Goal: Task Accomplishment & Management: Use online tool/utility

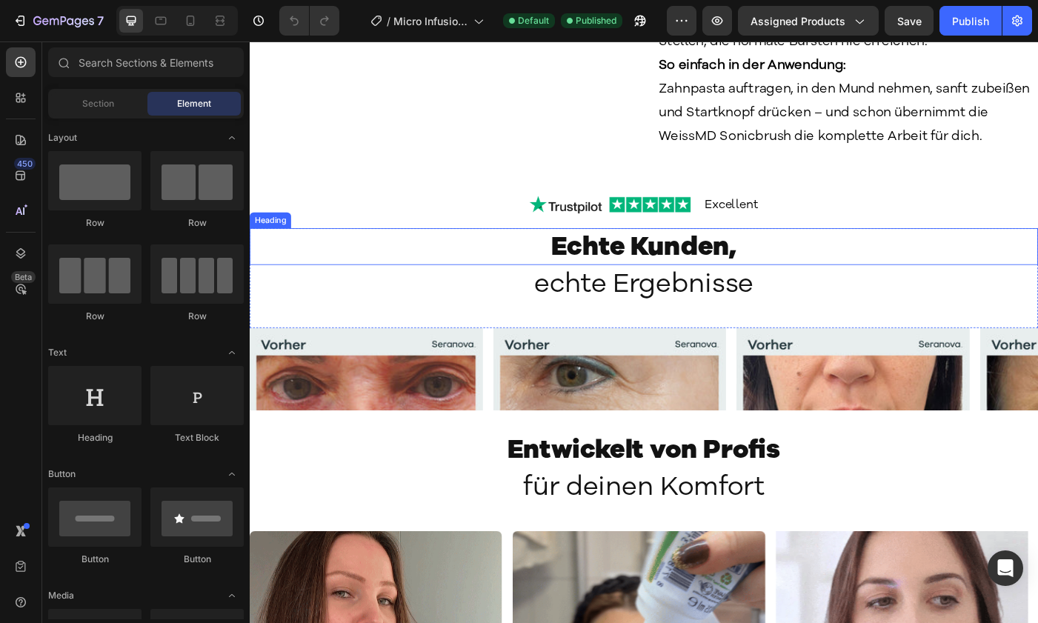
scroll to position [1802, 0]
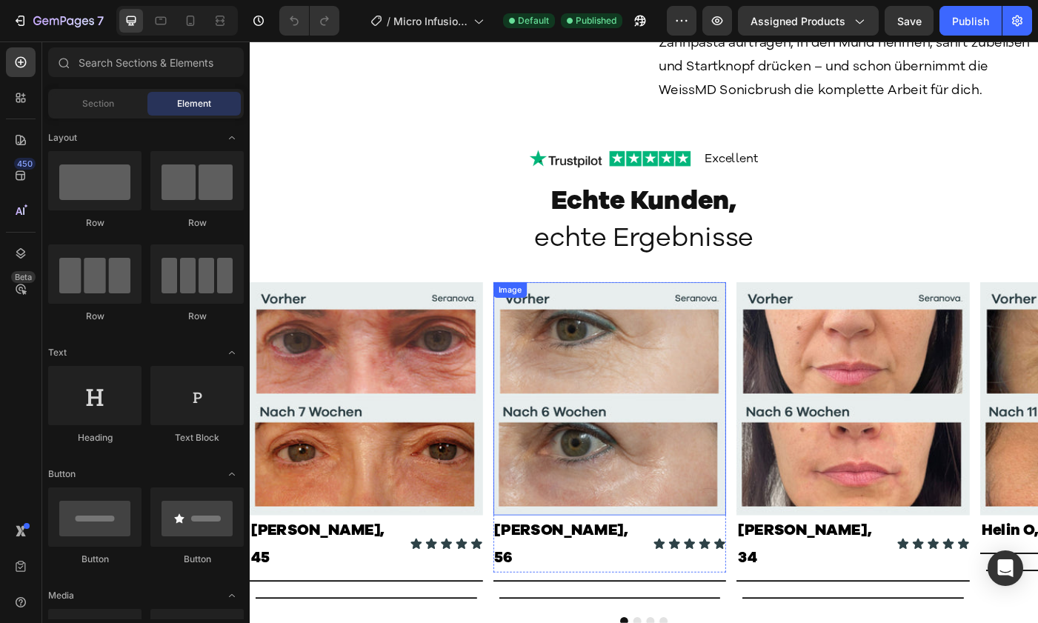
click at [469, 385] on img at bounding box center [381, 444] width 263 height 263
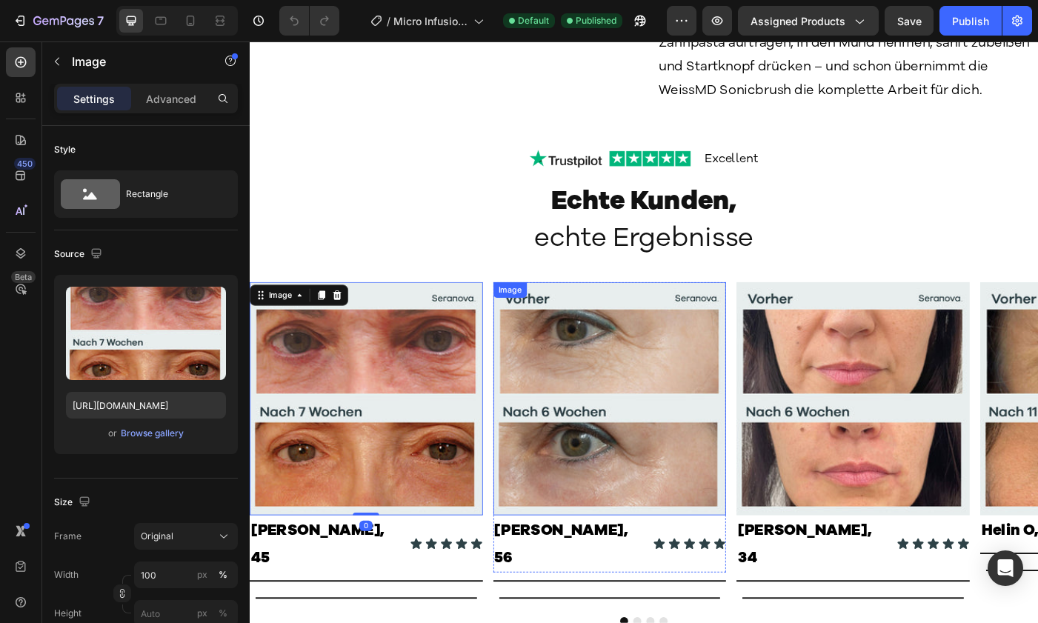
click at [656, 408] on img at bounding box center [655, 444] width 263 height 263
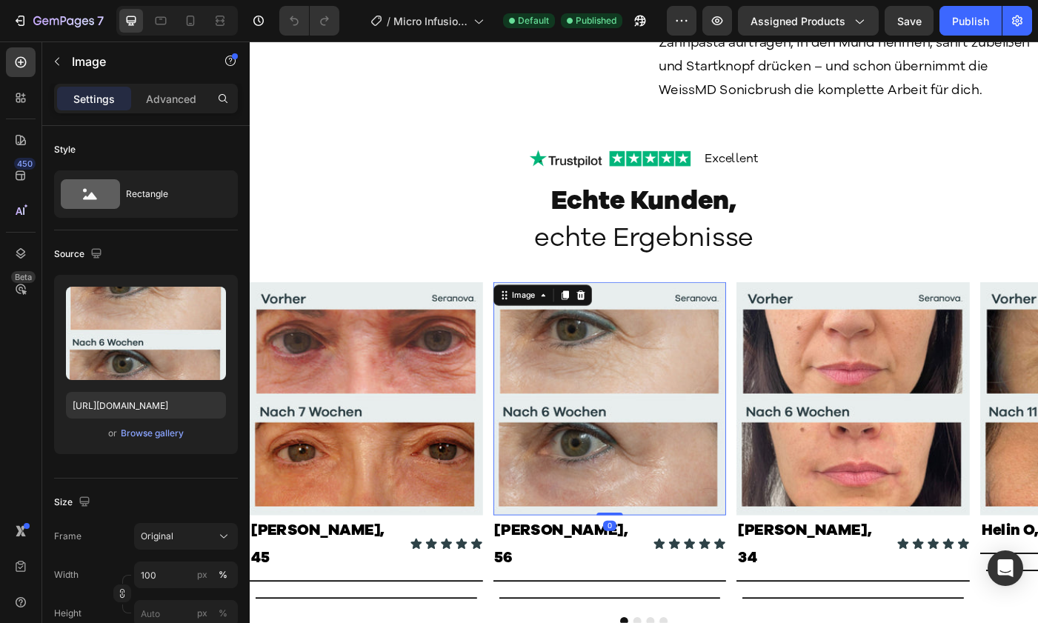
click at [929, 416] on img at bounding box center [930, 444] width 263 height 263
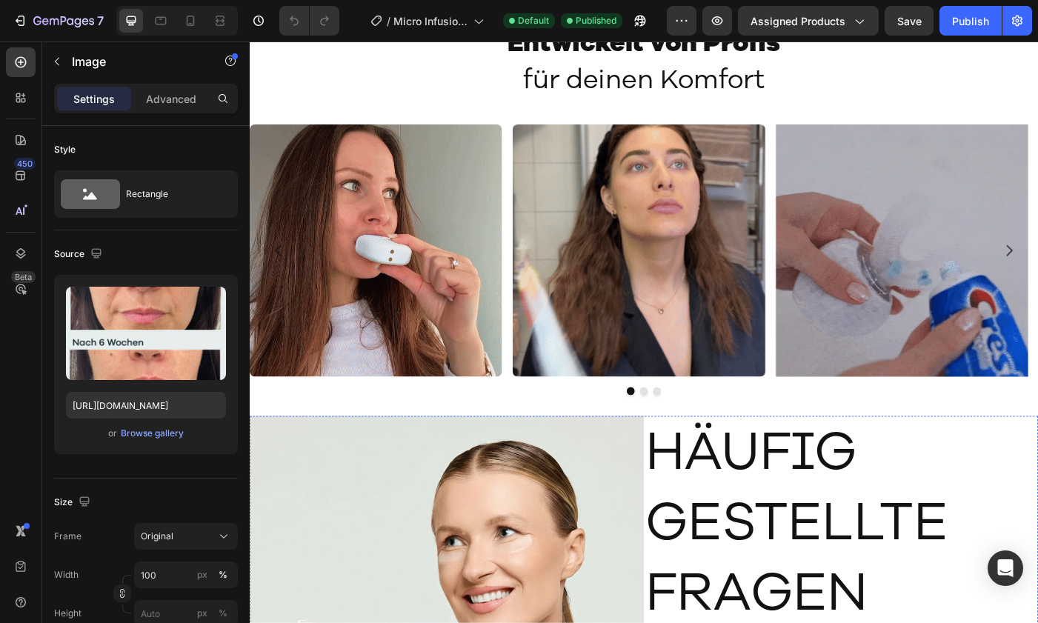
scroll to position [2414, 0]
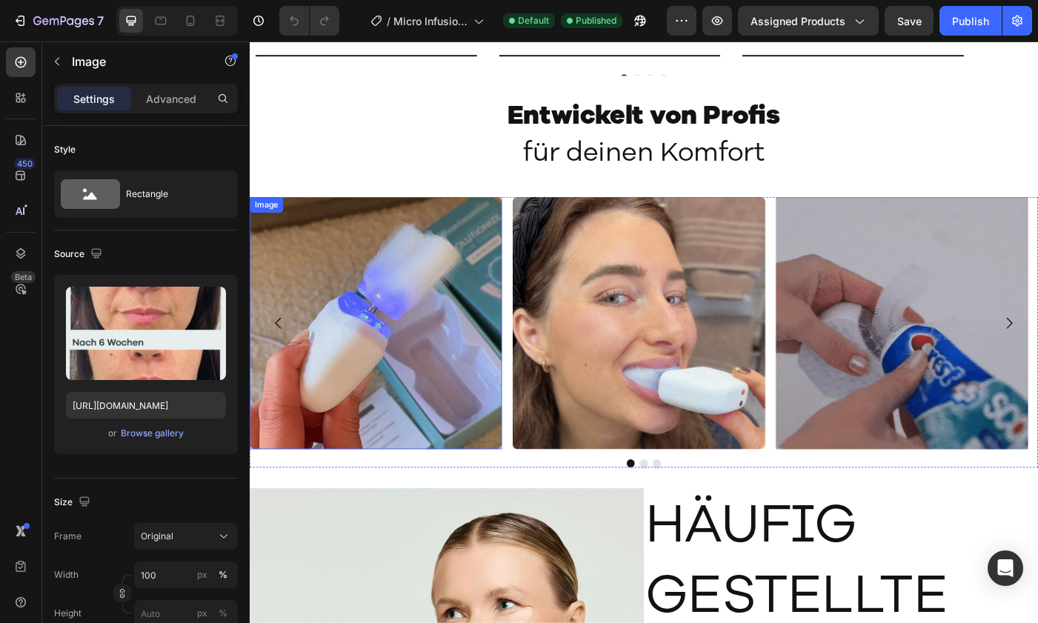
click at [417, 363] on img at bounding box center [392, 358] width 284 height 284
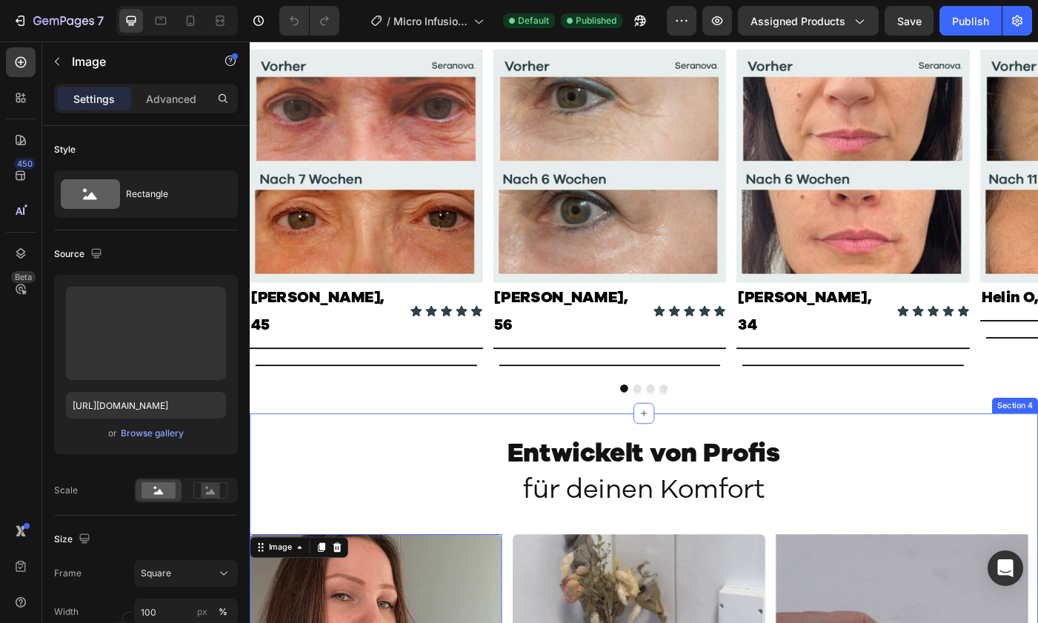
scroll to position [1969, 0]
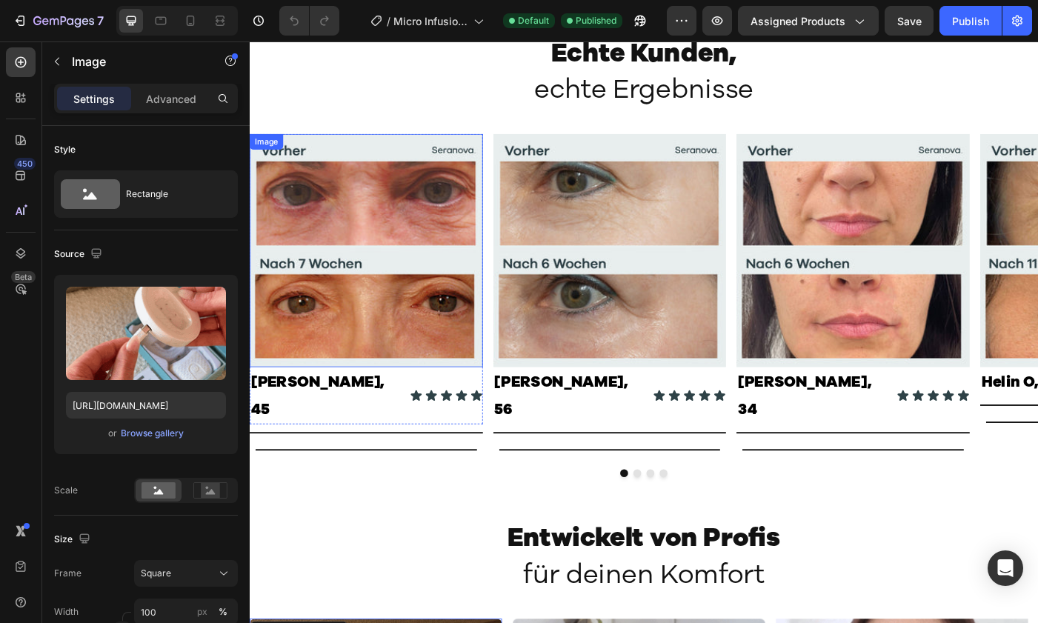
click at [420, 320] on img at bounding box center [381, 277] width 263 height 263
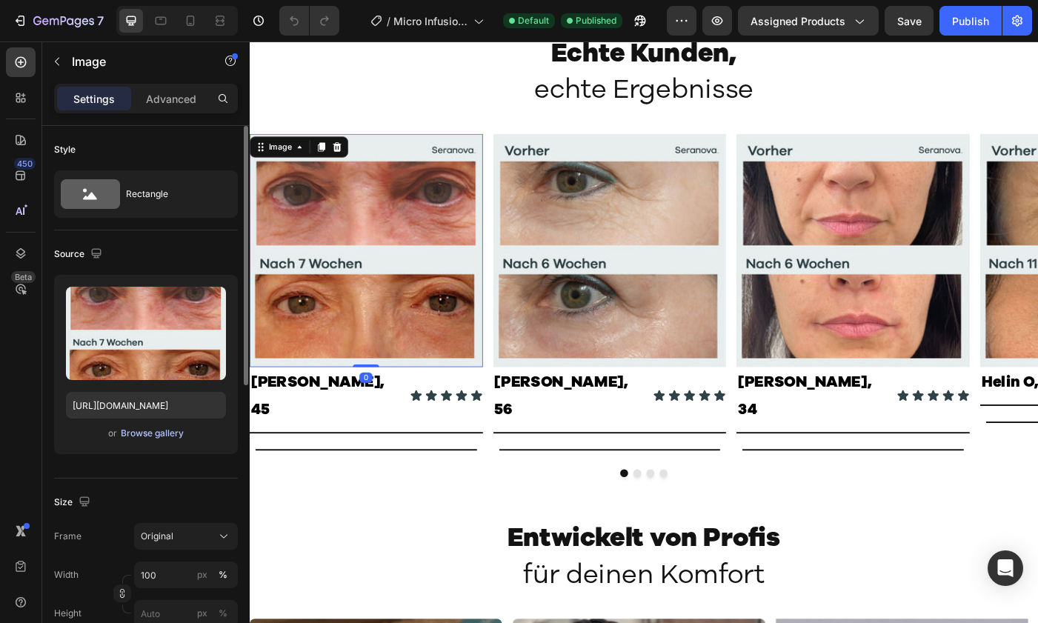
click at [162, 428] on div "Browse gallery" at bounding box center [152, 433] width 63 height 13
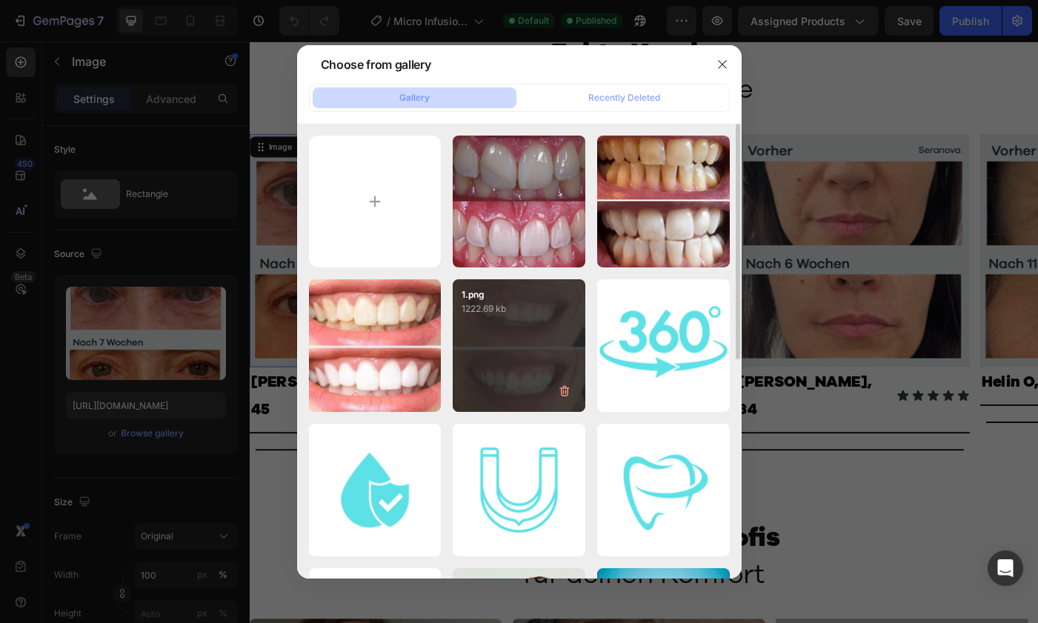
click at [513, 368] on div "1.png 1222.69 kb" at bounding box center [519, 345] width 133 height 133
type input "https://cdn.shopify.com/s/files/1/0777/1298/2267/files/gempages_585105561511527…"
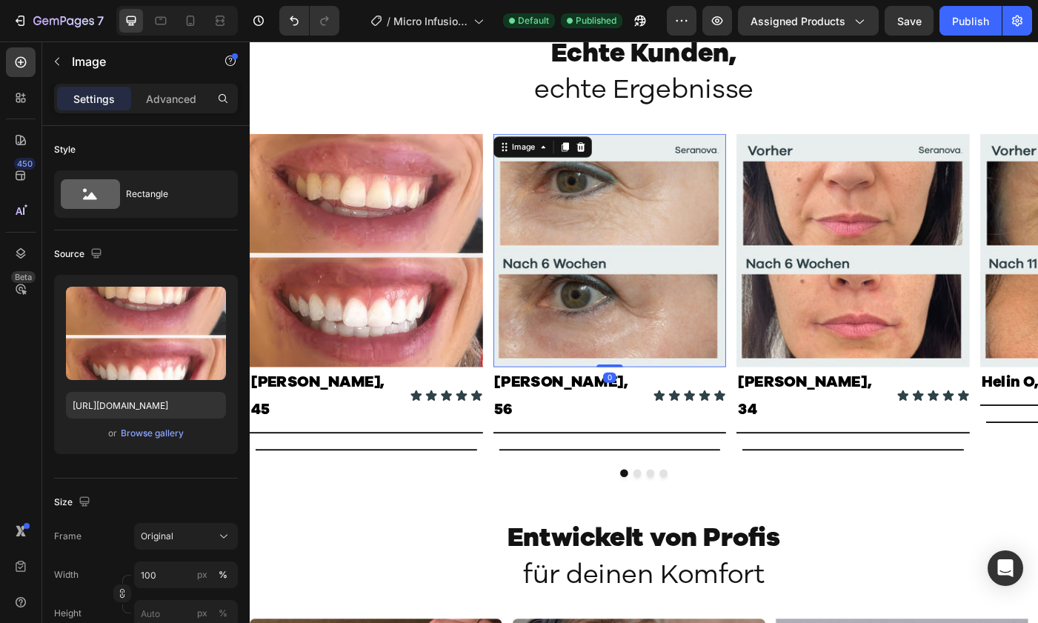
click at [638, 314] on img at bounding box center [655, 277] width 263 height 263
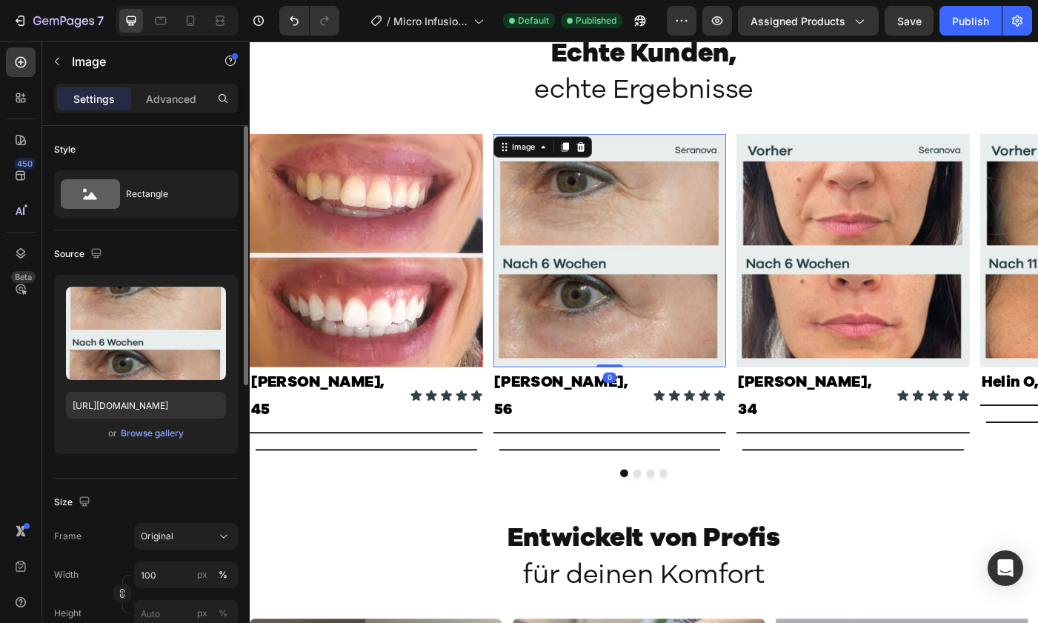
click at [151, 443] on div "Upload Image https://cdn.shopify.com/s/files/1/0777/1298/2267/files/gempages_58…" at bounding box center [146, 364] width 184 height 179
click at [161, 432] on div "Browse gallery" at bounding box center [152, 433] width 63 height 13
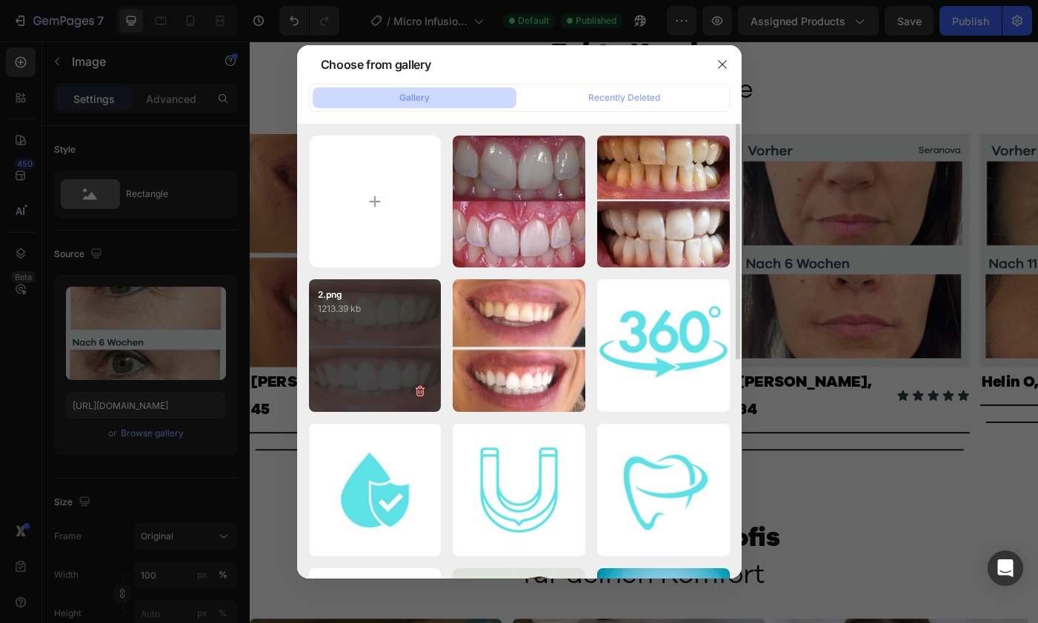
click at [373, 317] on div "2.png 1213.39 kb" at bounding box center [375, 345] width 133 height 133
type input "https://cdn.shopify.com/s/files/1/0777/1298/2267/files/gempages_585105561511527…"
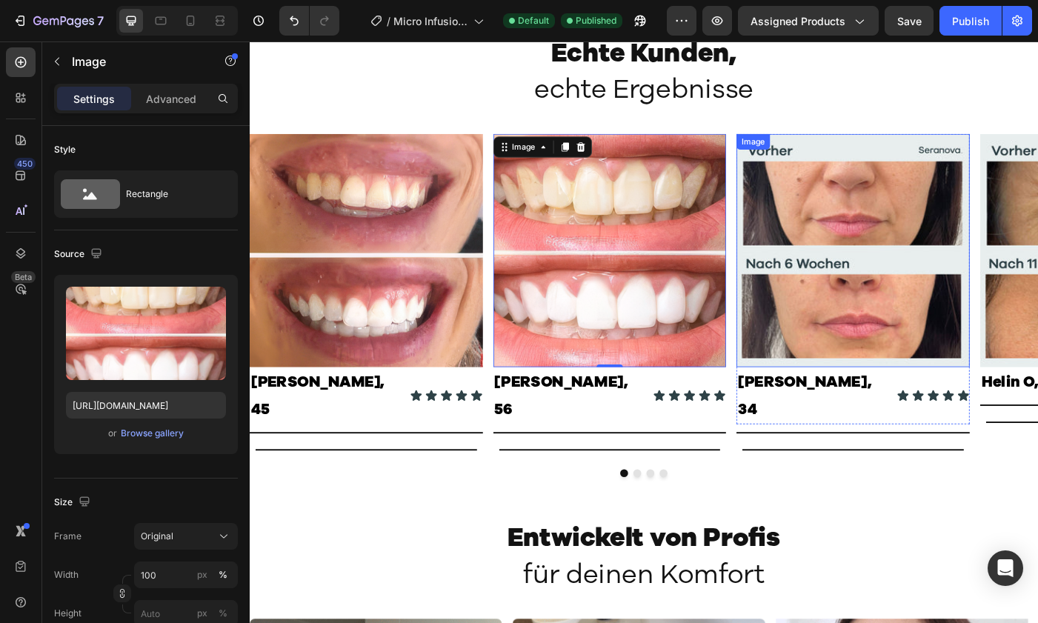
click at [887, 298] on img at bounding box center [930, 277] width 263 height 263
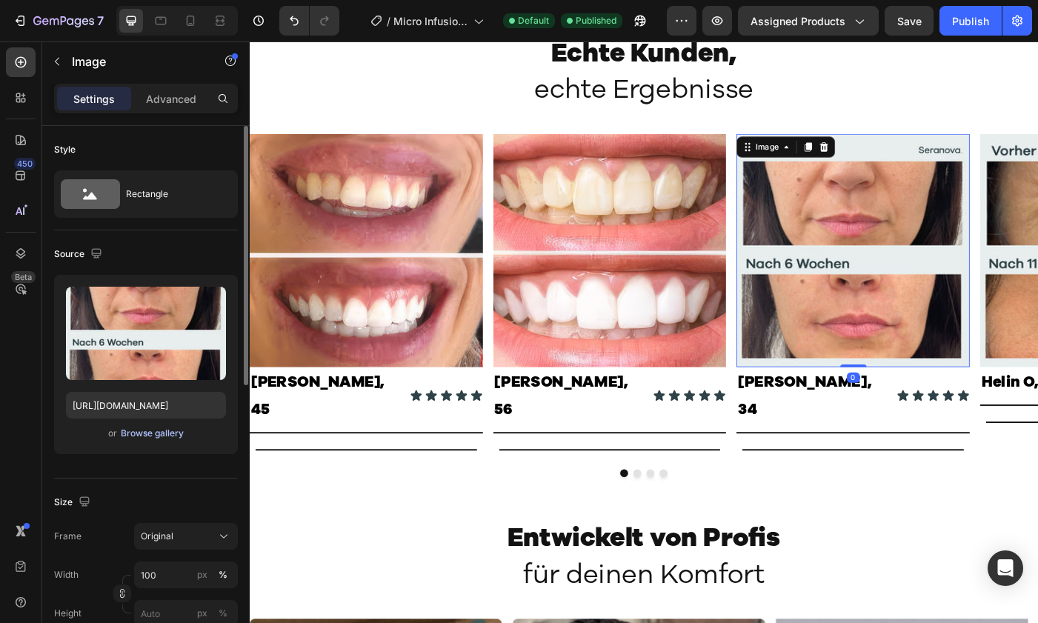
click at [150, 431] on div "Browse gallery" at bounding box center [152, 433] width 63 height 13
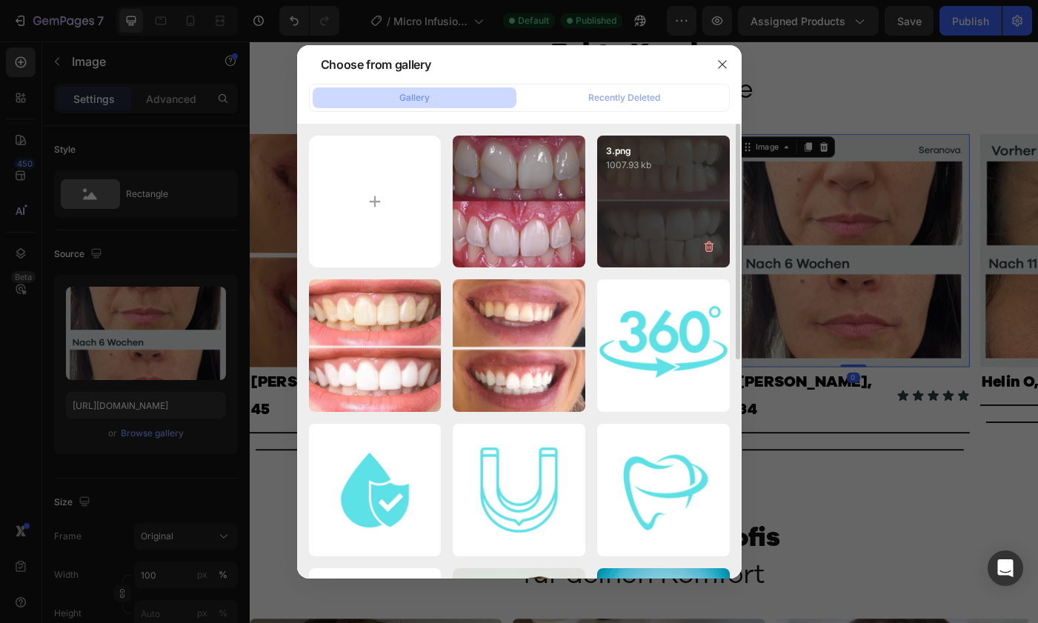
click at [641, 216] on div "3.png 1007.93 kb" at bounding box center [663, 202] width 133 height 133
type input "https://cdn.shopify.com/s/files/1/0777/1298/2267/files/gempages_585105561511527…"
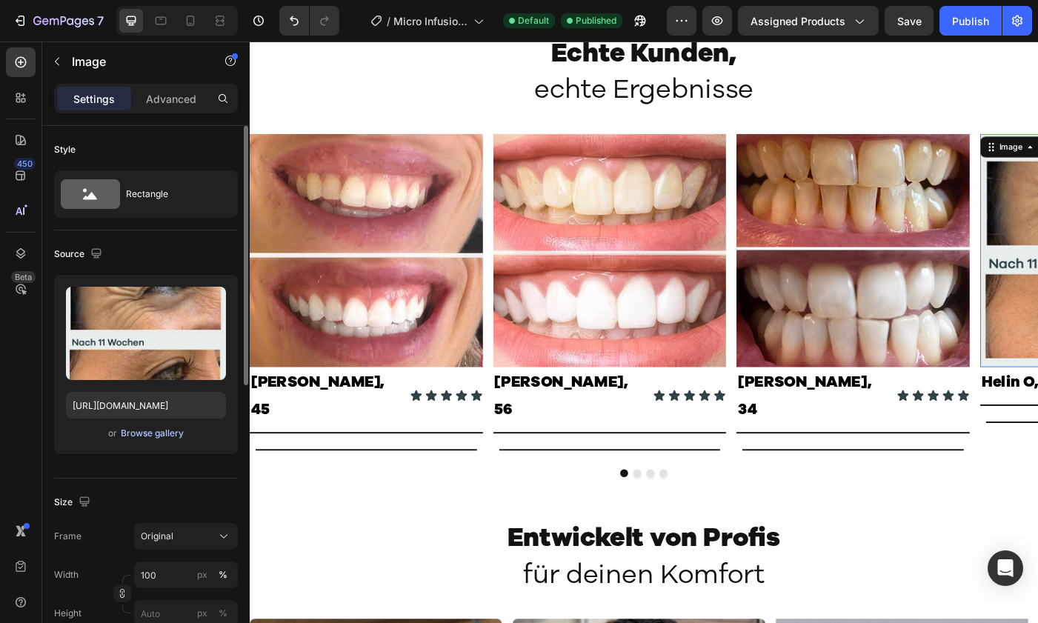
click at [139, 430] on div "Browse gallery" at bounding box center [152, 433] width 63 height 13
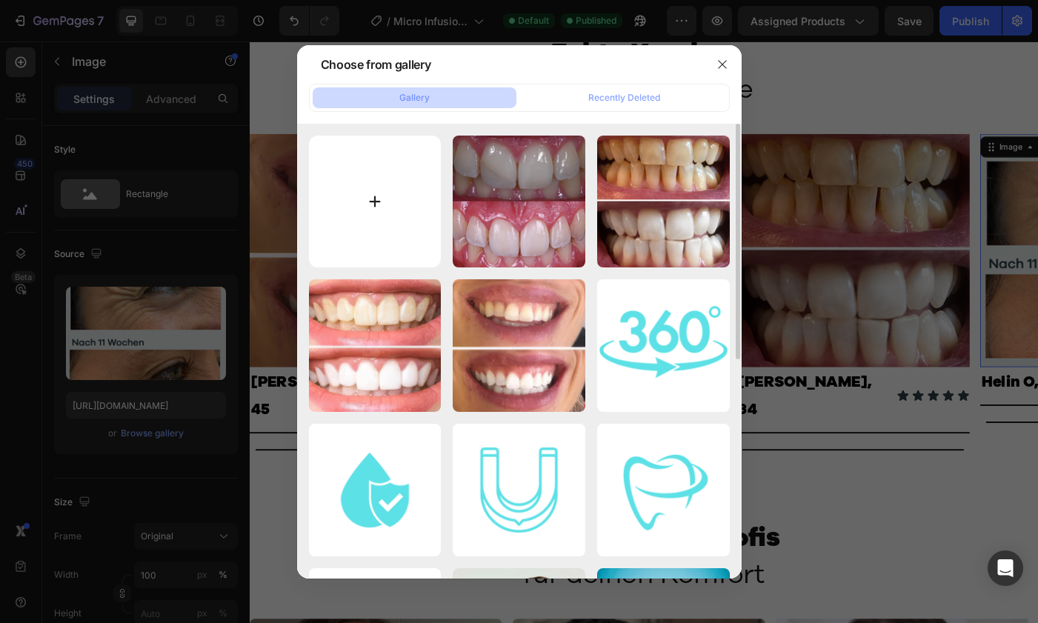
click at [424, 260] on input "file" at bounding box center [375, 202] width 133 height 133
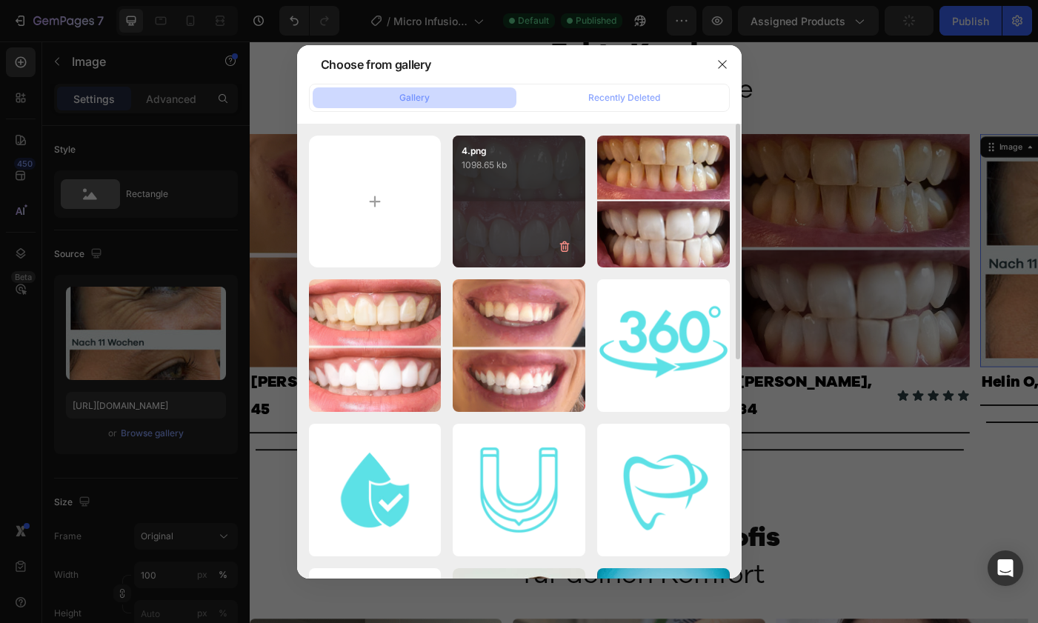
click at [541, 200] on div "4.png 1098.65 kb" at bounding box center [519, 202] width 133 height 133
type input "https://cdn.shopify.com/s/files/1/0777/1298/2267/files/gempages_585105561511527…"
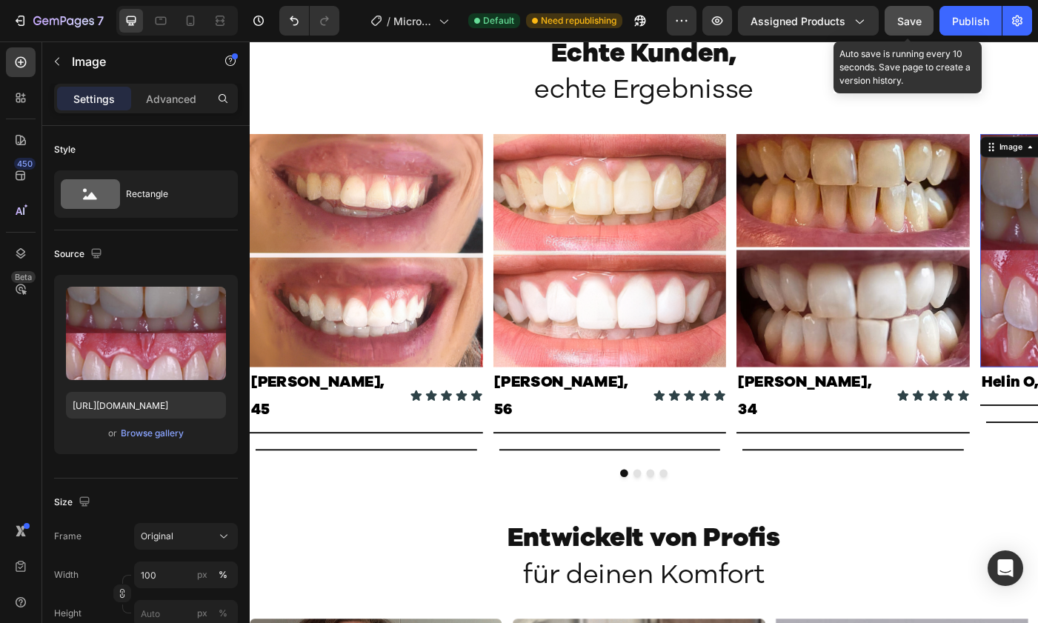
click at [916, 9] on button "Save" at bounding box center [908, 21] width 49 height 30
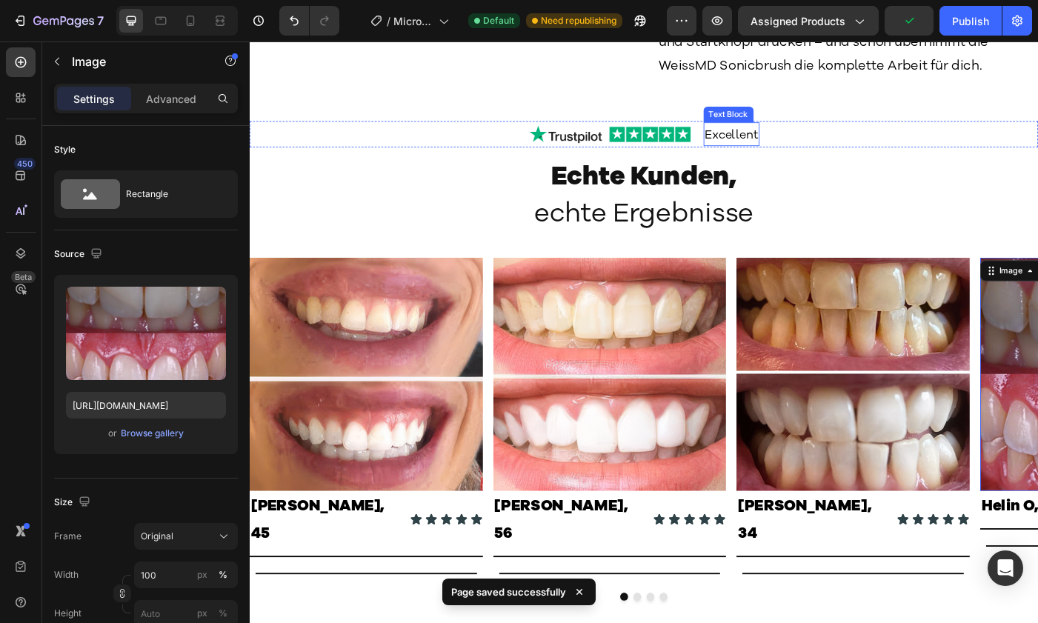
scroll to position [1830, 0]
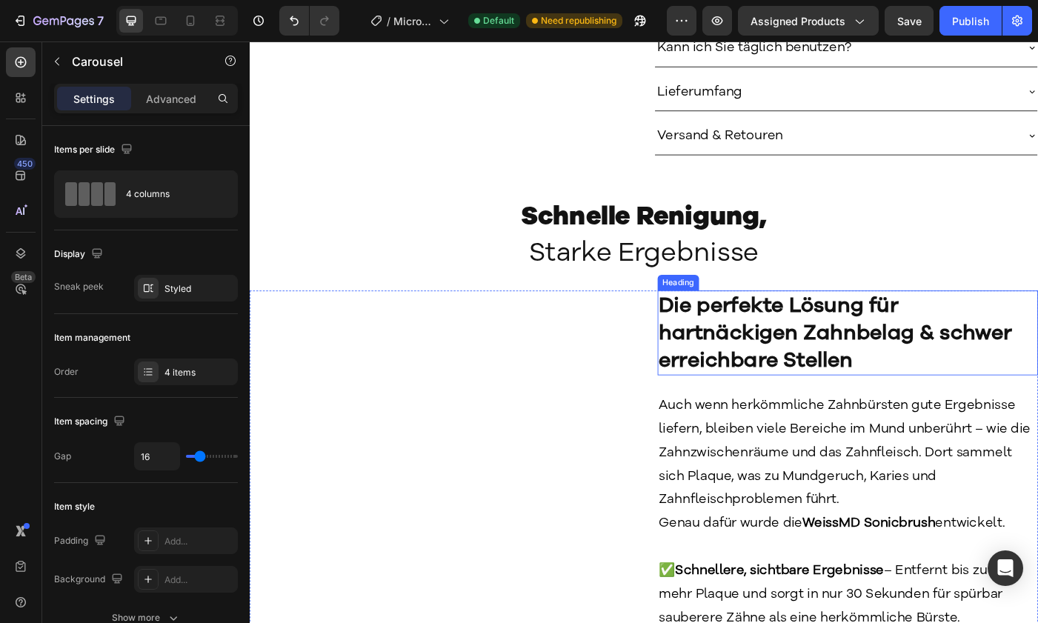
scroll to position [564, 0]
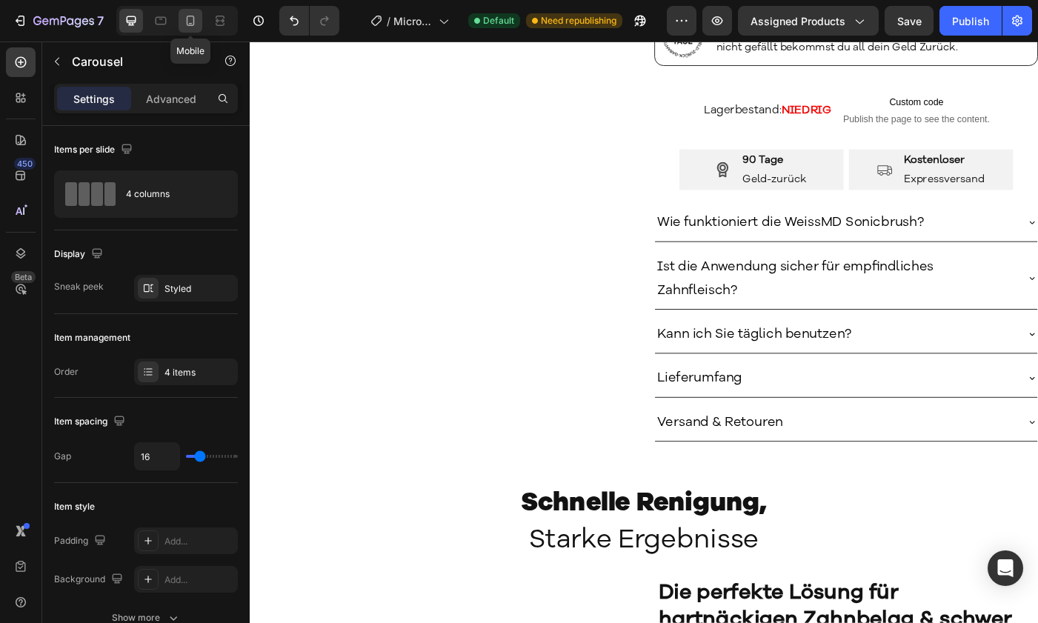
click at [186, 20] on icon at bounding box center [190, 20] width 15 height 15
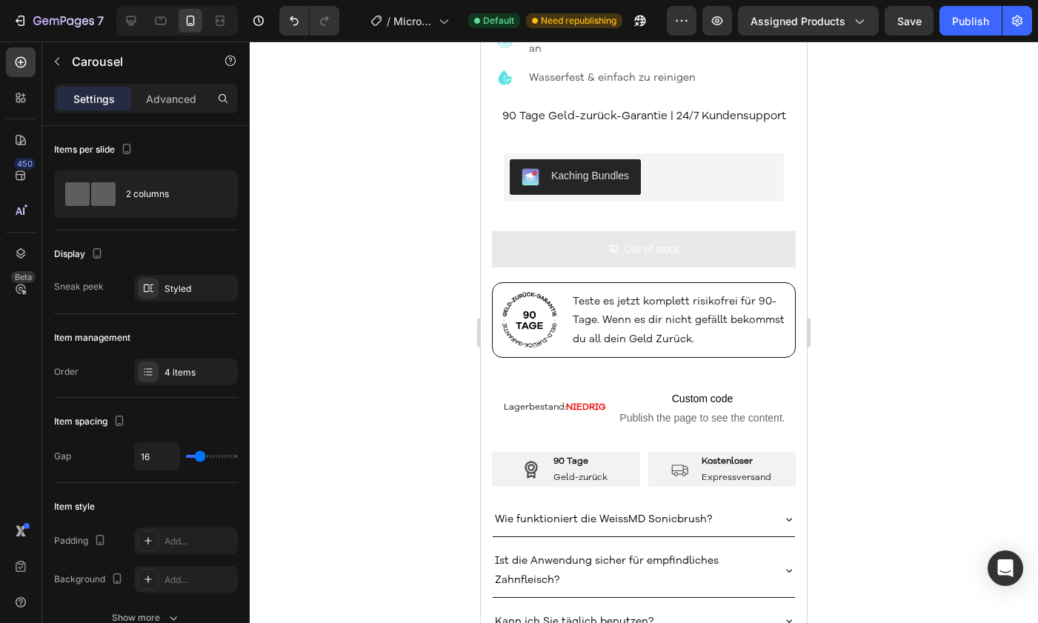
scroll to position [906, 0]
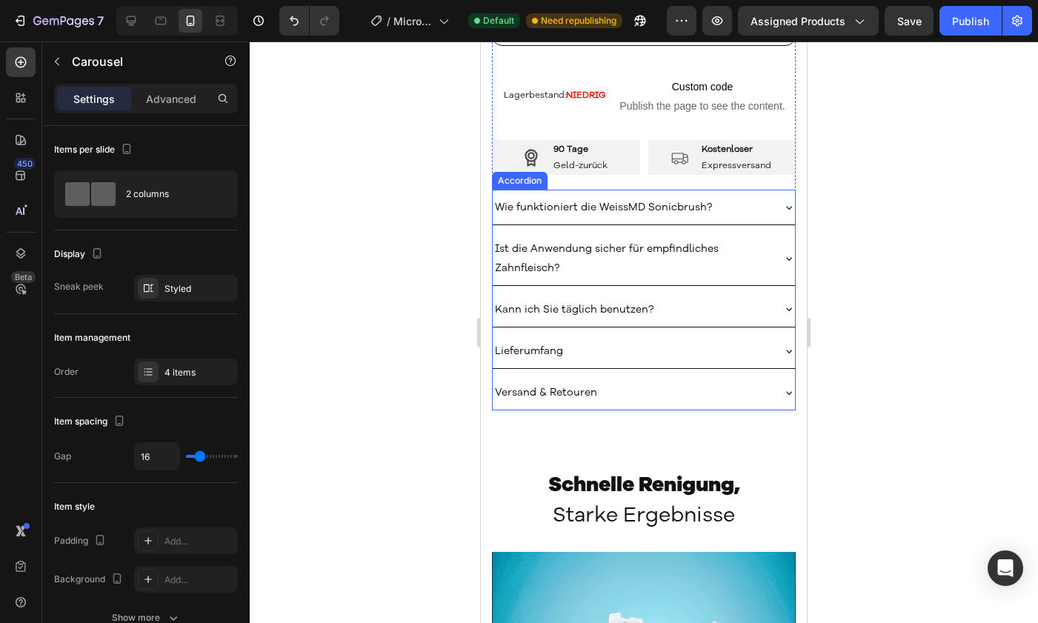
click at [664, 339] on div "Lieferumfang" at bounding box center [632, 350] width 279 height 23
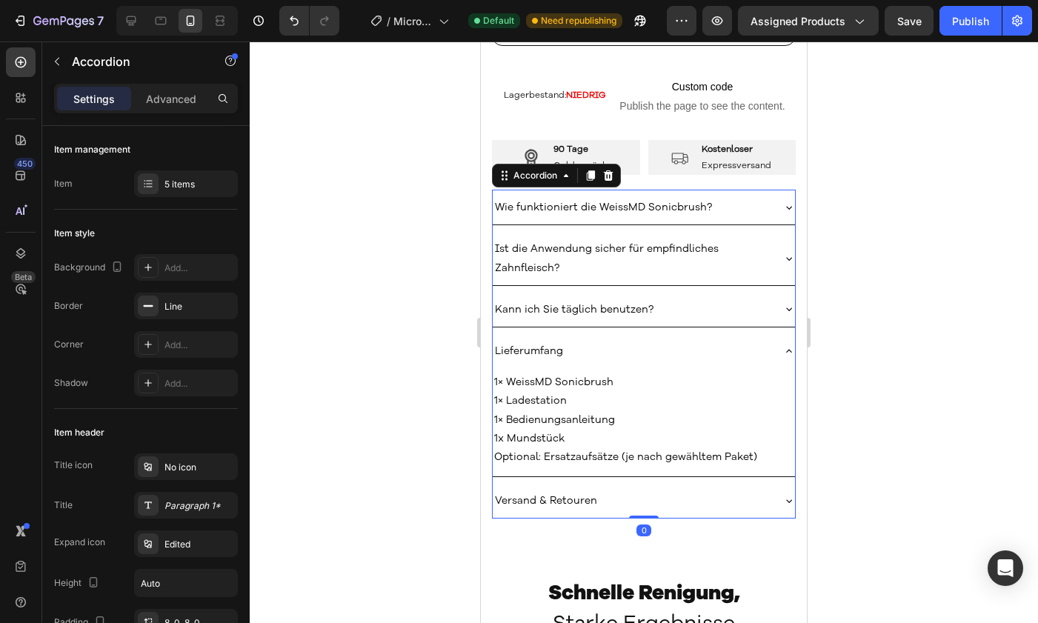
click at [670, 339] on div "Lieferumfang" at bounding box center [632, 350] width 279 height 23
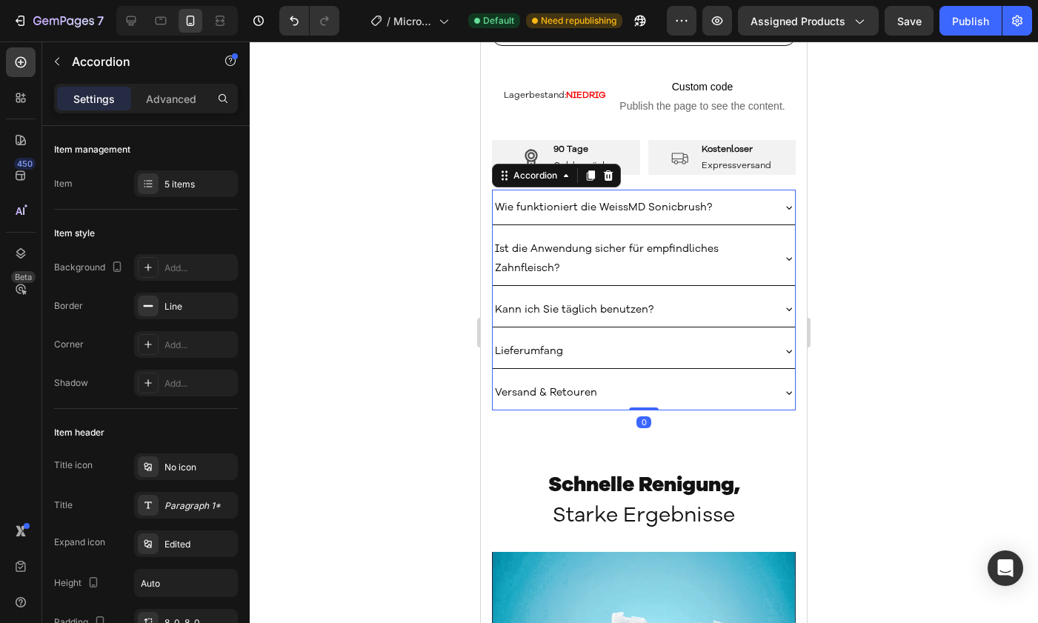
click at [670, 339] on div "Lieferumfang" at bounding box center [632, 350] width 279 height 23
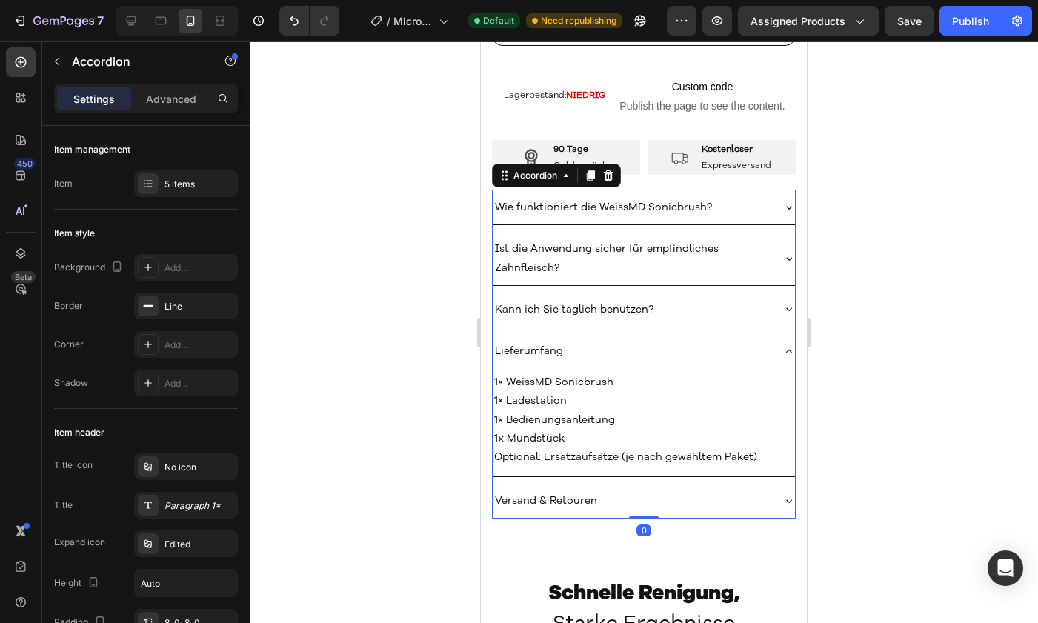
click at [687, 368] on div "1× WeissMD Sonicbrush 1× Ladestation 1× Bedienungsanleitung 1x Mundstück Option…" at bounding box center [644, 422] width 302 height 108
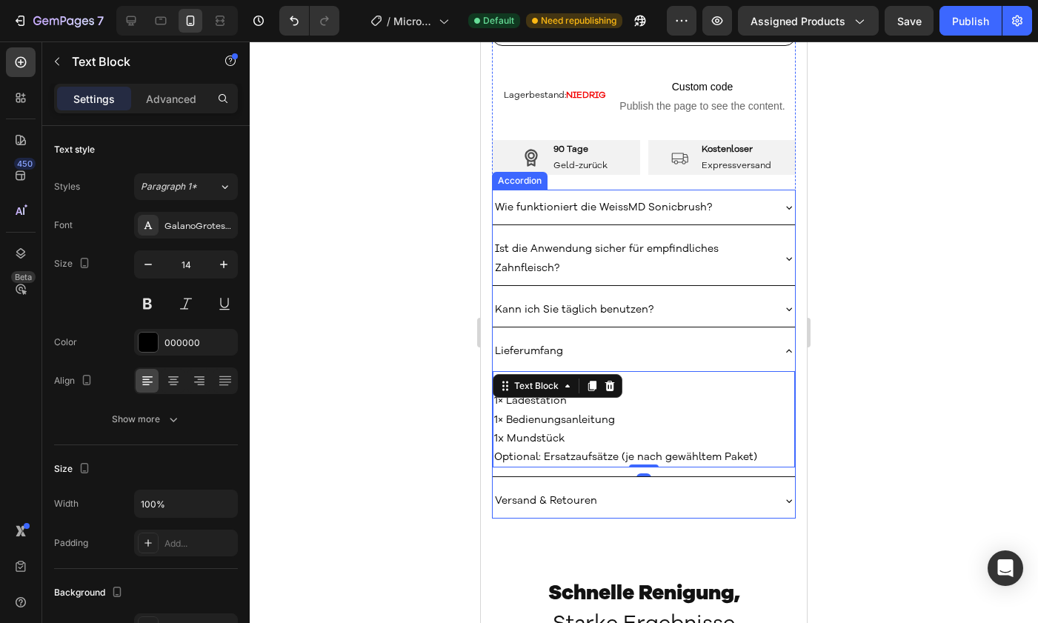
click at [683, 339] on div "Lieferumfang" at bounding box center [632, 350] width 279 height 23
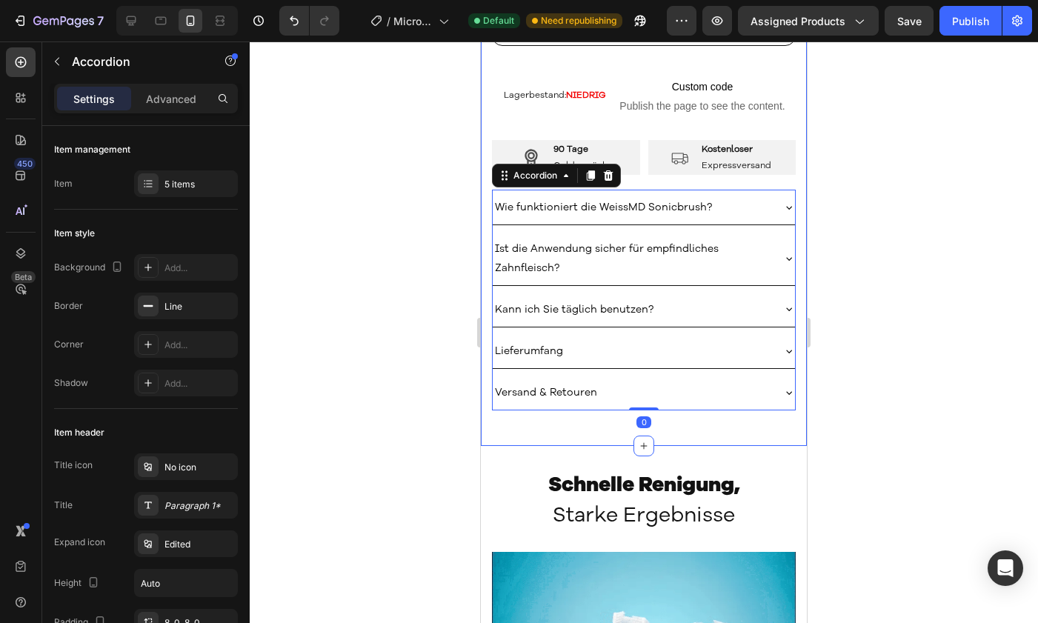
click at [695, 396] on div "Versand & Retouren" at bounding box center [644, 392] width 302 height 35
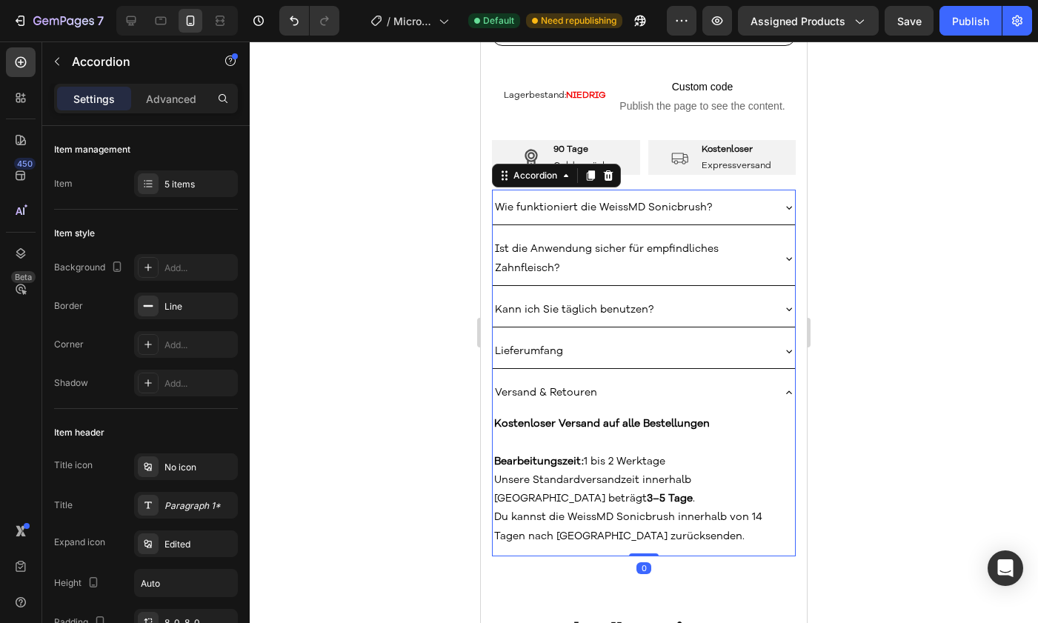
click at [699, 390] on div "Versand & Retouren" at bounding box center [632, 392] width 279 height 23
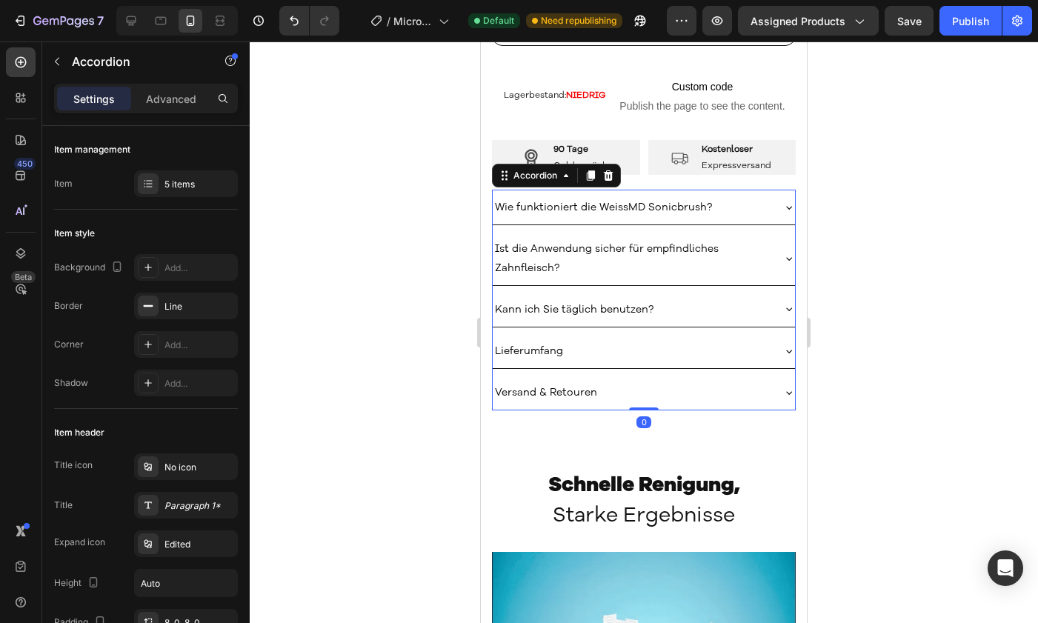
click at [716, 298] on div "Kann ich Sie täglich benutzen?" at bounding box center [632, 309] width 279 height 23
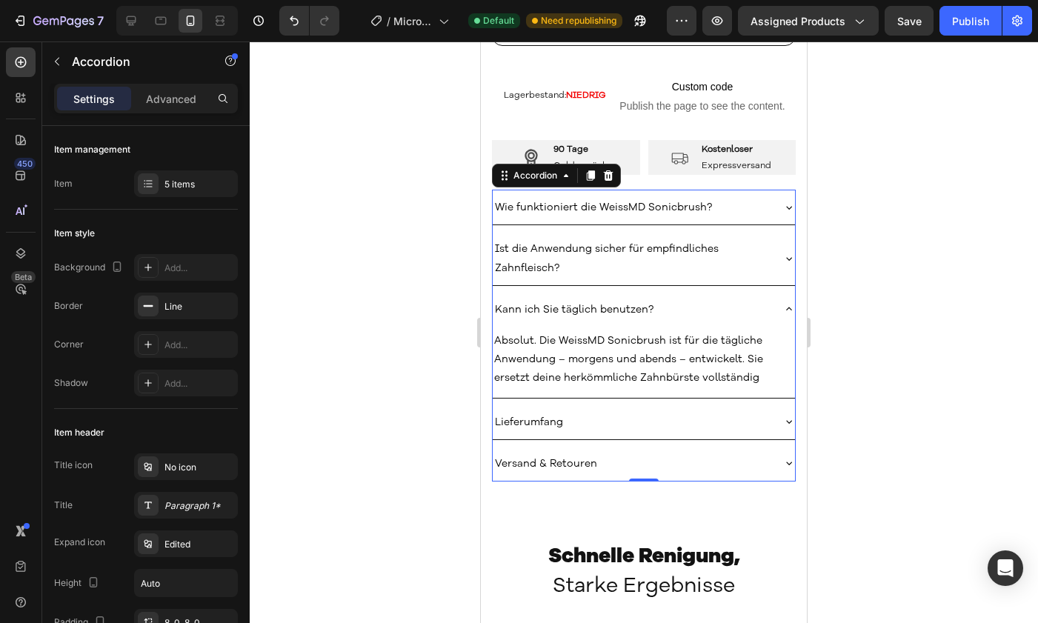
click at [716, 298] on div "Kann ich Sie täglich benutzen?" at bounding box center [632, 309] width 279 height 23
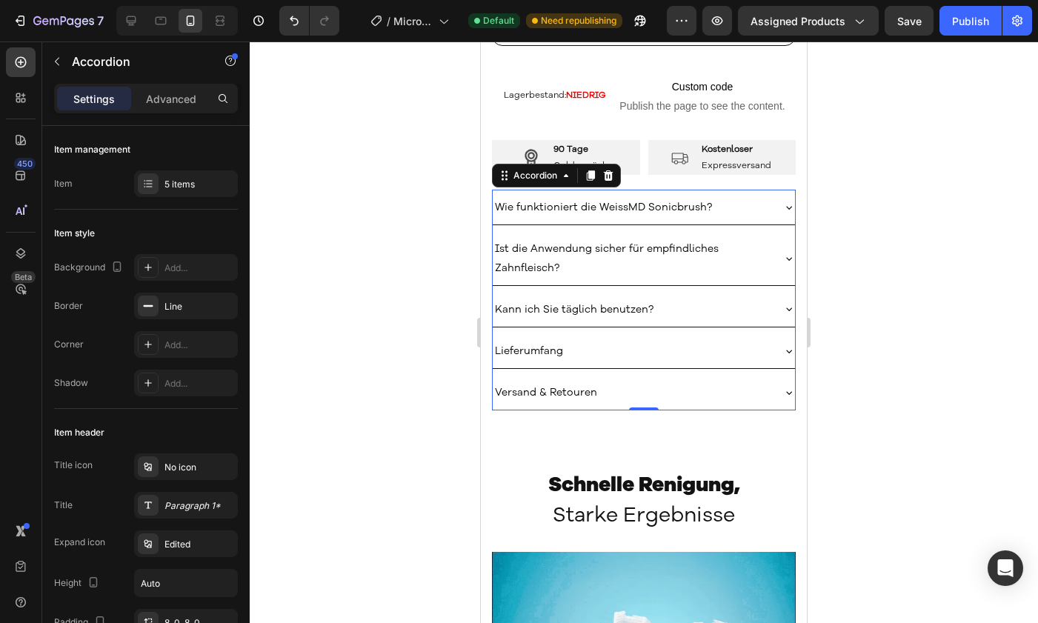
click at [724, 250] on p "Ist die Anwendung sicher für empfindliches Zahnfleisch?" at bounding box center [632, 257] width 274 height 37
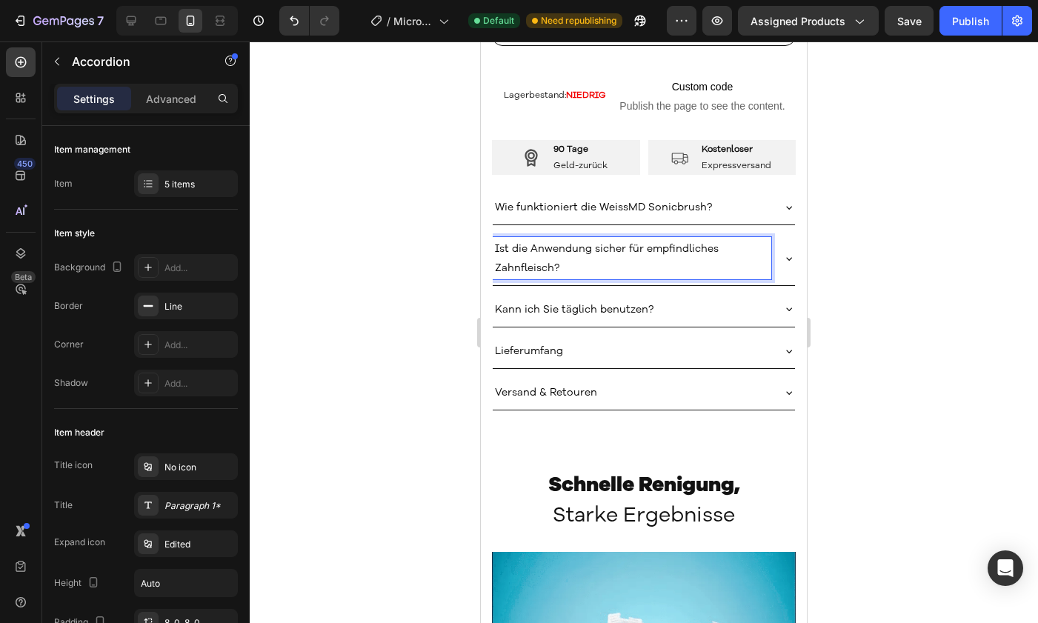
click at [759, 247] on div "Ist die Anwendung sicher für empfindliches Zahnfleisch?" at bounding box center [632, 257] width 279 height 41
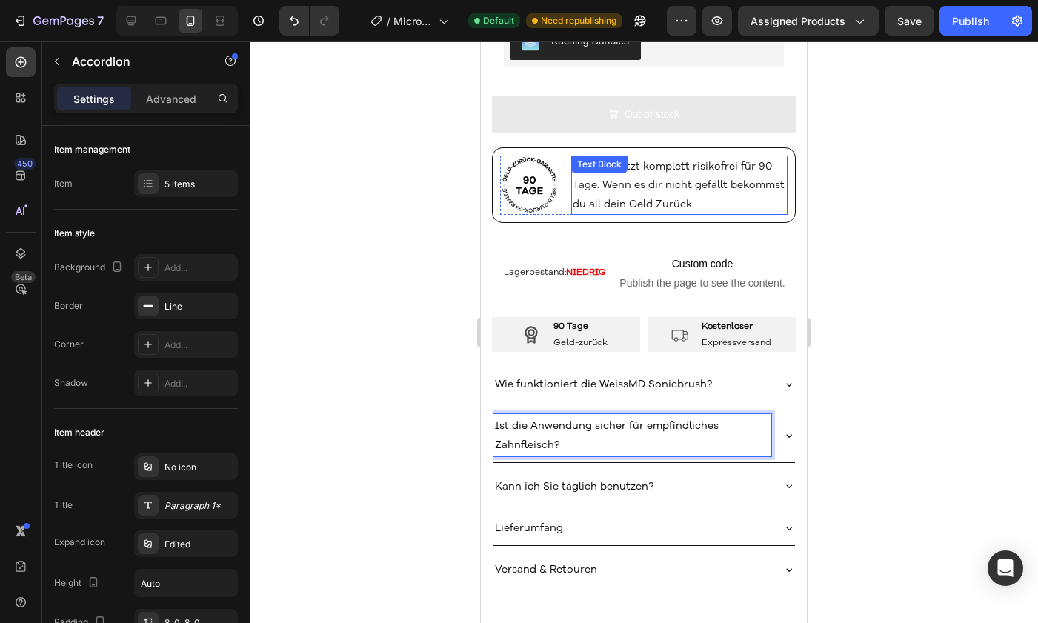
scroll to position [741, 0]
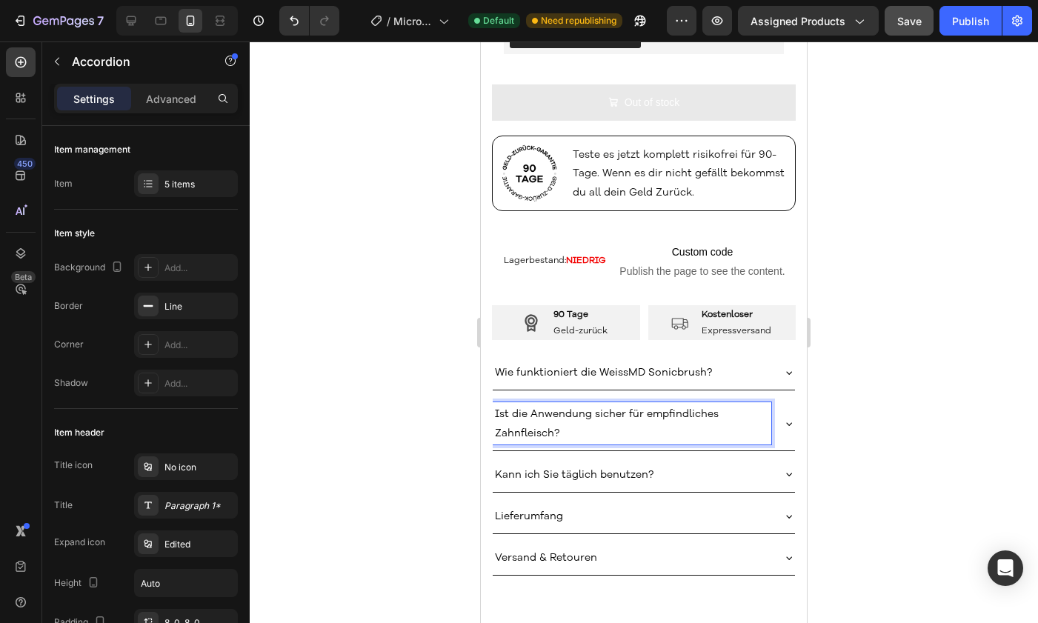
click at [902, 10] on button "Save" at bounding box center [908, 21] width 49 height 30
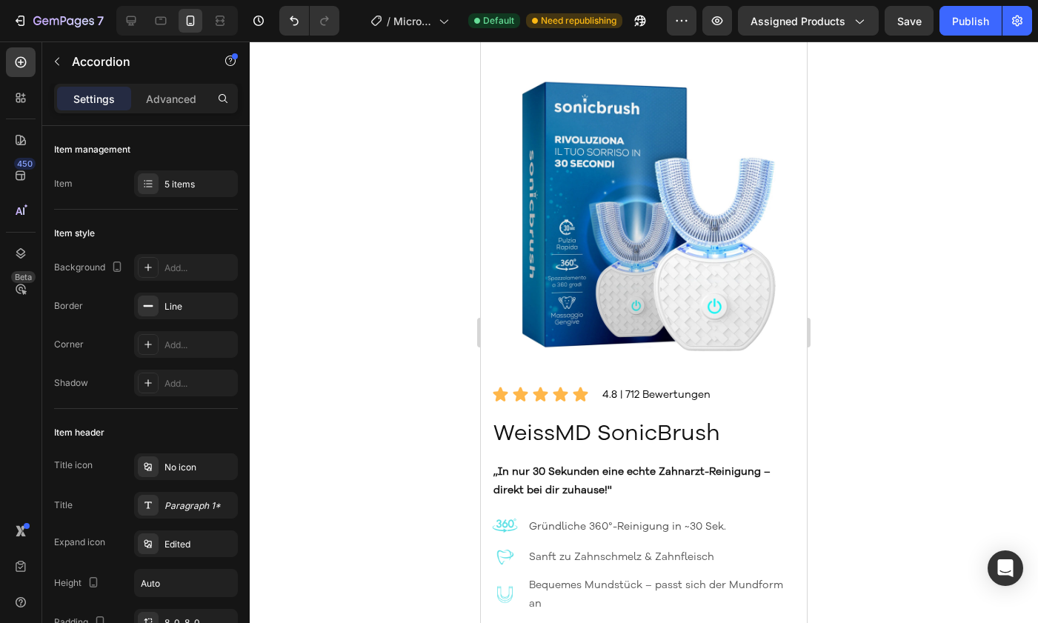
scroll to position [0, 0]
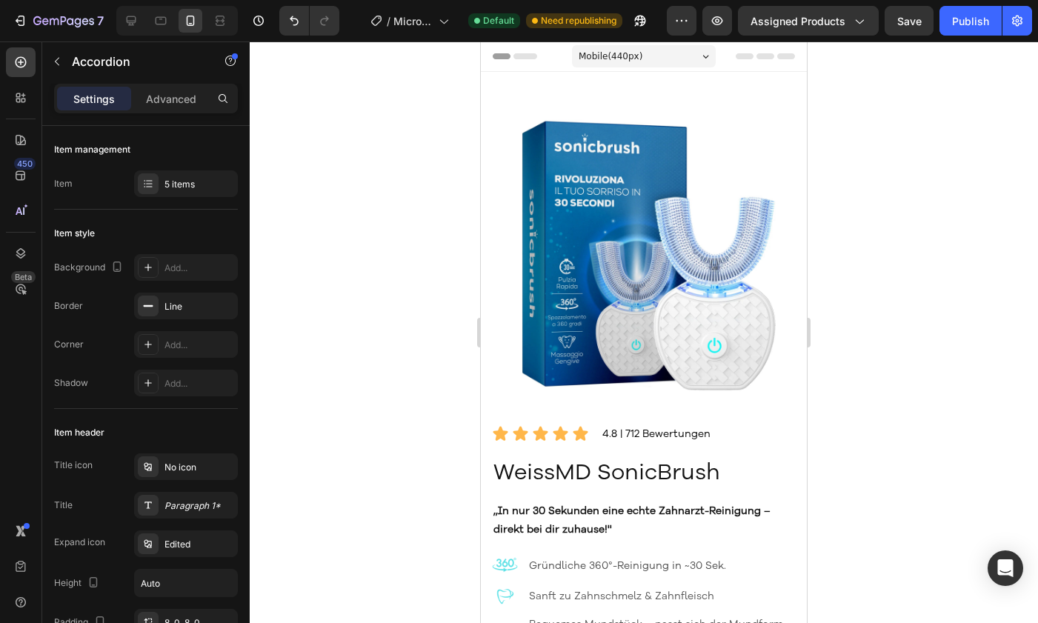
click at [965, 39] on div "7 / Micro Infusion Patches Copy Default Need republishing Preview Assigned Prod…" at bounding box center [519, 21] width 1038 height 42
click at [972, 16] on div "Publish" at bounding box center [970, 21] width 37 height 16
click at [637, 24] on icon "button" at bounding box center [640, 20] width 15 height 15
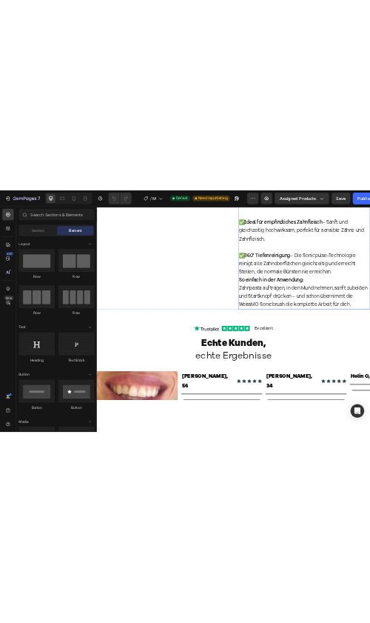
scroll to position [1607, 0]
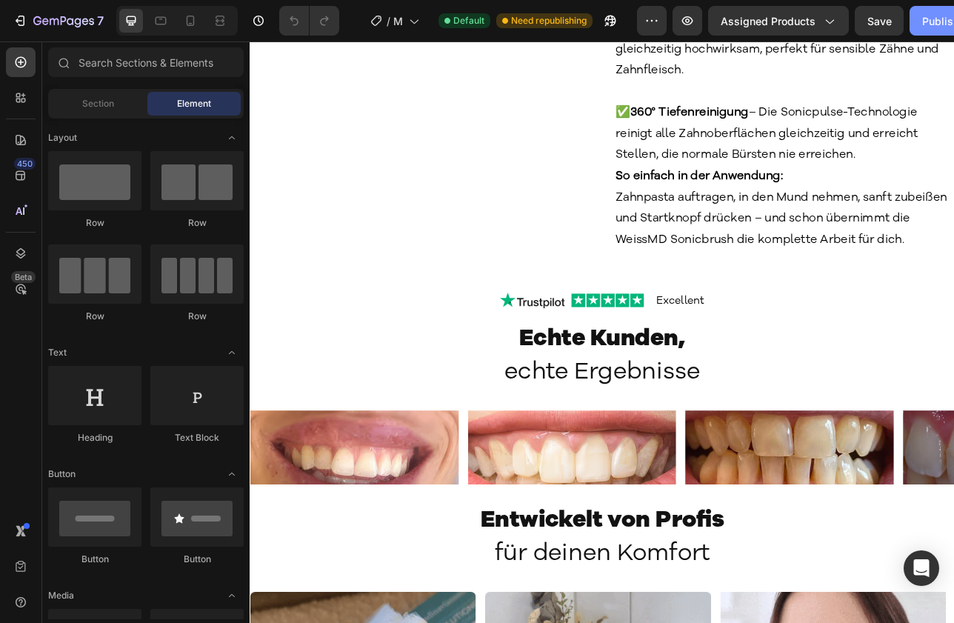
click at [922, 16] on div "Publish" at bounding box center [940, 21] width 37 height 16
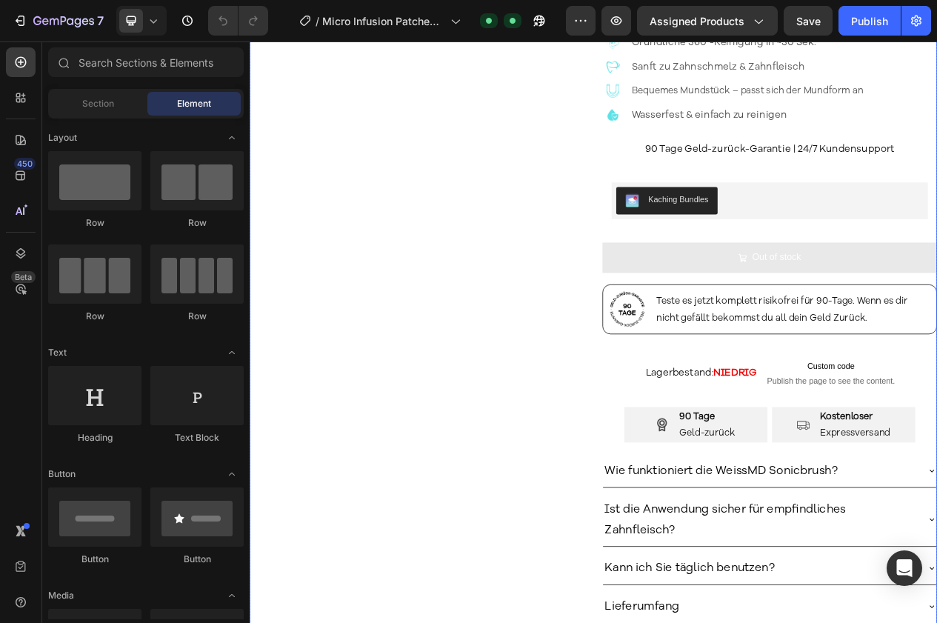
scroll to position [221, 0]
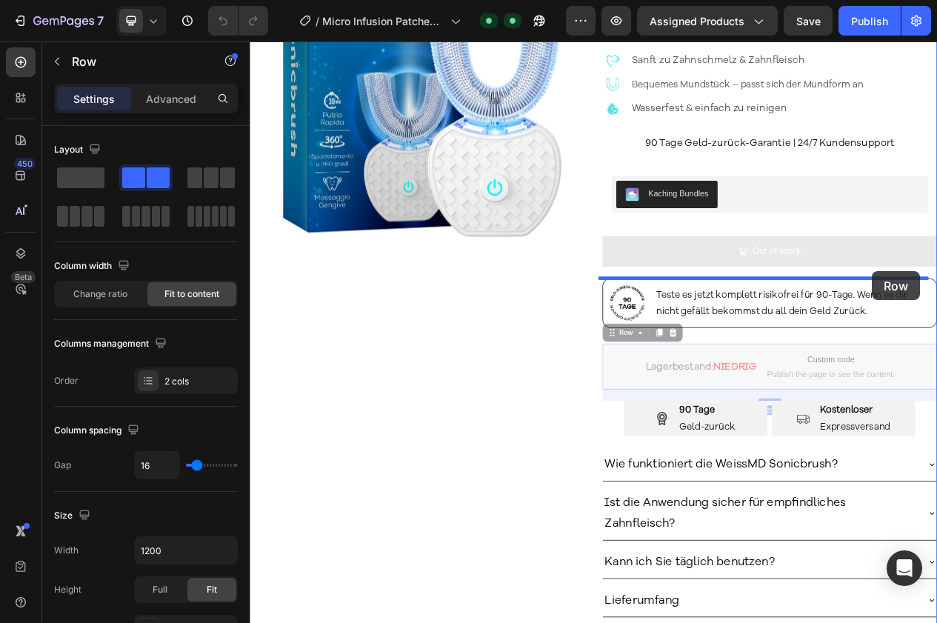
drag, startPoint x: 1107, startPoint y: 466, endPoint x: 1054, endPoint y: 339, distance: 138.1
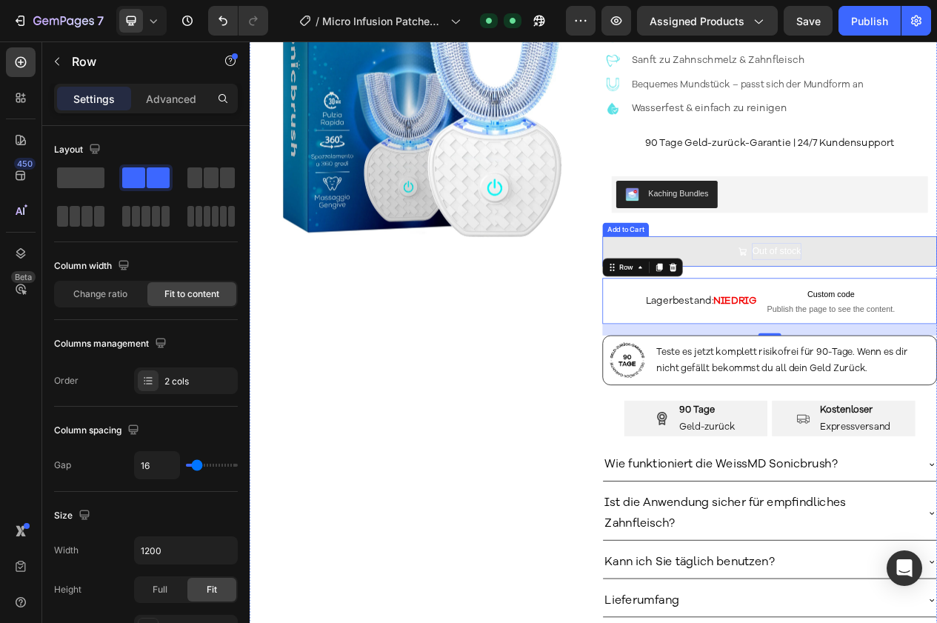
click at [947, 318] on div "Out of stock" at bounding box center [930, 312] width 63 height 21
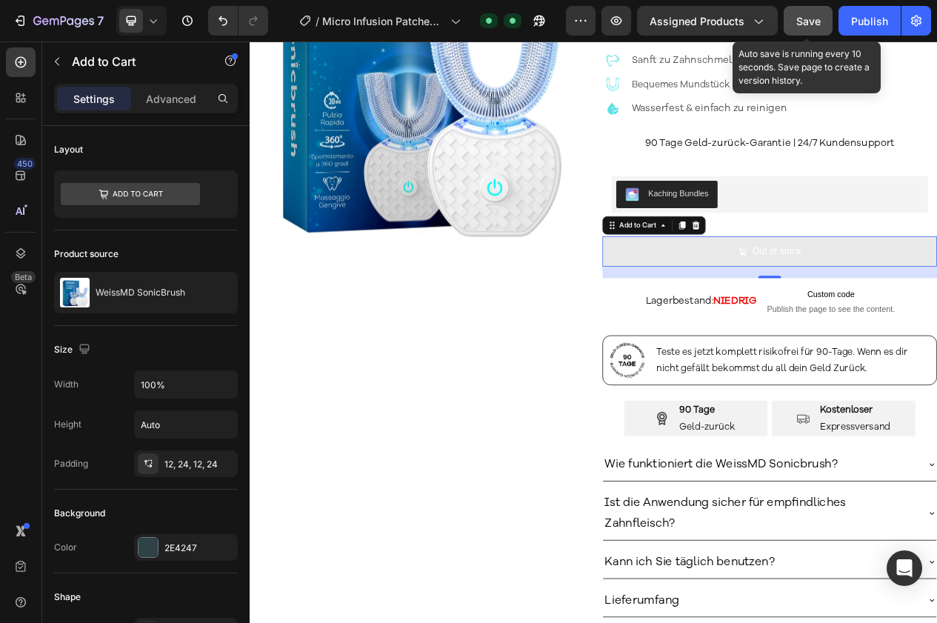
click at [815, 24] on span "Save" at bounding box center [808, 21] width 24 height 13
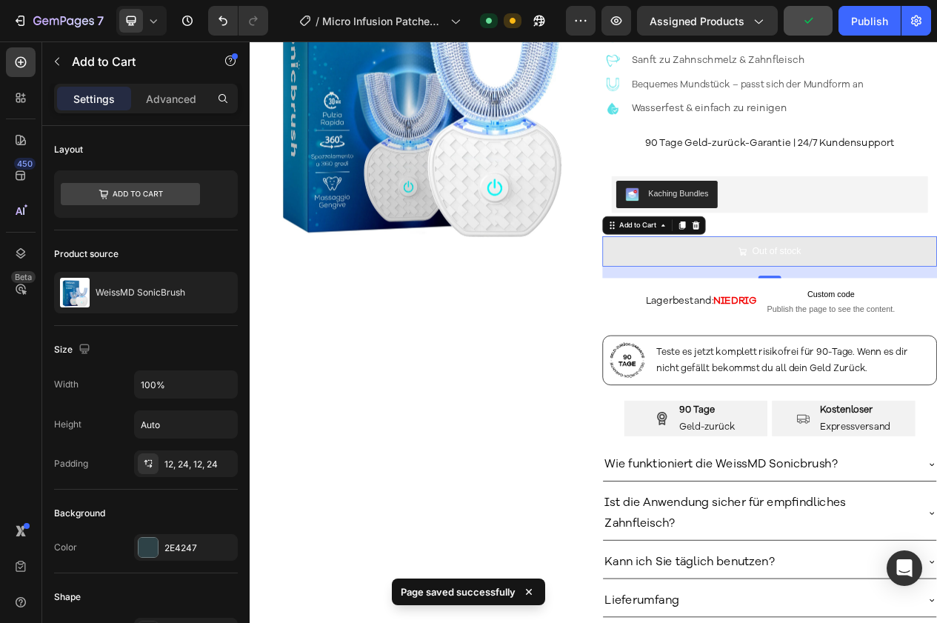
click at [738, 312] on button "Out of stock" at bounding box center [922, 312] width 433 height 39
click at [32, 19] on div "7" at bounding box center [58, 21] width 91 height 18
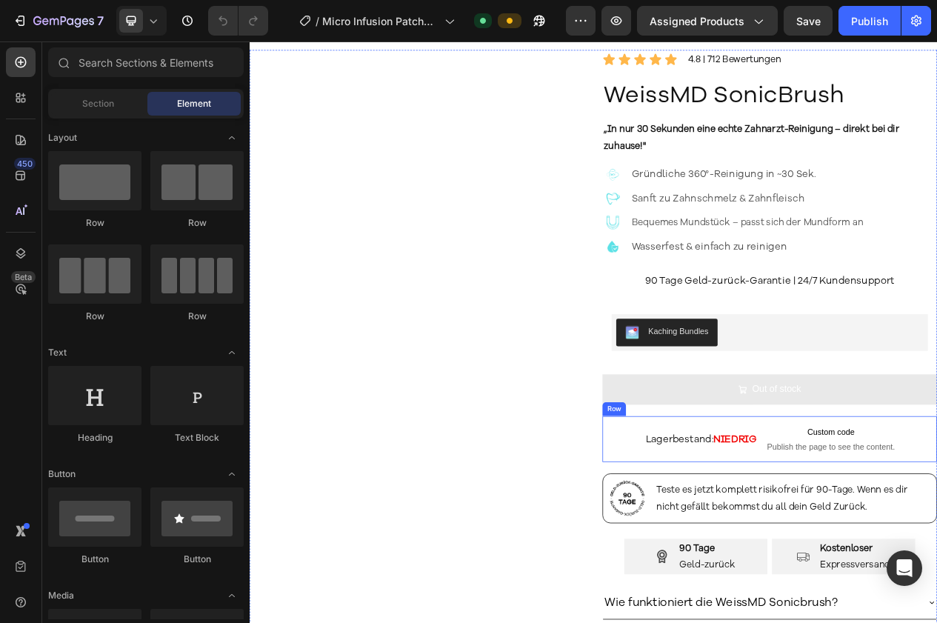
scroll to position [73, 0]
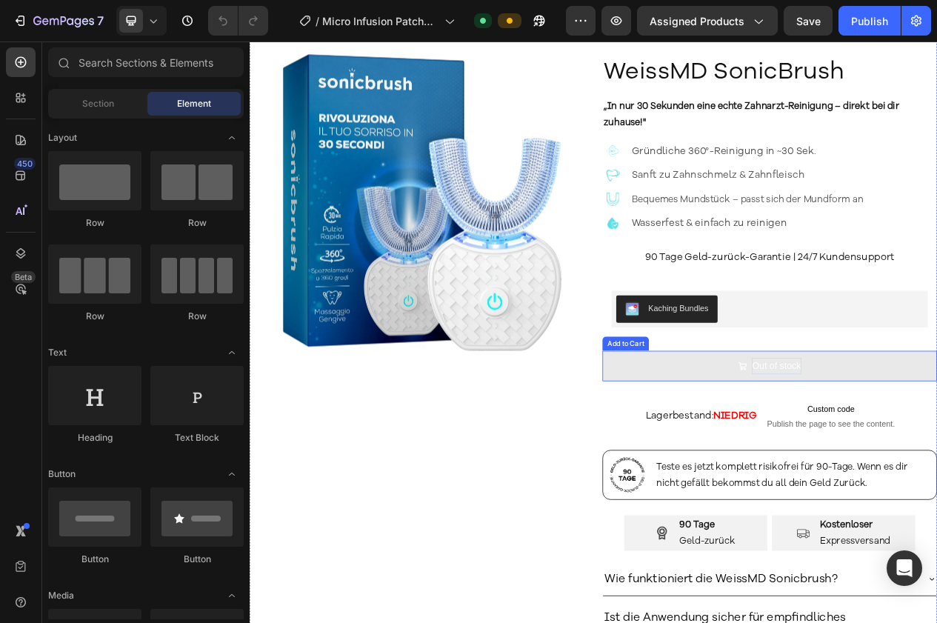
click at [909, 461] on div "Out of stock" at bounding box center [930, 460] width 63 height 21
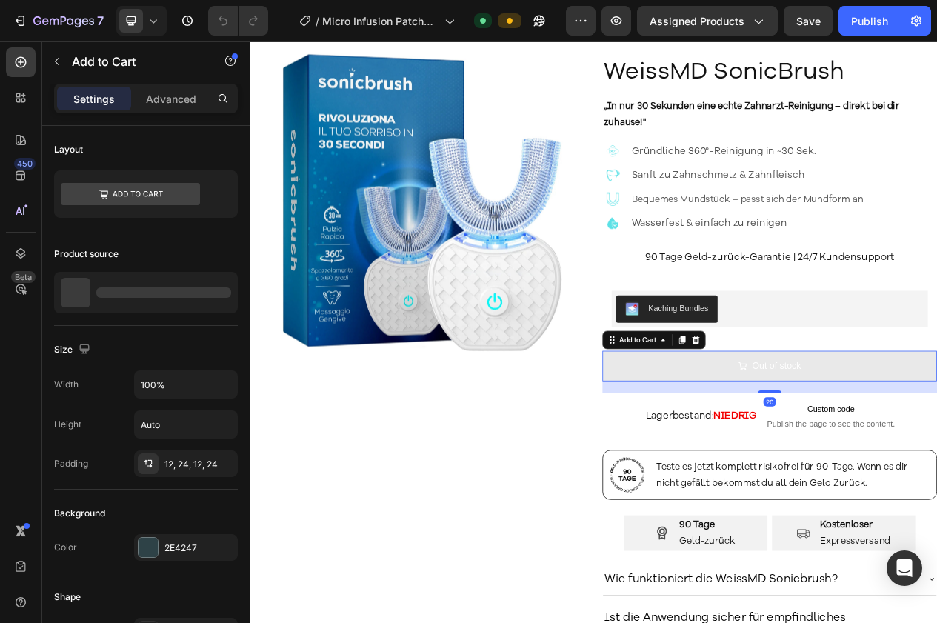
click at [737, 469] on button "Out of stock" at bounding box center [922, 460] width 433 height 39
click at [927, 464] on div "Out of stock" at bounding box center [930, 460] width 63 height 21
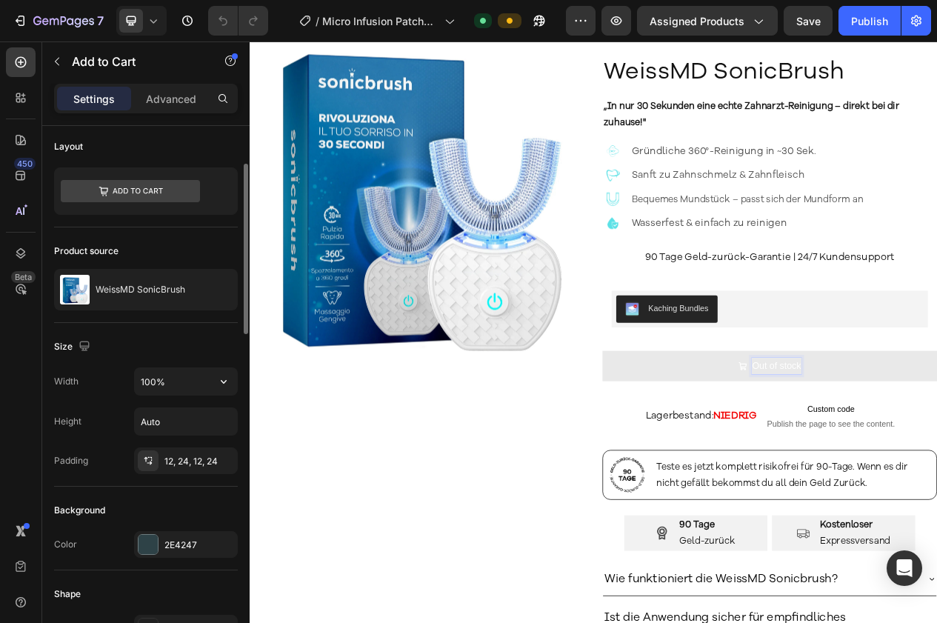
scroll to position [116, 0]
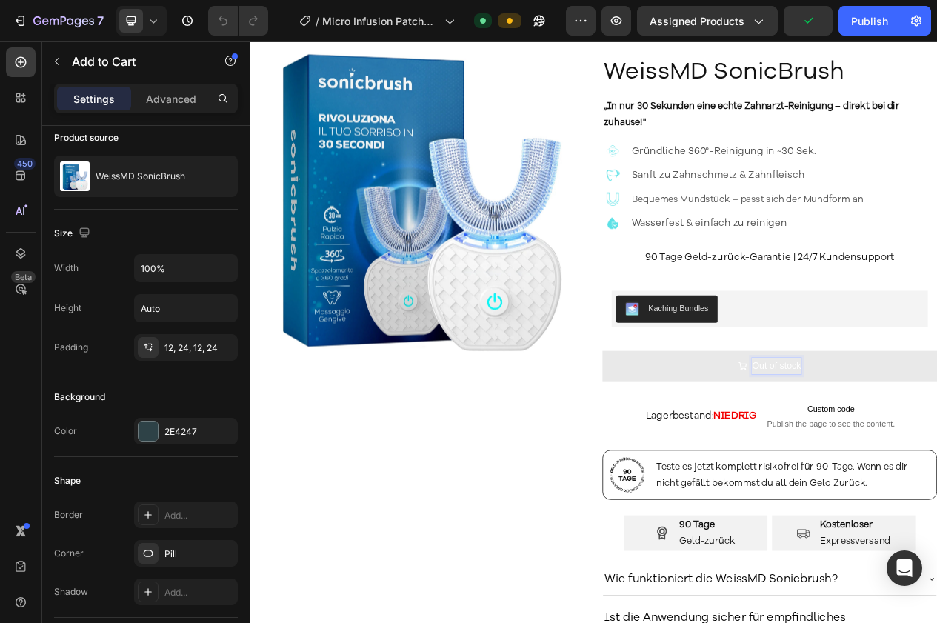
click at [750, 472] on button "Out of stock" at bounding box center [922, 460] width 433 height 39
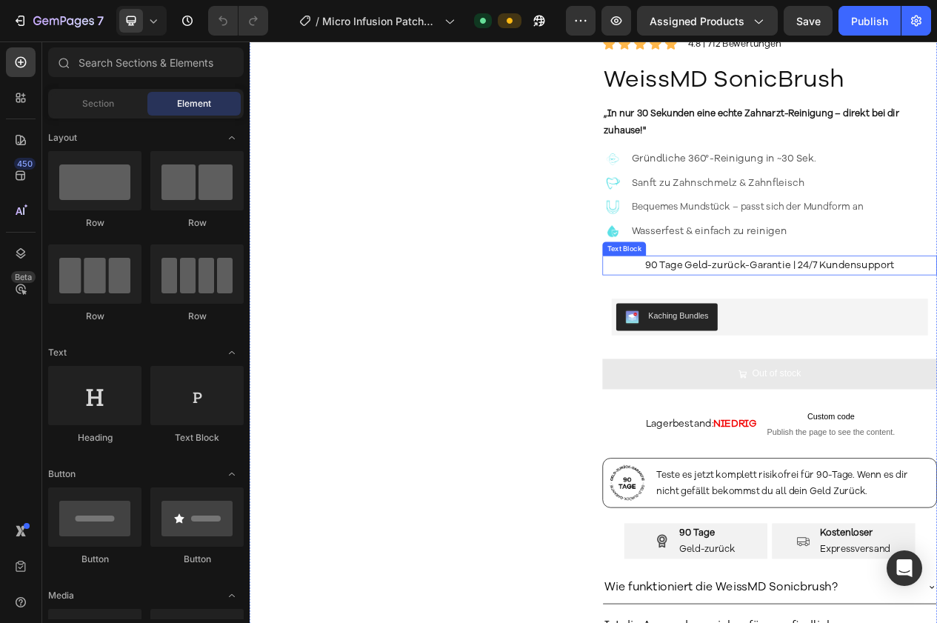
scroll to position [93, 0]
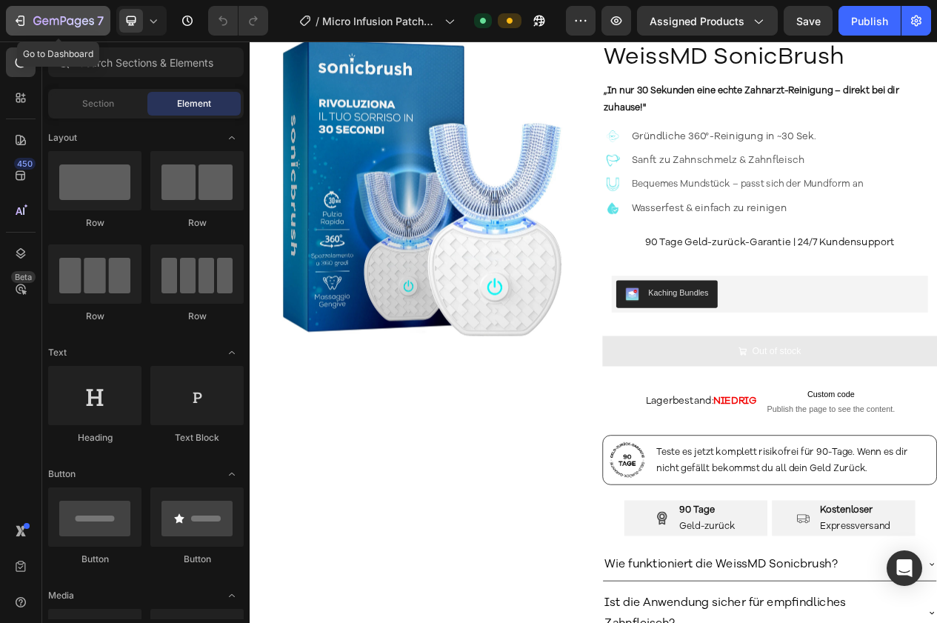
click at [30, 20] on div "7" at bounding box center [58, 21] width 91 height 18
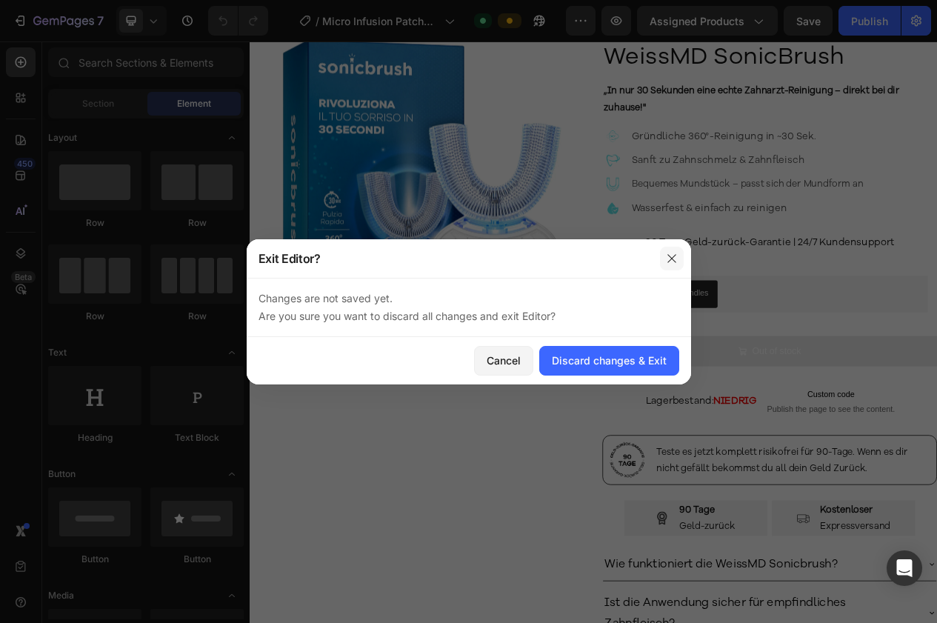
click at [673, 267] on button "button" at bounding box center [672, 259] width 24 height 24
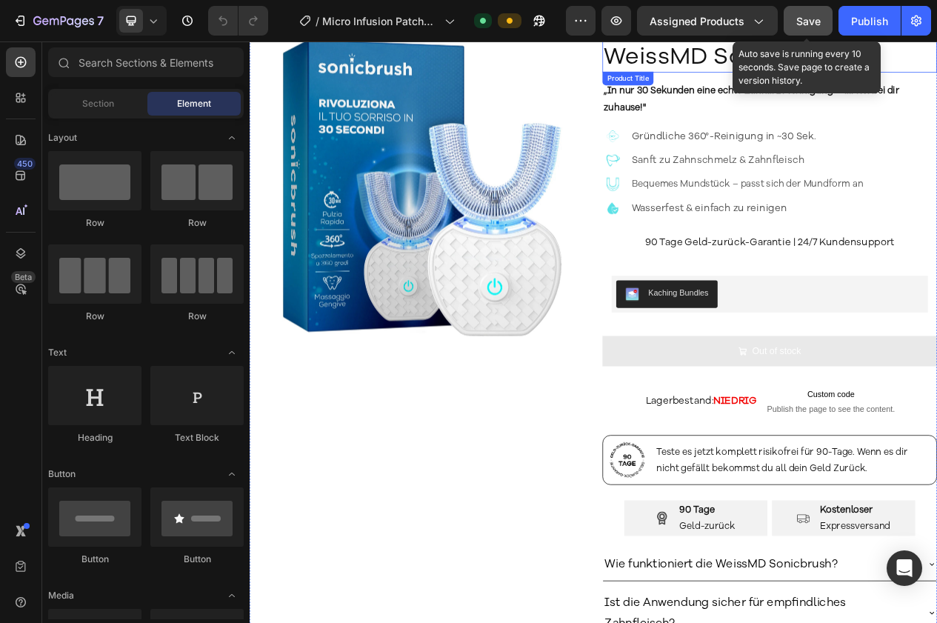
click at [806, 26] on span "Save" at bounding box center [808, 21] width 24 height 13
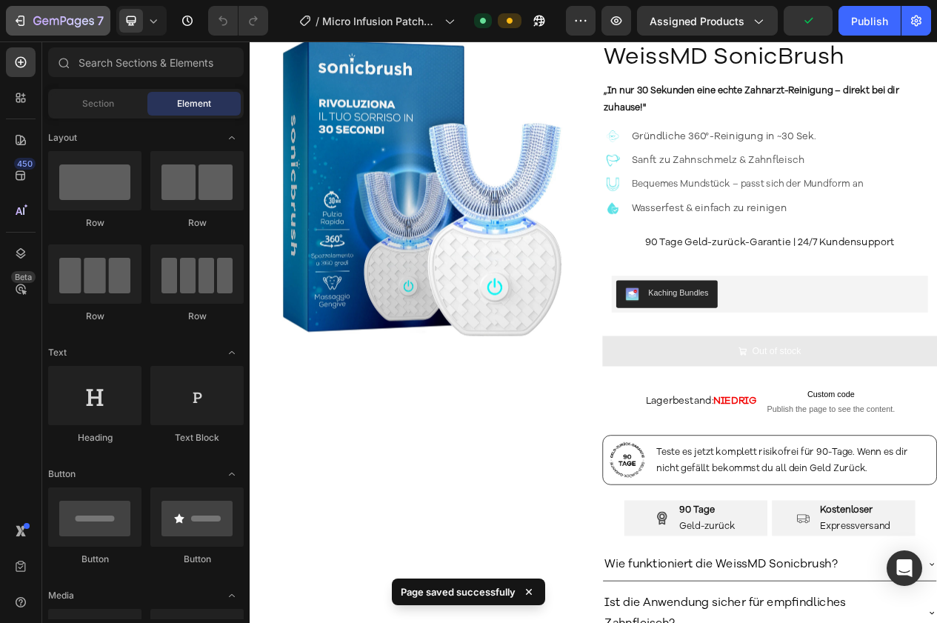
click at [30, 15] on div "7" at bounding box center [58, 21] width 91 height 18
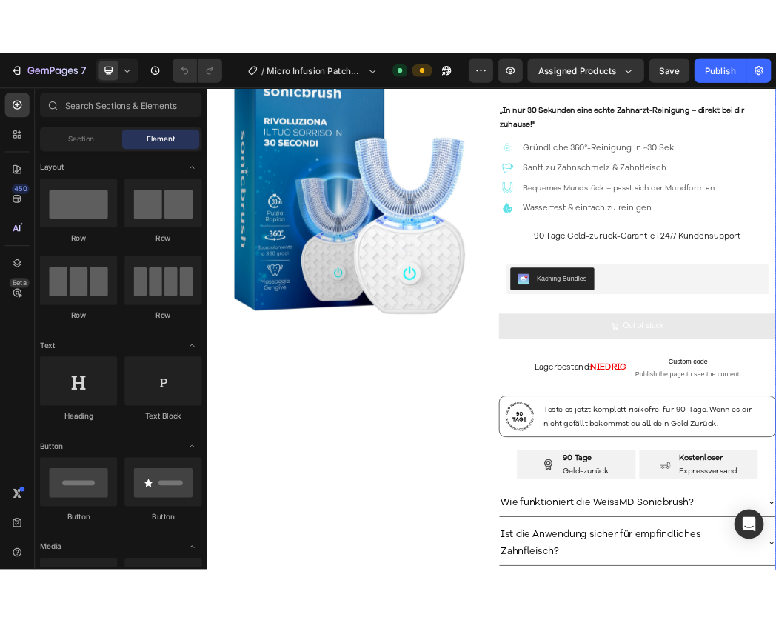
scroll to position [237, 0]
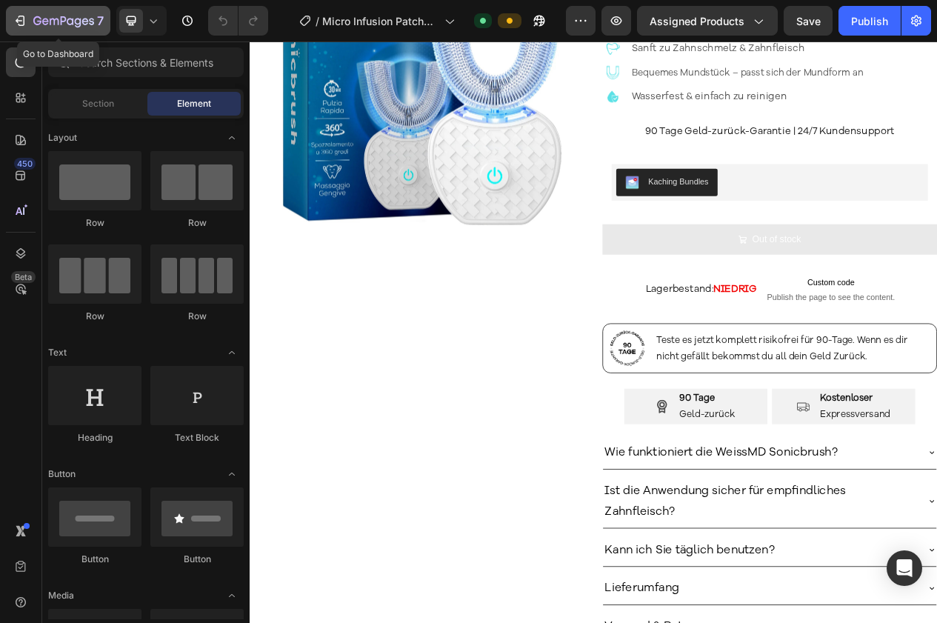
click at [20, 24] on icon "button" at bounding box center [20, 20] width 15 height 15
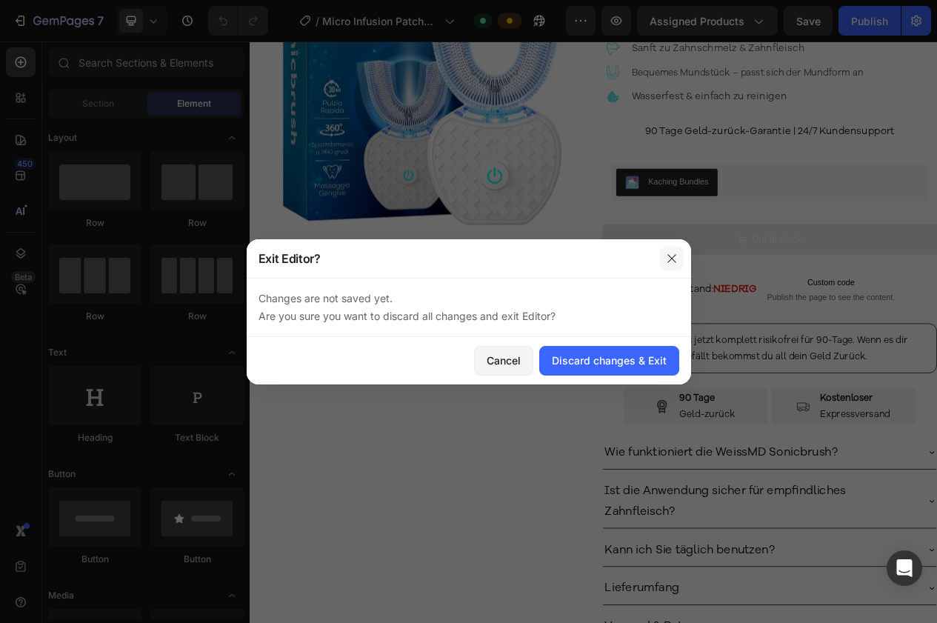
click at [675, 258] on icon "button" at bounding box center [672, 259] width 12 height 12
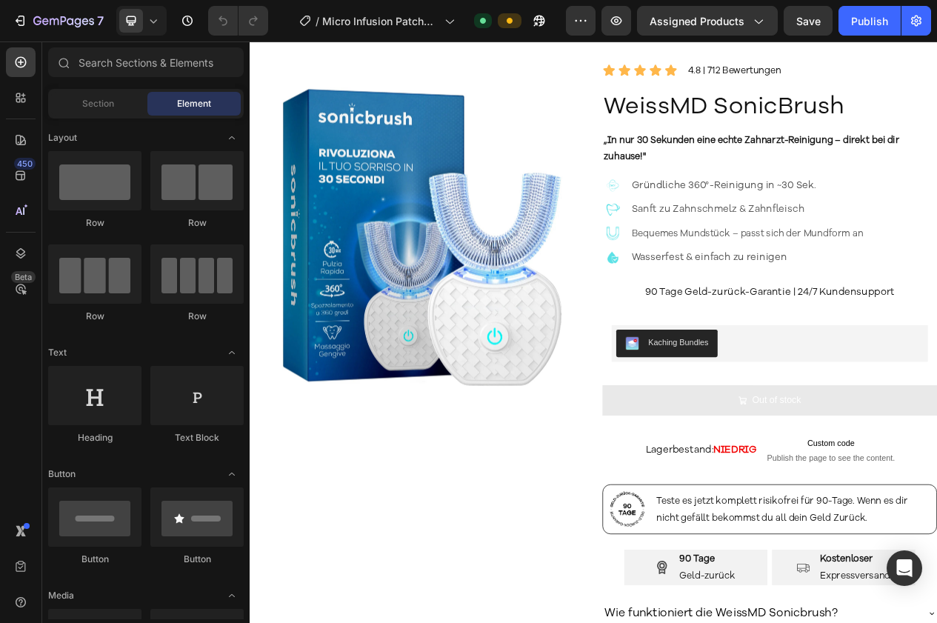
scroll to position [30, 0]
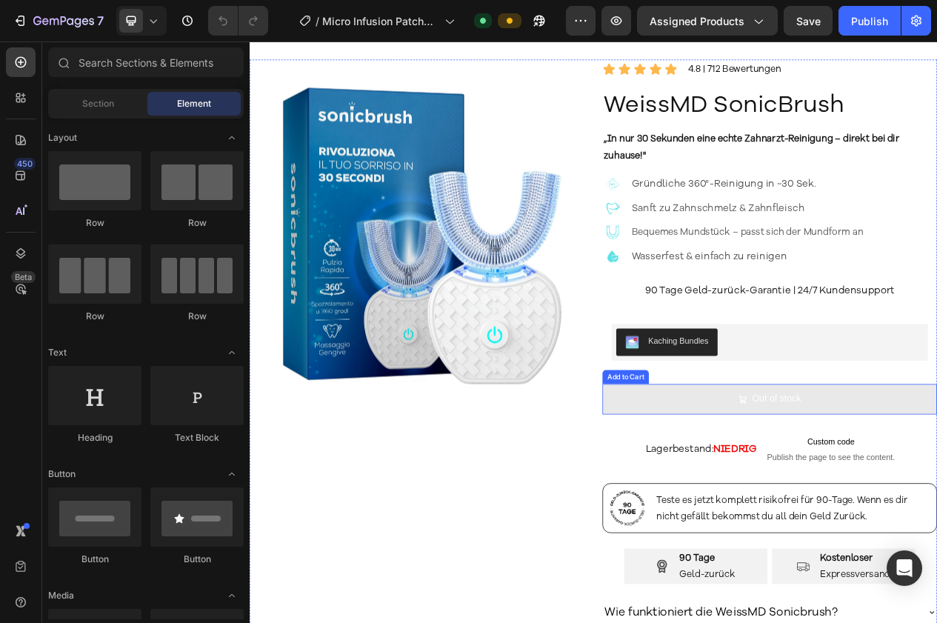
click at [936, 499] on button "Out of stock" at bounding box center [922, 503] width 433 height 39
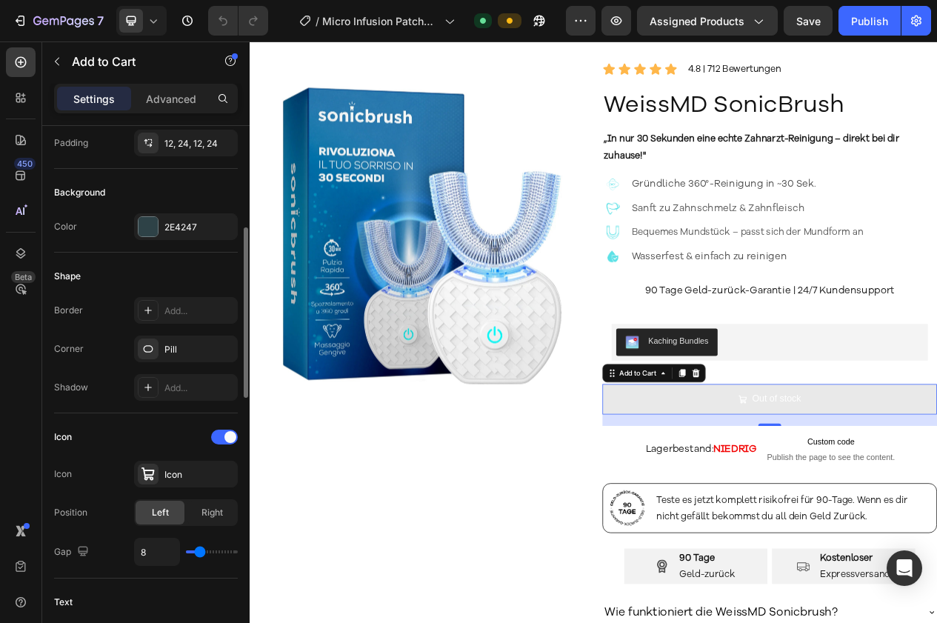
scroll to position [443, 0]
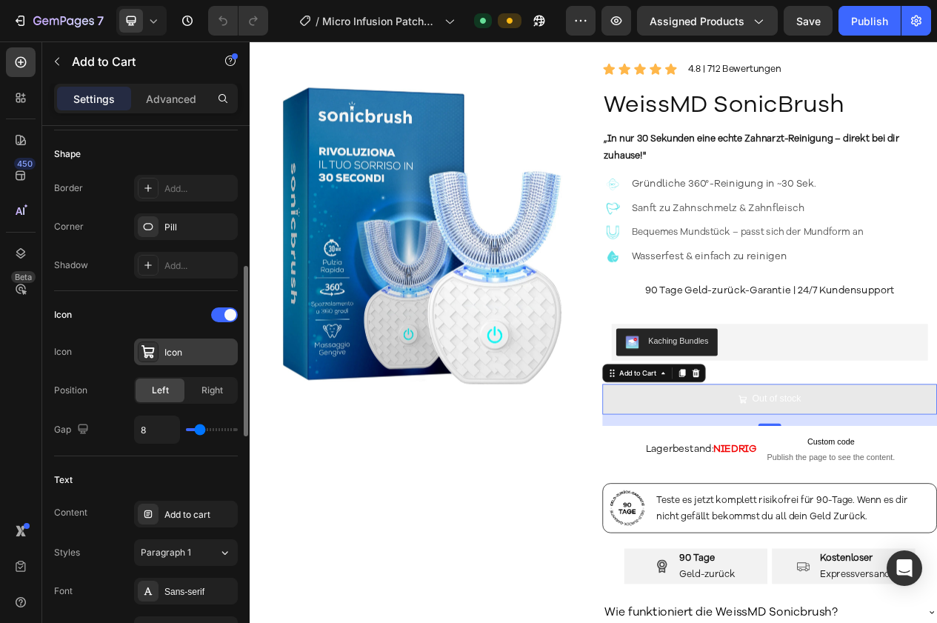
click at [155, 355] on icon at bounding box center [148, 351] width 15 height 15
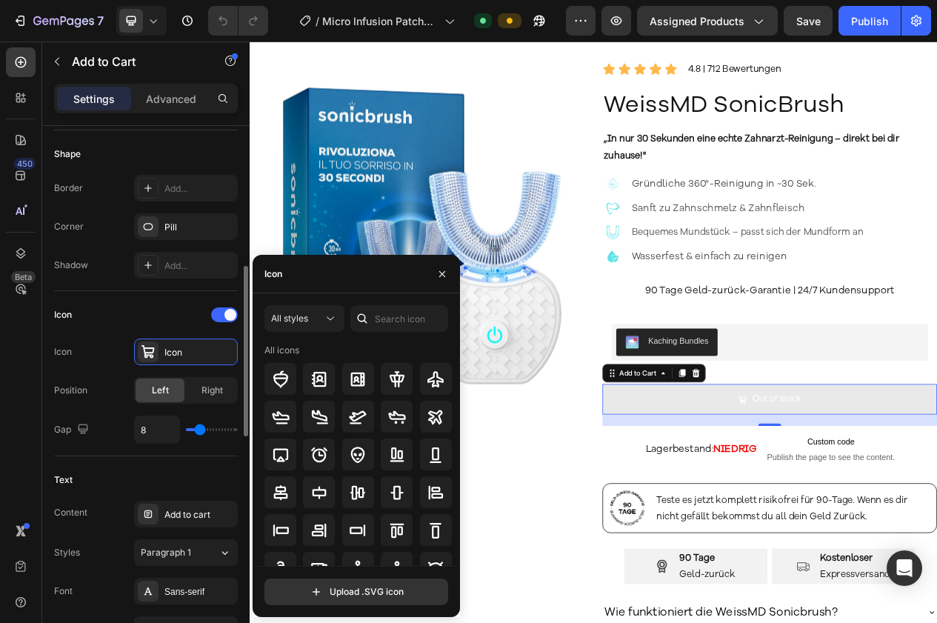
click at [205, 320] on div "Icon" at bounding box center [146, 315] width 184 height 24
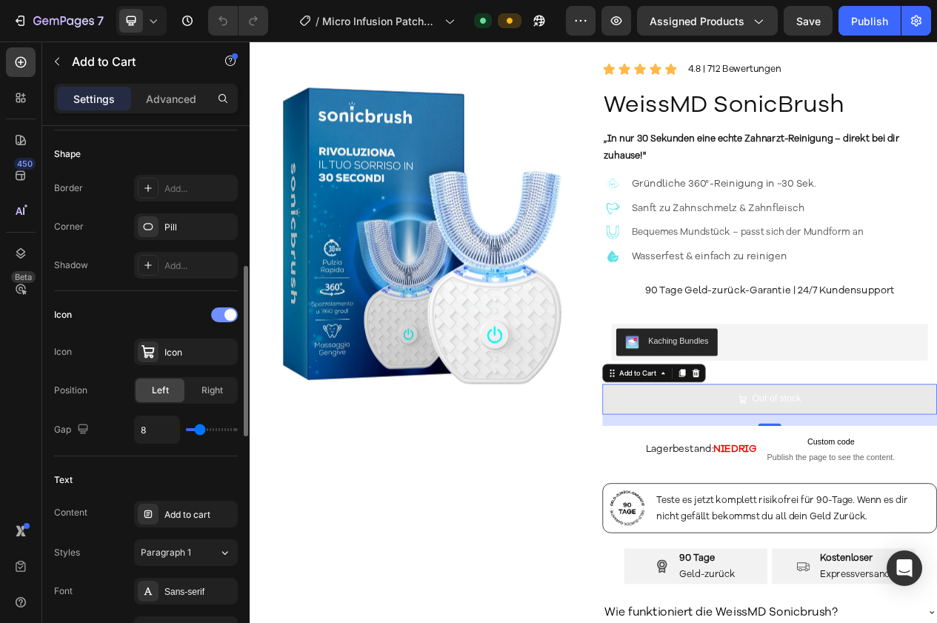
click at [225, 316] on span at bounding box center [230, 315] width 12 height 12
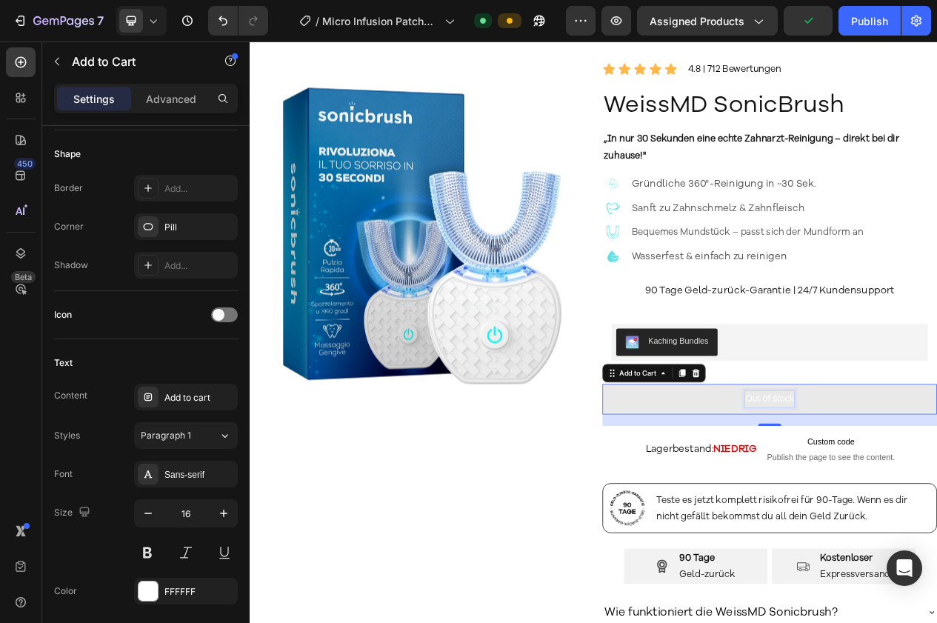
click at [934, 500] on div "Out of stock" at bounding box center [921, 503] width 63 height 21
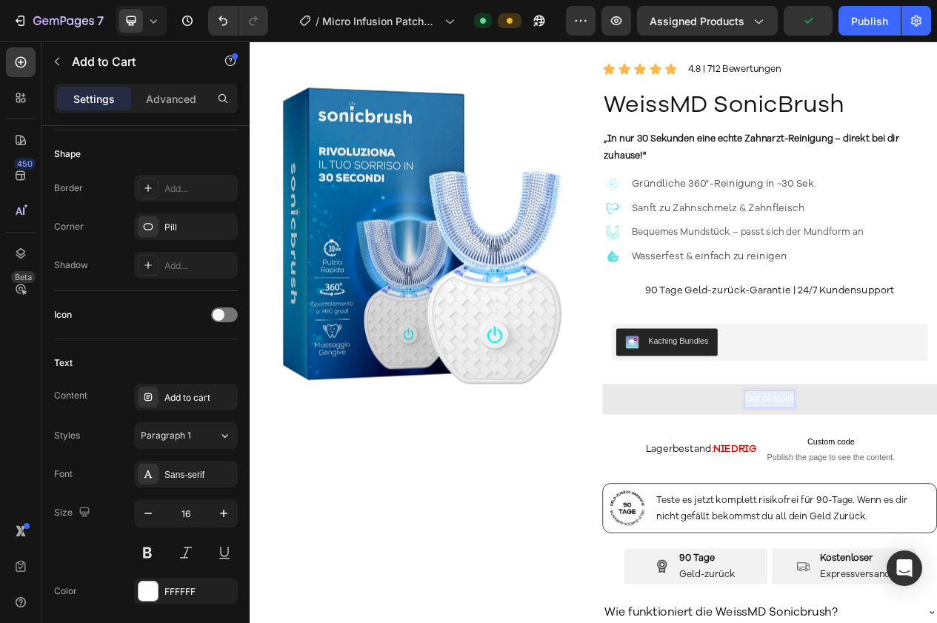
drag, startPoint x: 944, startPoint y: 504, endPoint x: 868, endPoint y: 505, distance: 75.6
click at [868, 505] on button "Out of stock" at bounding box center [922, 503] width 433 height 39
click at [706, 484] on button "NICHT" at bounding box center [922, 503] width 433 height 39
click at [706, 484] on button "NICHT AU" at bounding box center [922, 503] width 433 height 39
drag, startPoint x: 932, startPoint y: 507, endPoint x: 944, endPoint y: 504, distance: 12.8
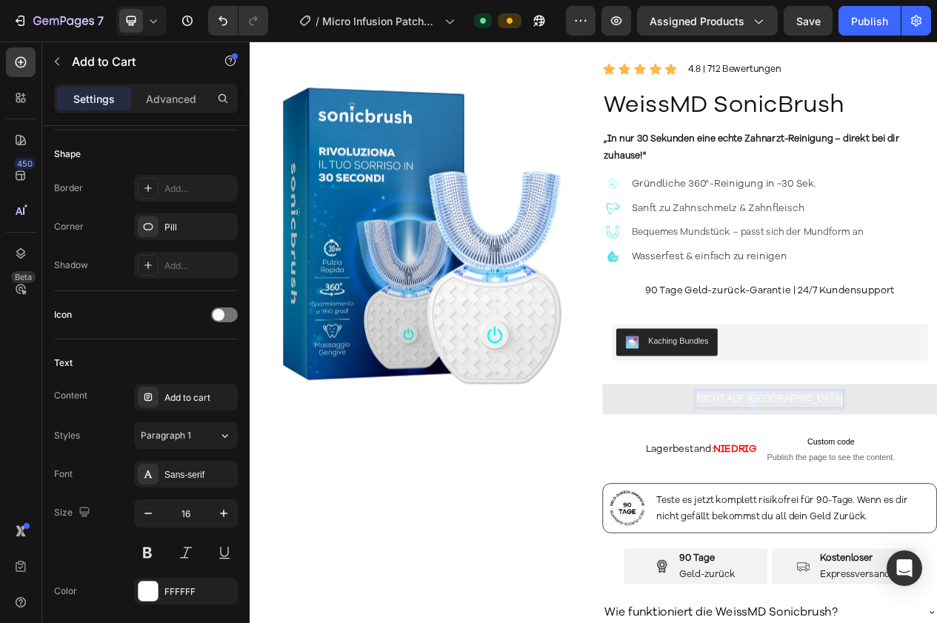
click at [936, 504] on p "NICHT AUF ALGER" at bounding box center [921, 503] width 189 height 21
drag, startPoint x: 928, startPoint y: 507, endPoint x: 993, endPoint y: 503, distance: 65.3
click at [936, 503] on button "NICHT AUF ALGER" at bounding box center [922, 503] width 433 height 39
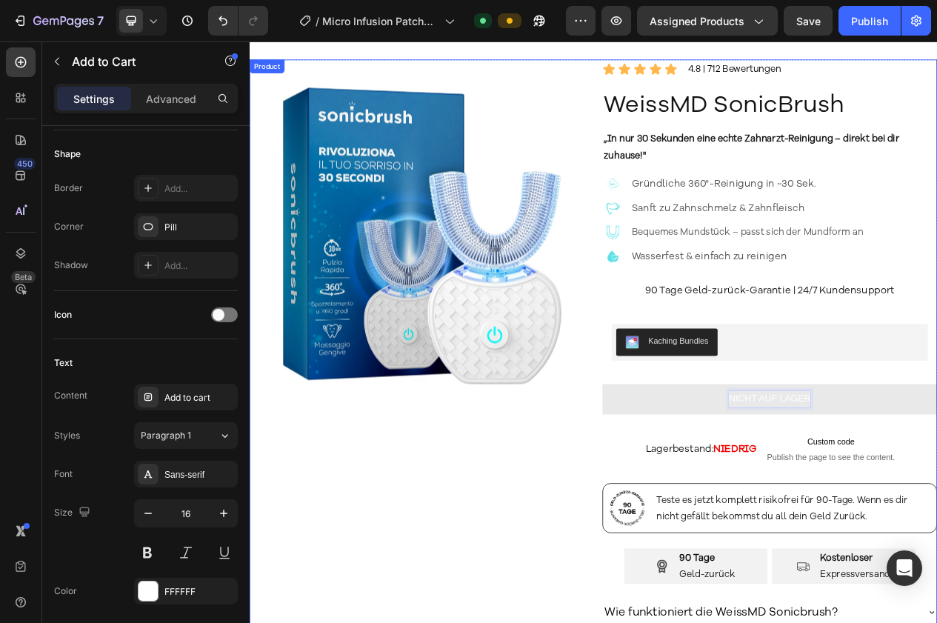
click at [447, 513] on div "Product Images" at bounding box center [466, 545] width 433 height 961
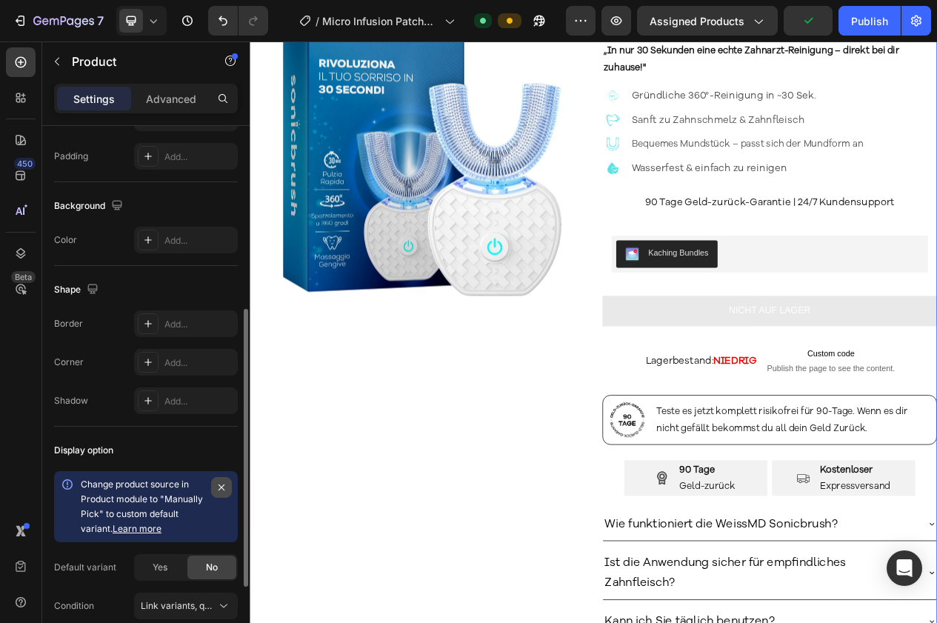
scroll to position [379, 0]
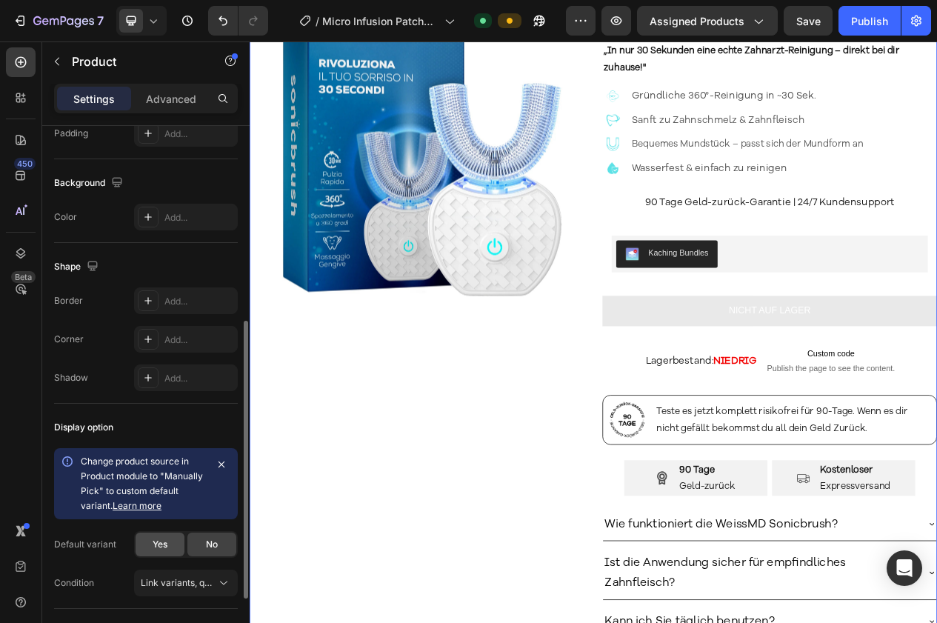
click at [164, 545] on span "Yes" at bounding box center [160, 544] width 15 height 13
click at [209, 546] on span "No" at bounding box center [212, 544] width 12 height 13
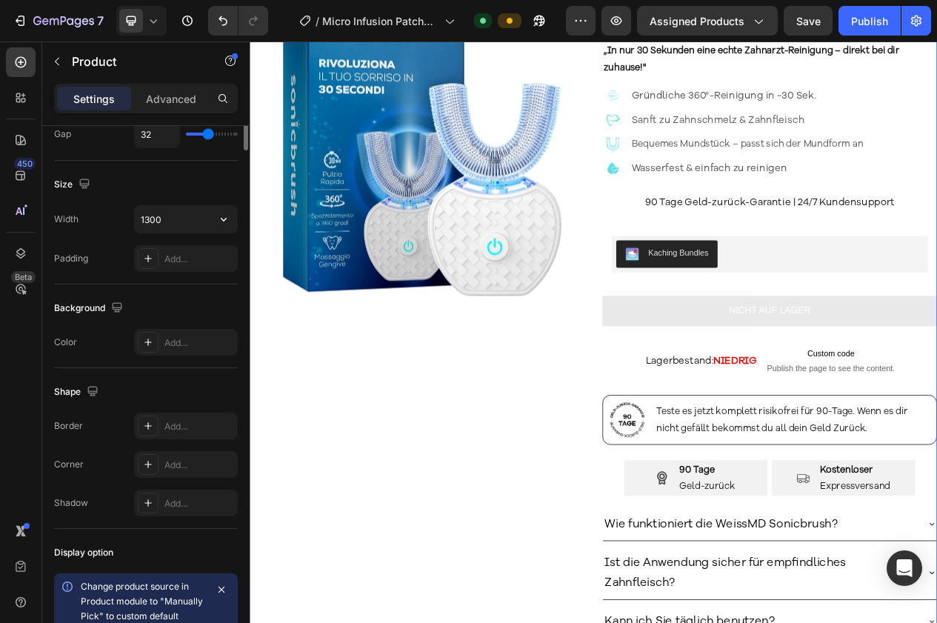
scroll to position [0, 0]
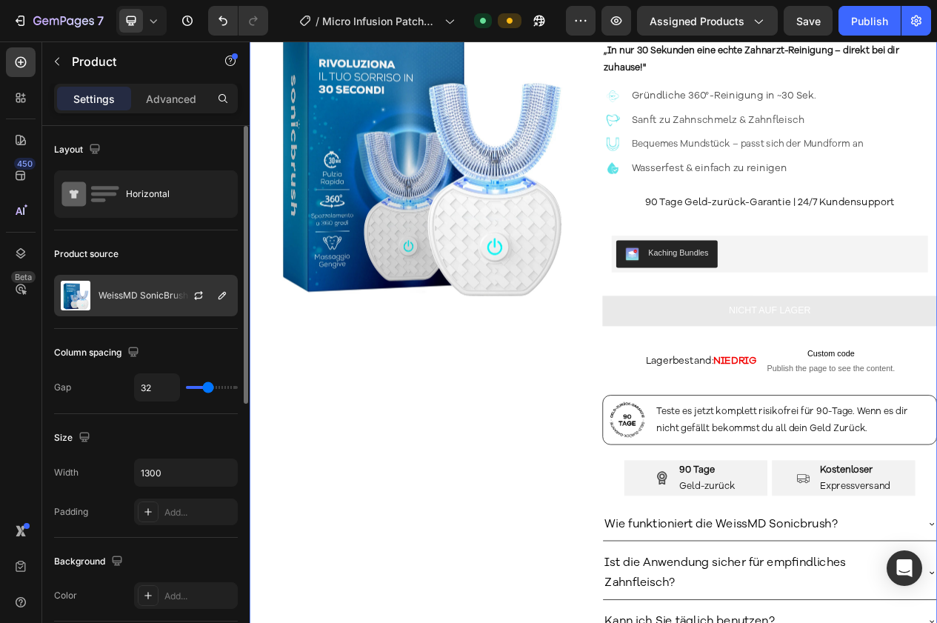
click at [150, 290] on p "WeissMD SonicBrush" at bounding box center [144, 295] width 90 height 10
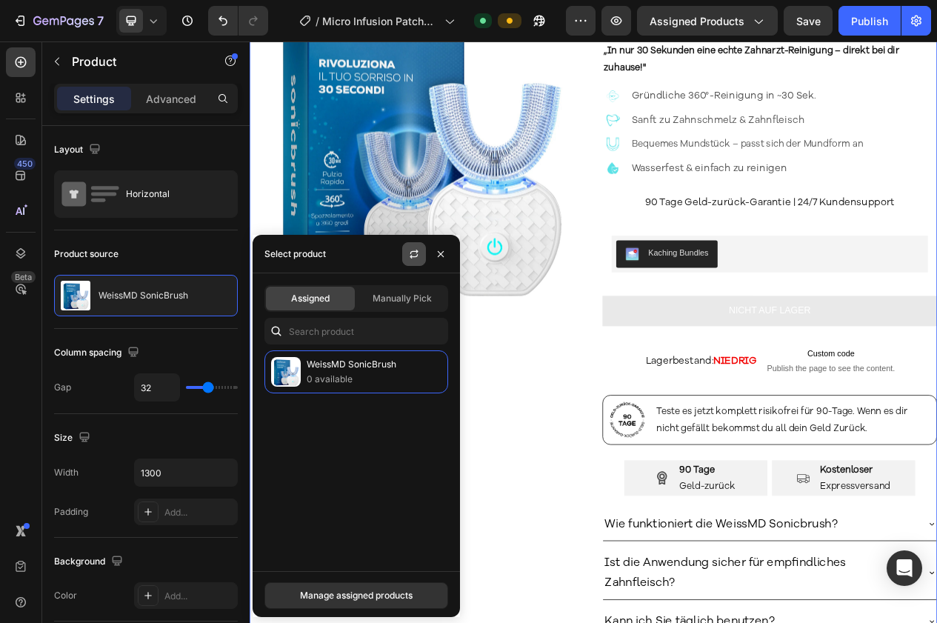
click at [410, 246] on button "button" at bounding box center [414, 254] width 24 height 24
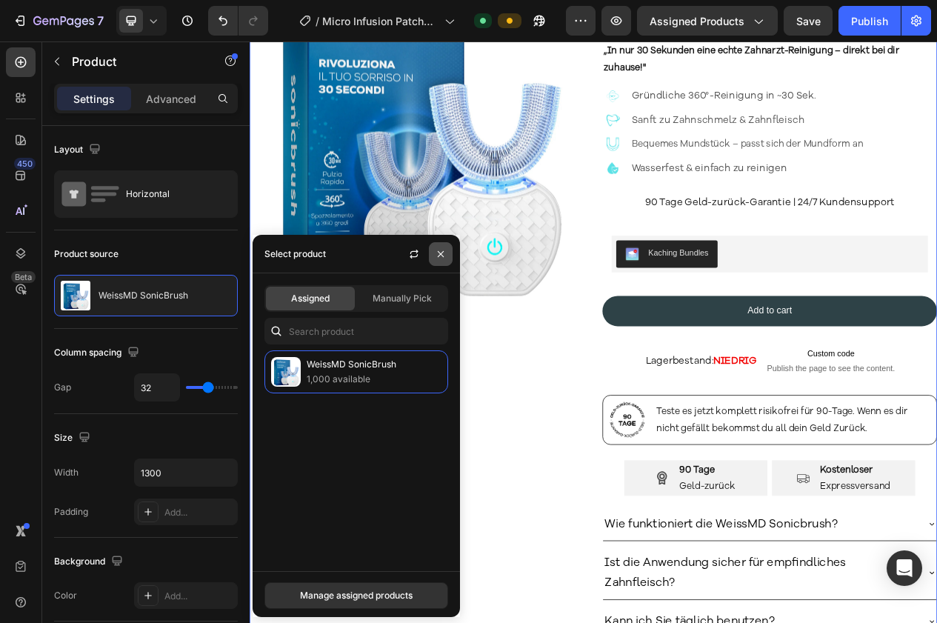
click at [443, 251] on icon "button" at bounding box center [441, 254] width 12 height 12
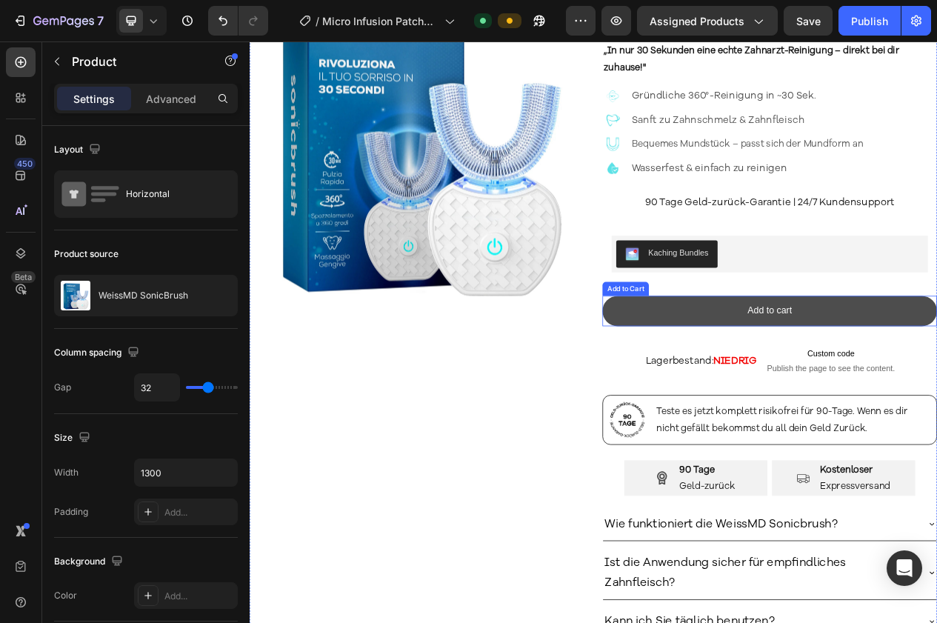
click at [750, 401] on button "Add to cart" at bounding box center [922, 389] width 433 height 39
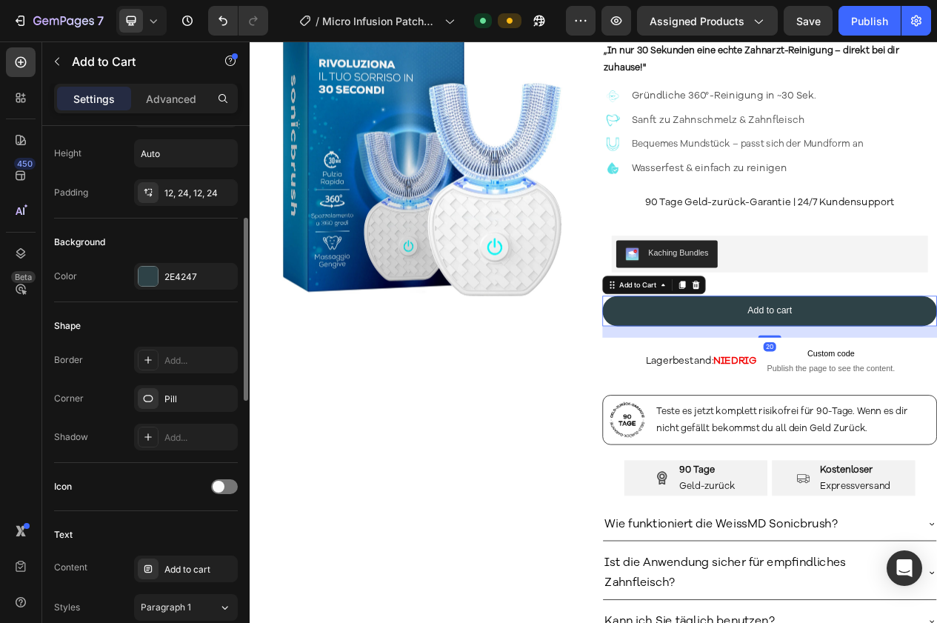
scroll to position [373, 0]
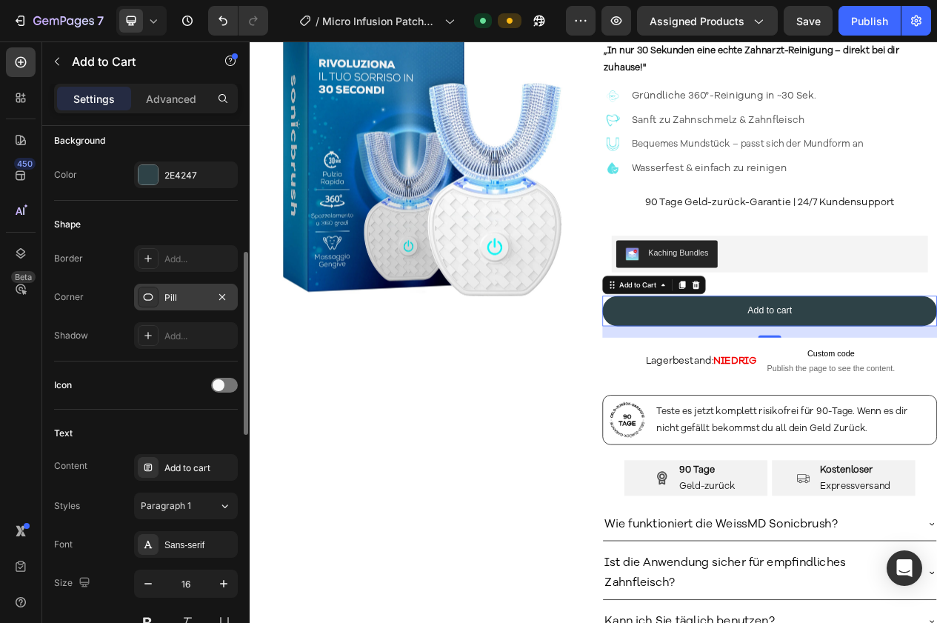
click at [147, 287] on div at bounding box center [148, 297] width 21 height 21
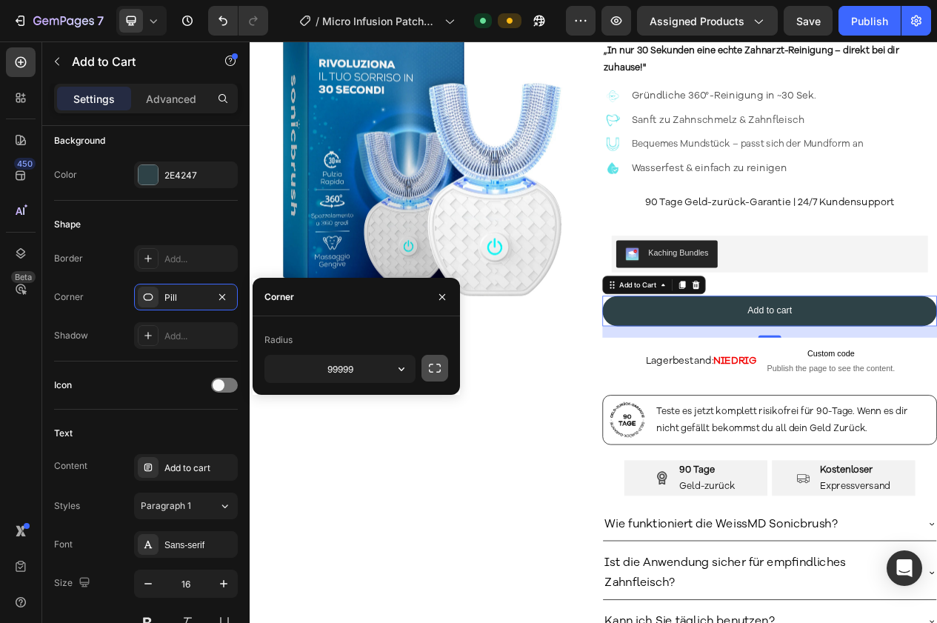
click at [439, 362] on icon "button" at bounding box center [434, 368] width 15 height 15
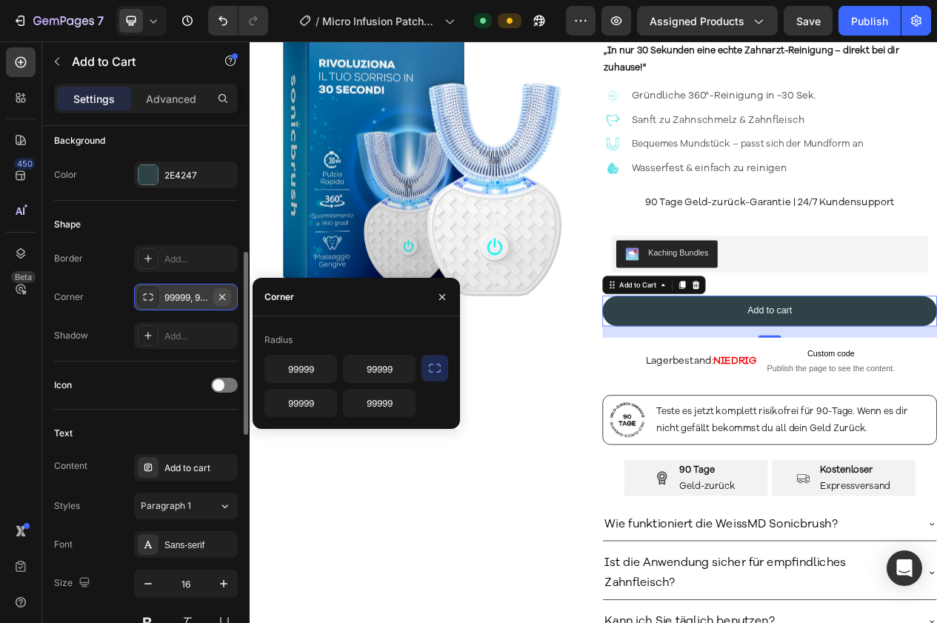
click at [225, 298] on icon "button" at bounding box center [222, 297] width 12 height 12
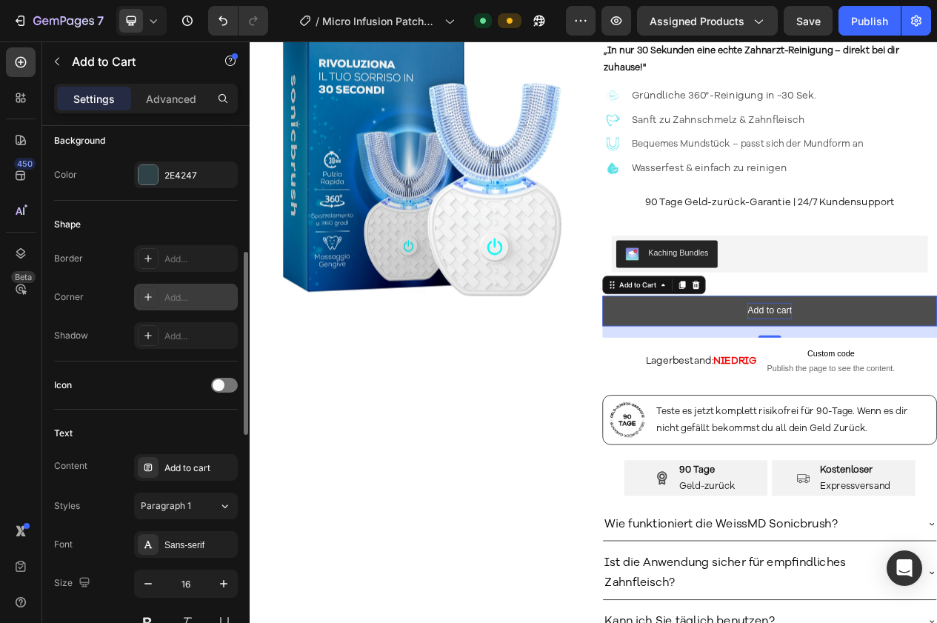
click at [913, 386] on div "Add to cart" at bounding box center [921, 389] width 57 height 21
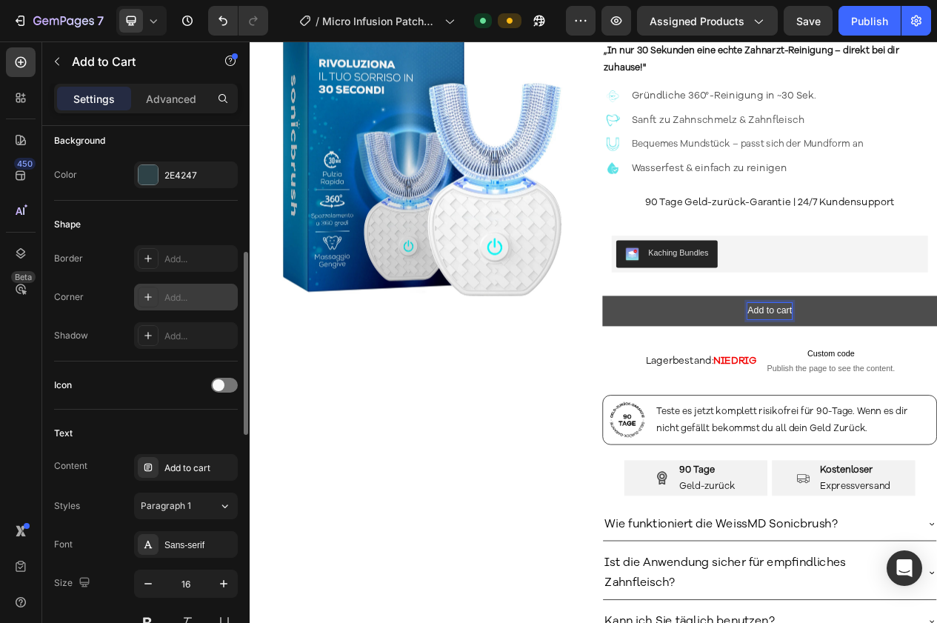
click at [936, 390] on p "Add to cart" at bounding box center [921, 389] width 57 height 21
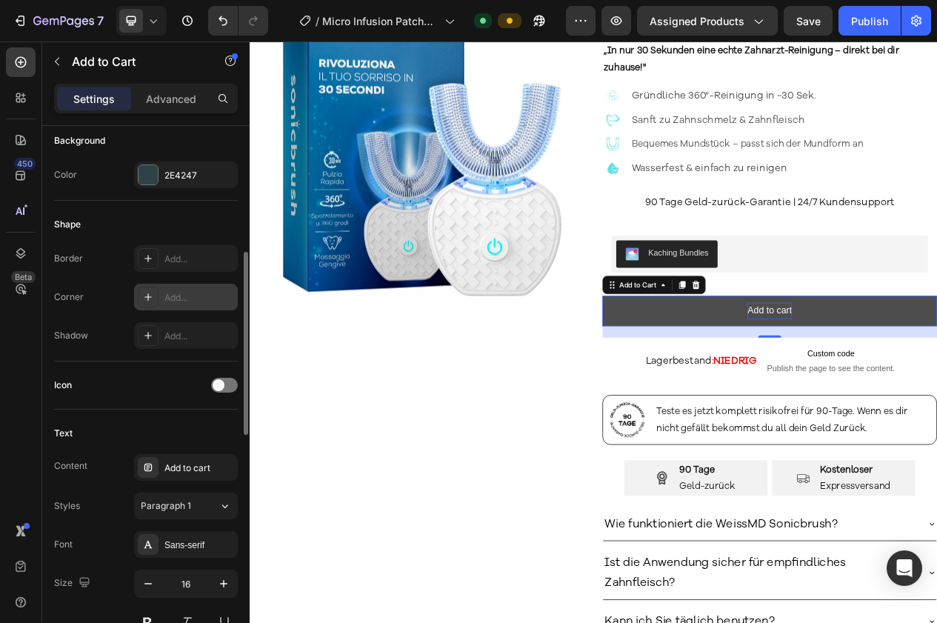
drag, startPoint x: 942, startPoint y: 390, endPoint x: 924, endPoint y: 391, distance: 17.8
click at [925, 391] on button "Add to cart" at bounding box center [922, 389] width 433 height 39
click at [930, 386] on p "Add to cart" at bounding box center [921, 389] width 57 height 21
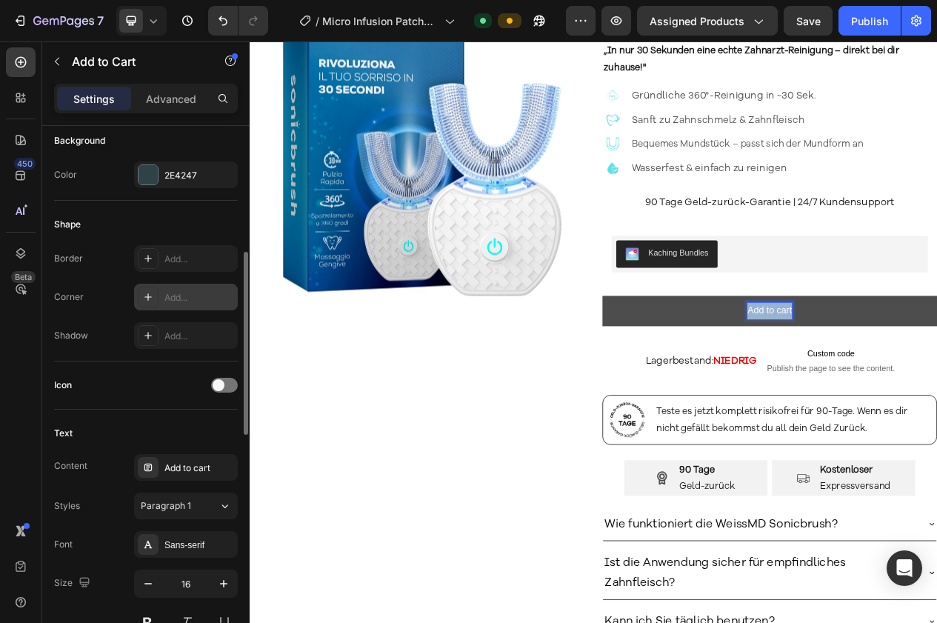
drag, startPoint x: 887, startPoint y: 391, endPoint x: 955, endPoint y: 384, distance: 68.5
click at [936, 384] on button "Add to cart" at bounding box center [922, 389] width 433 height 39
click at [706, 370] on button "I" at bounding box center [922, 389] width 433 height 39
click at [706, 370] on button "IN DEN" at bounding box center [922, 389] width 433 height 39
click at [784, 391] on button "IN DEN WARENKORB" at bounding box center [922, 389] width 433 height 39
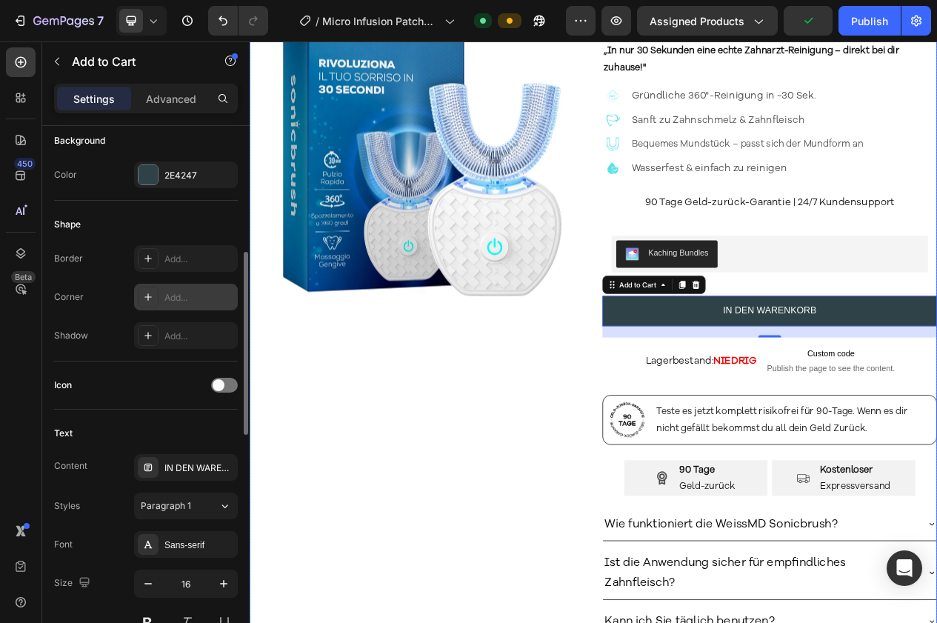
click at [680, 393] on div "Product Images Icon Icon Icon Icon Icon Icon List 4.8 | 712 Bewertungen Text Bl…" at bounding box center [694, 431] width 889 height 961
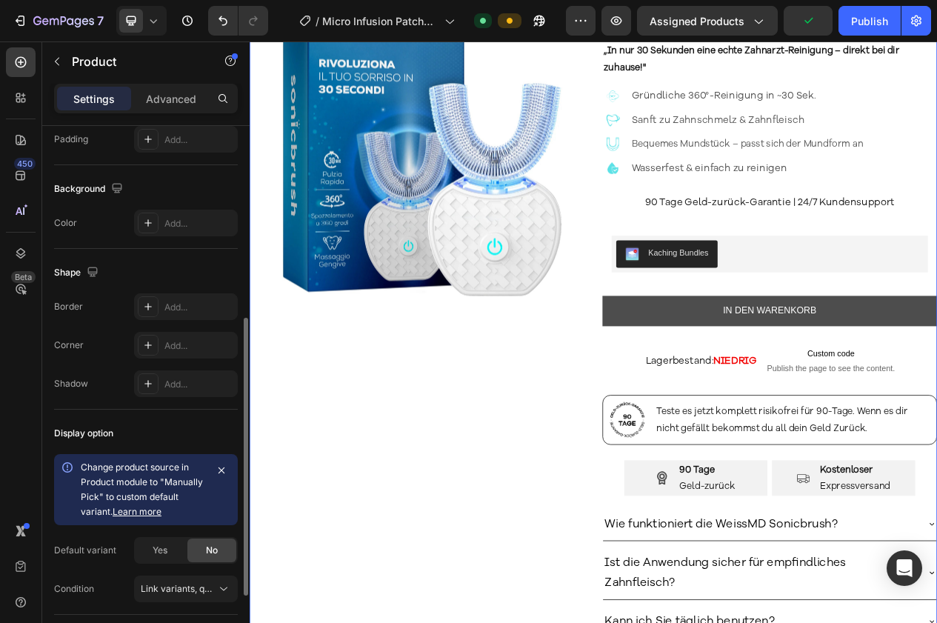
scroll to position [0, 0]
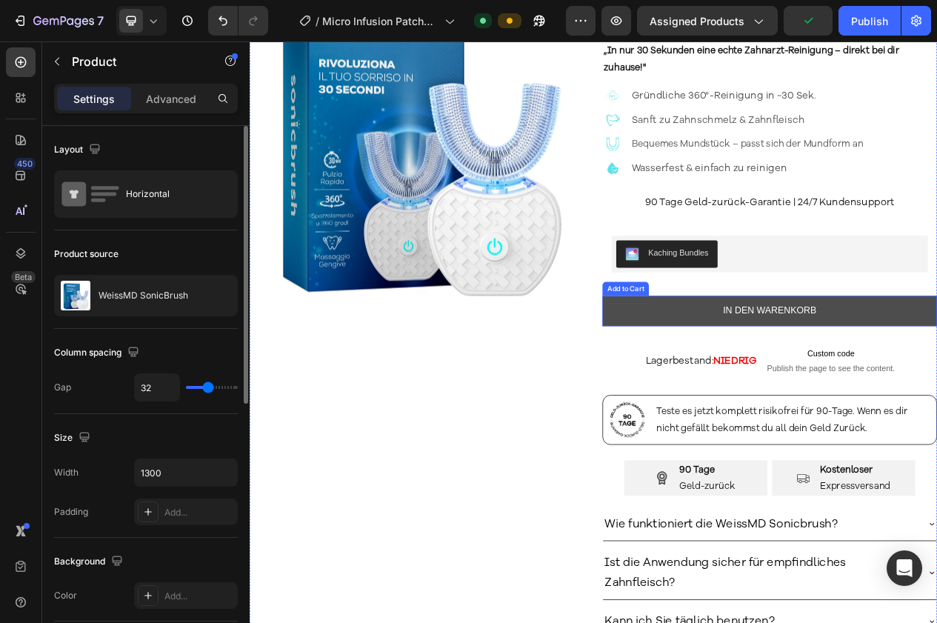
click at [731, 394] on button "IN DEN WARENKORB" at bounding box center [922, 389] width 433 height 39
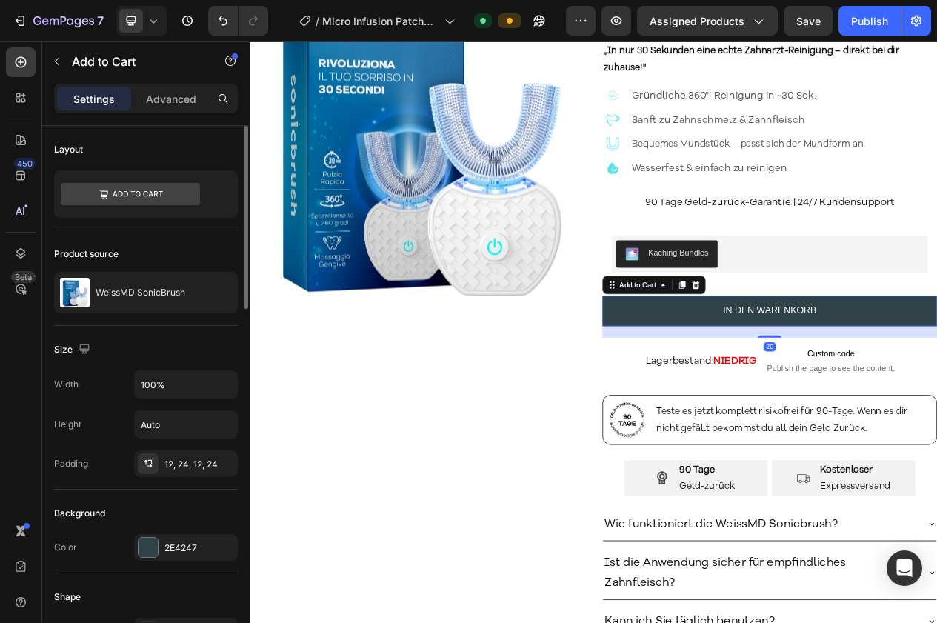
scroll to position [254, 0]
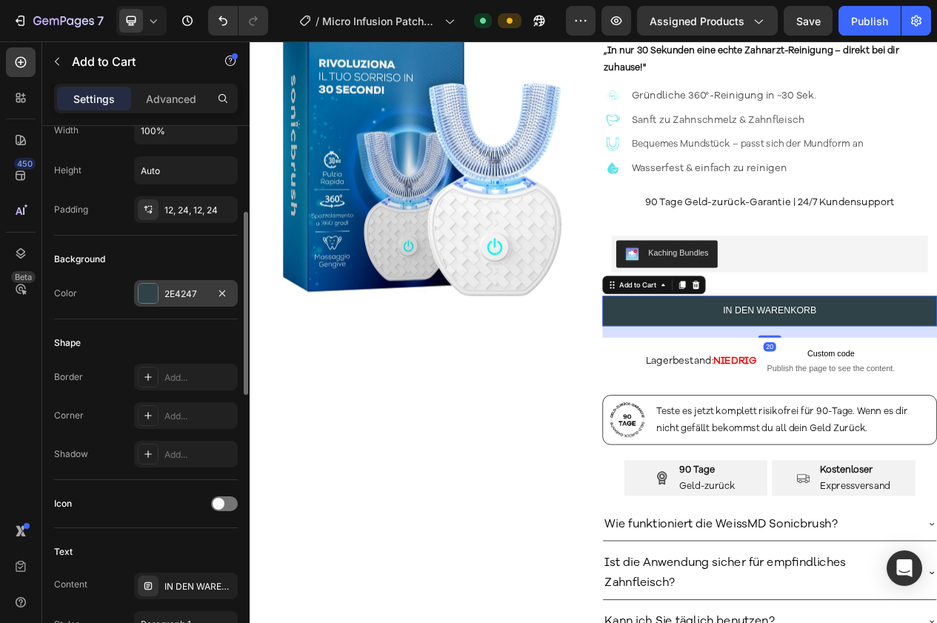
click at [152, 296] on div at bounding box center [148, 293] width 19 height 19
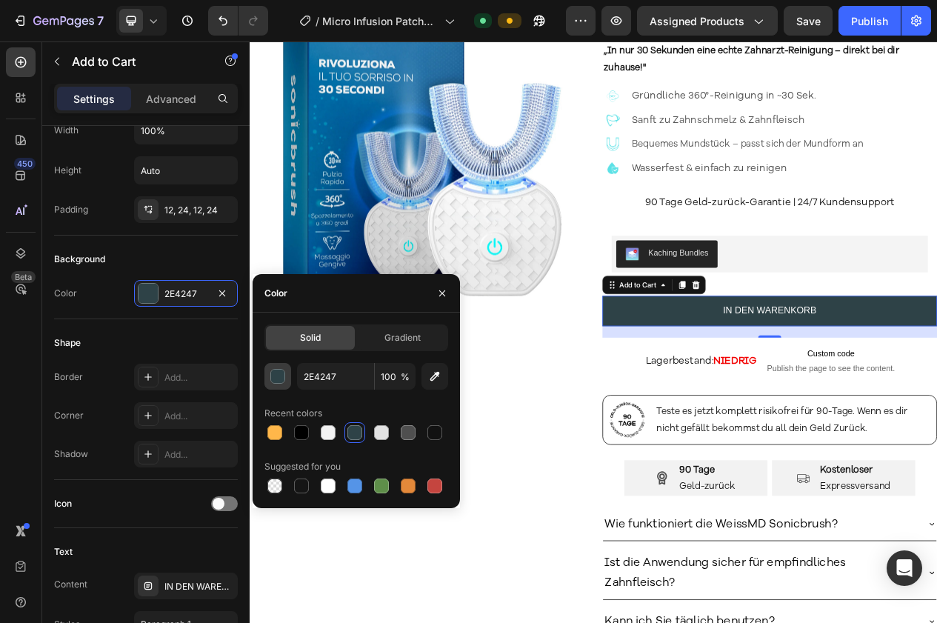
click at [270, 370] on div "Solid Gradient 2E4247 100 % Recent colors Suggested for you" at bounding box center [356, 410] width 207 height 172
click at [280, 369] on div "button" at bounding box center [277, 376] width 15 height 15
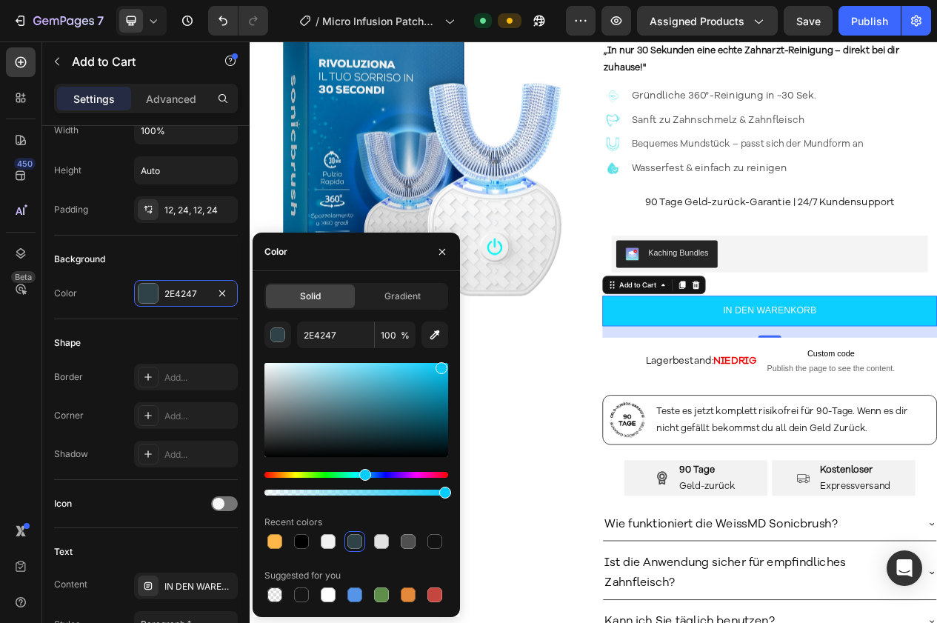
drag, startPoint x: 414, startPoint y: 408, endPoint x: 440, endPoint y: 356, distance: 58.6
click at [440, 356] on div "2E4247 100 % Recent colors Suggested for you" at bounding box center [356, 463] width 184 height 284
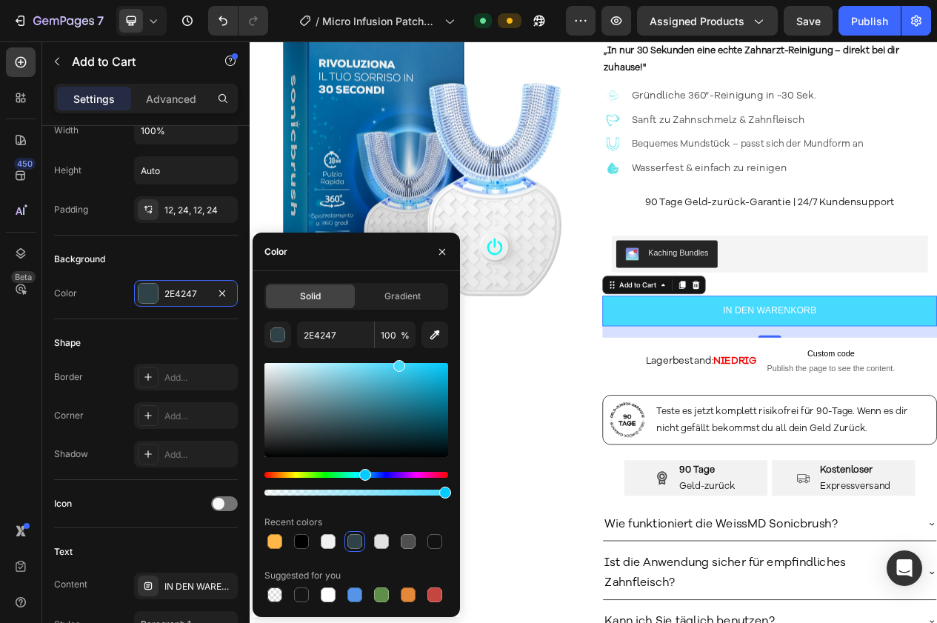
drag, startPoint x: 424, startPoint y: 381, endPoint x: 398, endPoint y: 361, distance: 32.9
click at [398, 363] on div at bounding box center [356, 410] width 184 height 94
drag, startPoint x: 422, startPoint y: 393, endPoint x: 395, endPoint y: 363, distance: 40.4
click at [395, 363] on div at bounding box center [356, 410] width 184 height 94
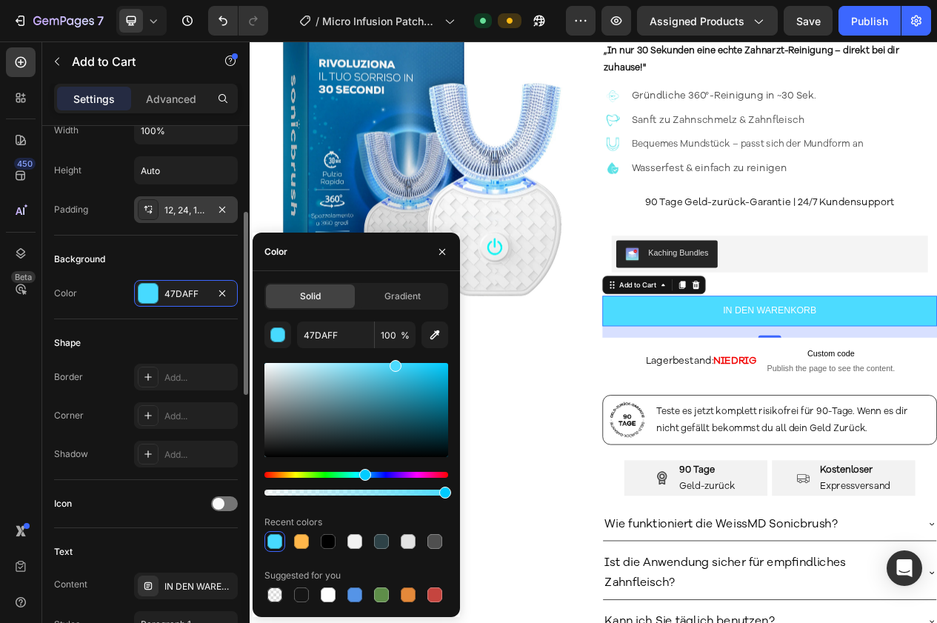
type input "4CDBFF"
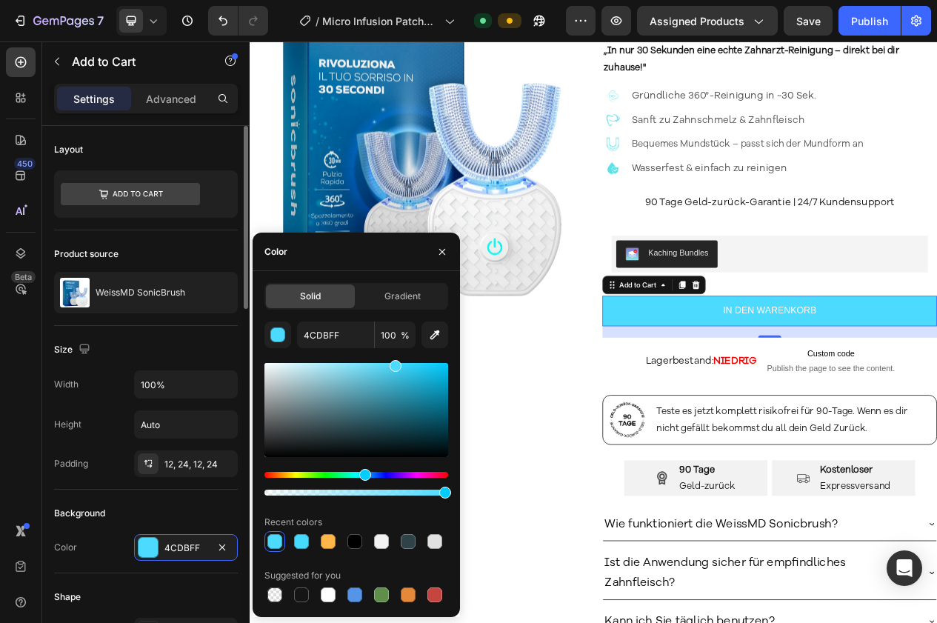
scroll to position [3, 0]
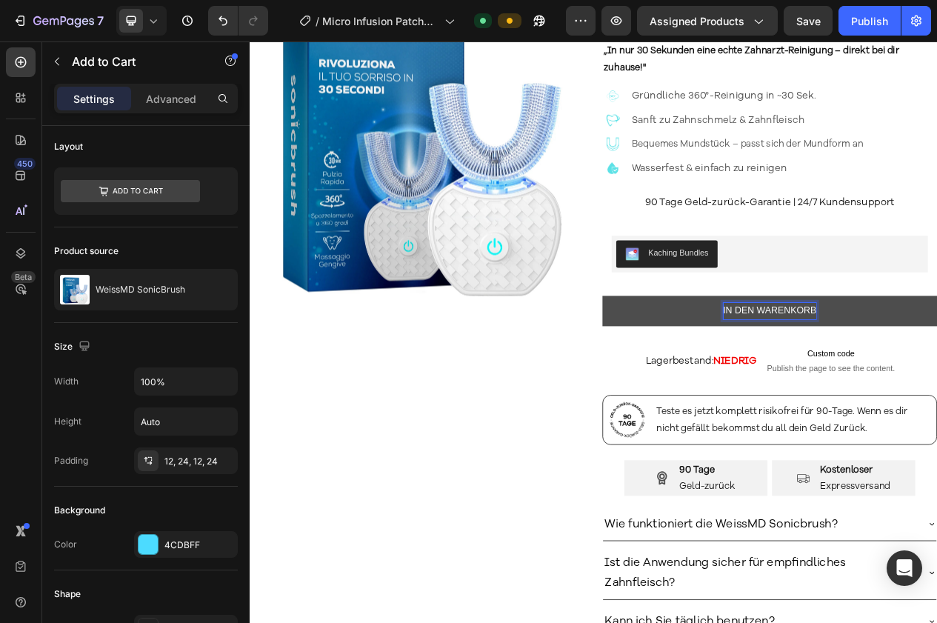
drag, startPoint x: 856, startPoint y: 389, endPoint x: 953, endPoint y: 387, distance: 97.0
click at [936, 382] on button "IN DEN WARENKORB" at bounding box center [922, 389] width 433 height 39
click at [936, 389] on button "IN DEN WARENKORB" at bounding box center [922, 389] width 433 height 39
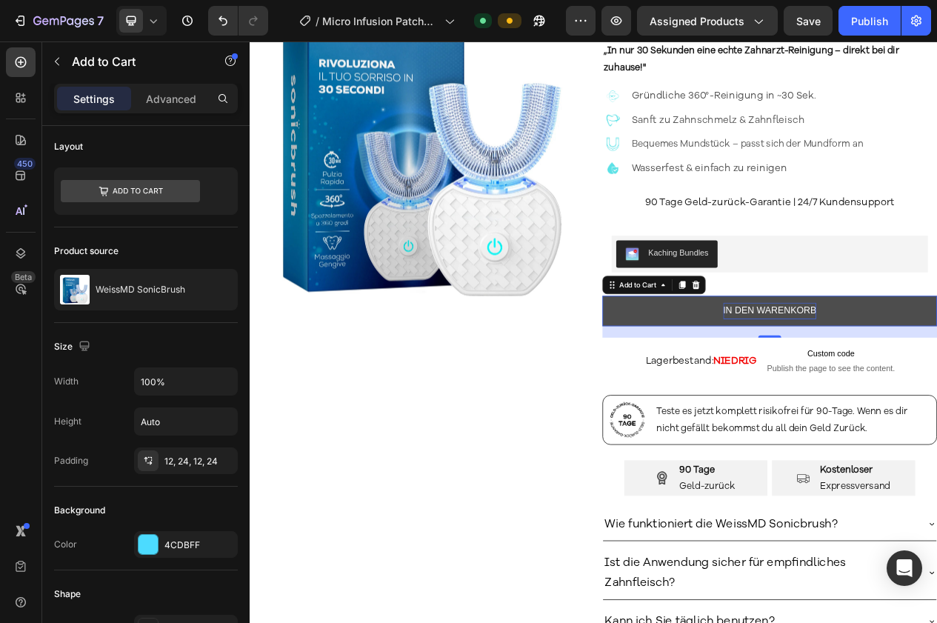
click at [936, 389] on p "IN DEN WARENKORB" at bounding box center [922, 389] width 121 height 21
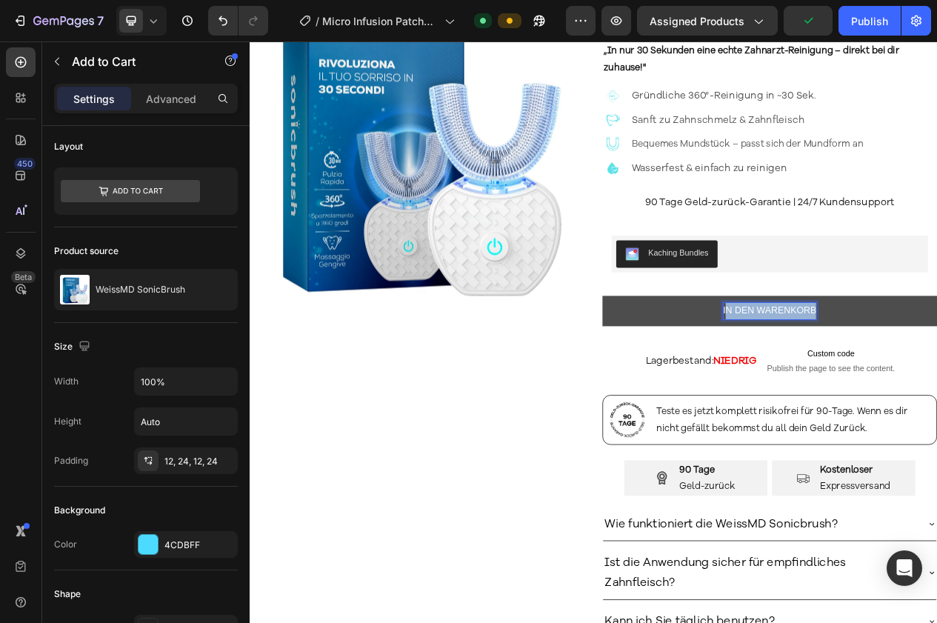
drag, startPoint x: 970, startPoint y: 388, endPoint x: 857, endPoint y: 384, distance: 113.4
click at [862, 384] on p "IN DEN WARENKORB" at bounding box center [922, 389] width 121 height 21
click at [862, 387] on p "IN DEN WARENKORB" at bounding box center [922, 389] width 121 height 21
click at [854, 387] on button "IN DEN WARENKORB" at bounding box center [922, 389] width 433 height 39
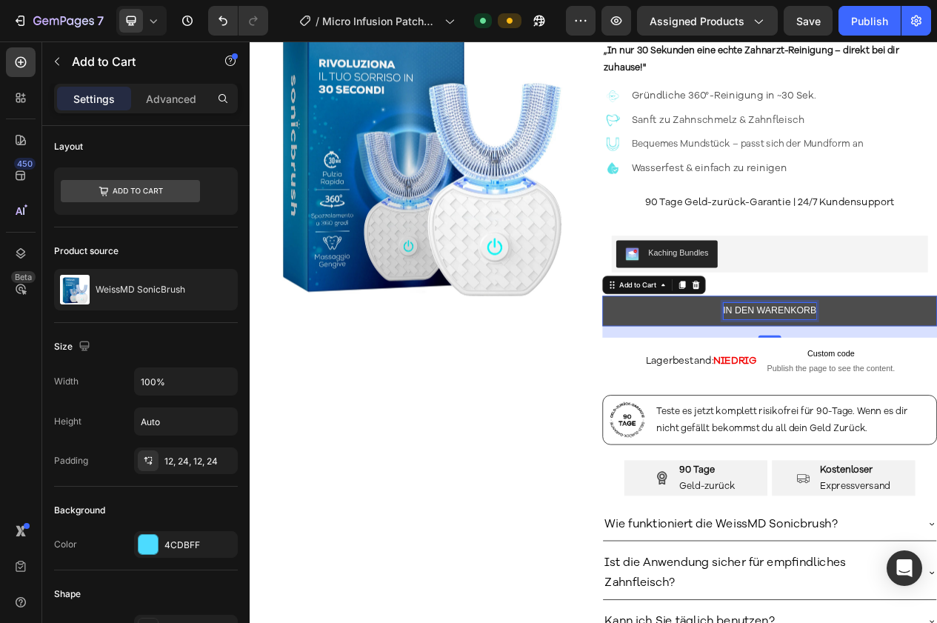
click at [862, 387] on p "IN DEN WARENKORB" at bounding box center [922, 389] width 121 height 21
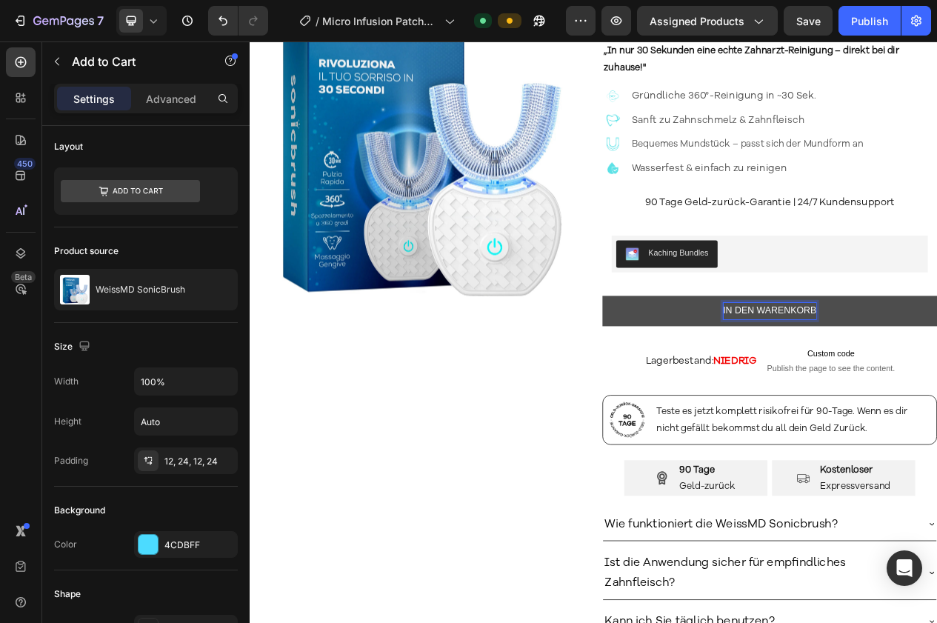
click at [795, 401] on button "IN DEN WARENKORB" at bounding box center [922, 389] width 433 height 39
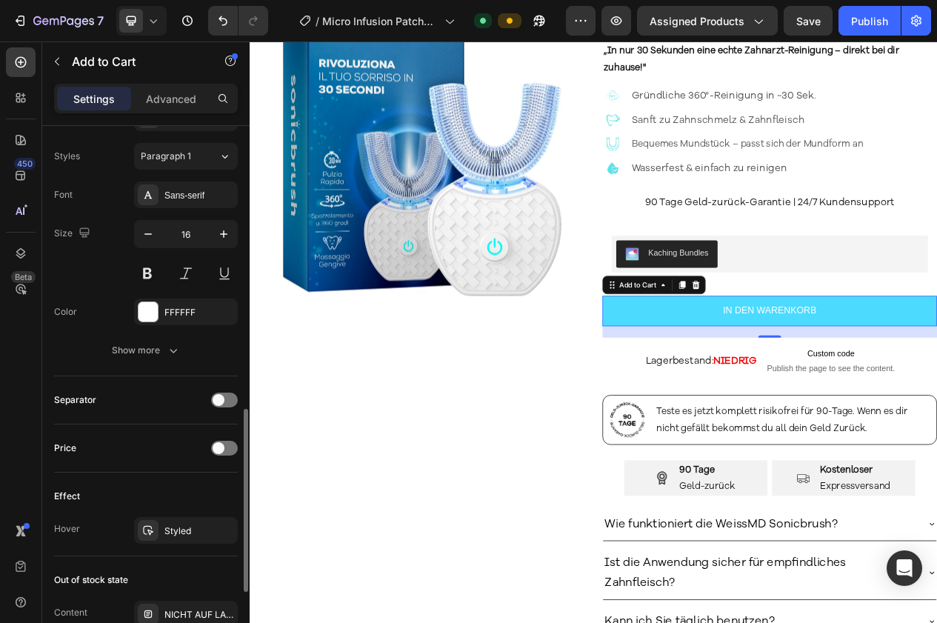
scroll to position [750, 0]
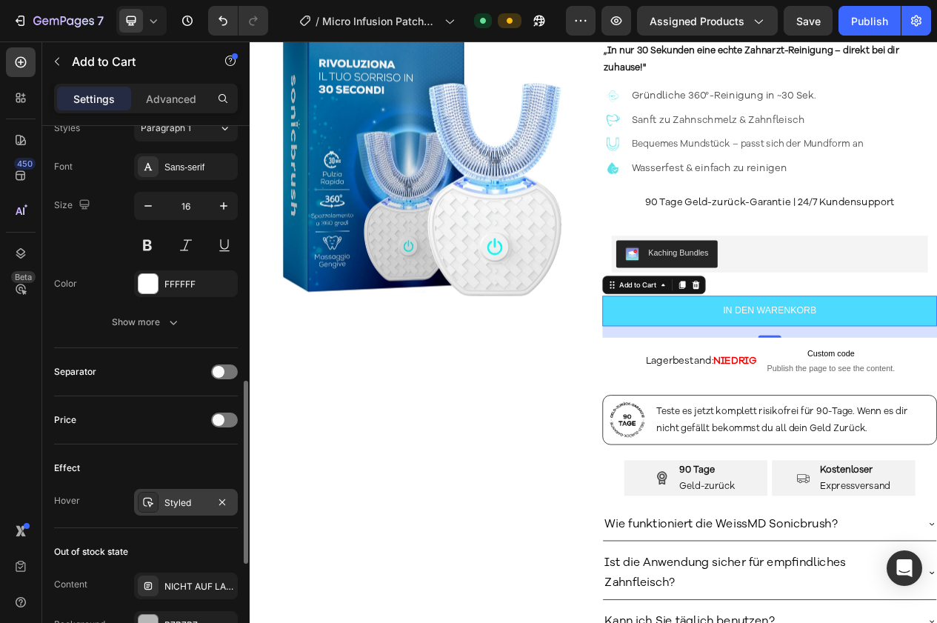
click at [151, 509] on div at bounding box center [148, 502] width 21 height 21
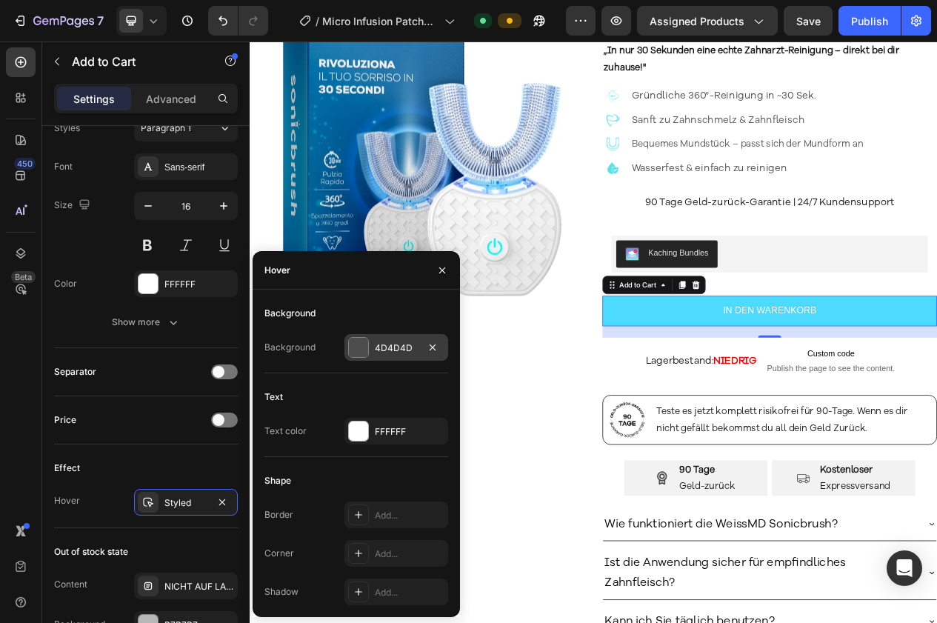
click at [350, 347] on div at bounding box center [358, 347] width 19 height 19
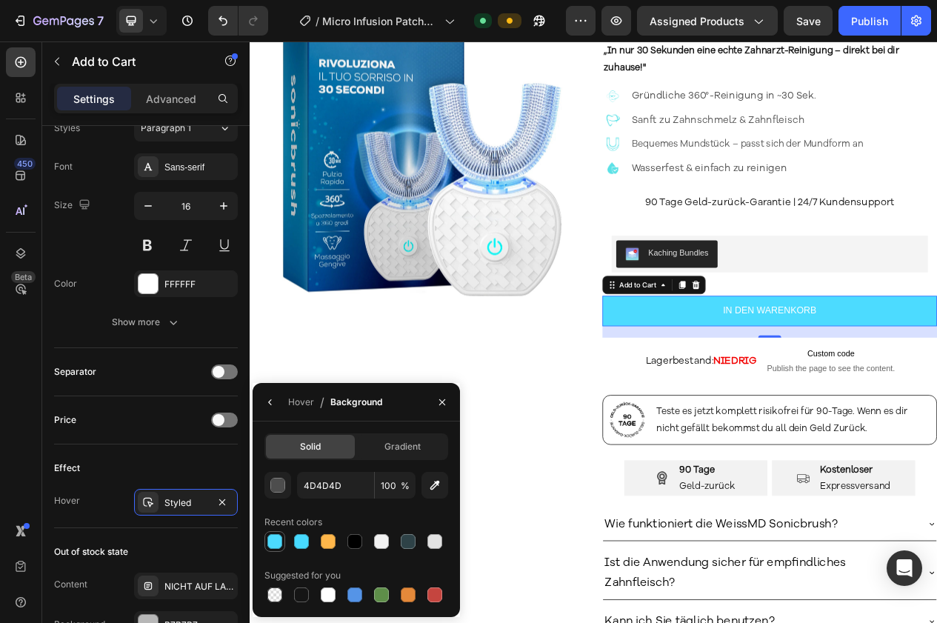
click at [276, 541] on div at bounding box center [274, 541] width 15 height 15
click at [282, 487] on div "button" at bounding box center [278, 486] width 15 height 15
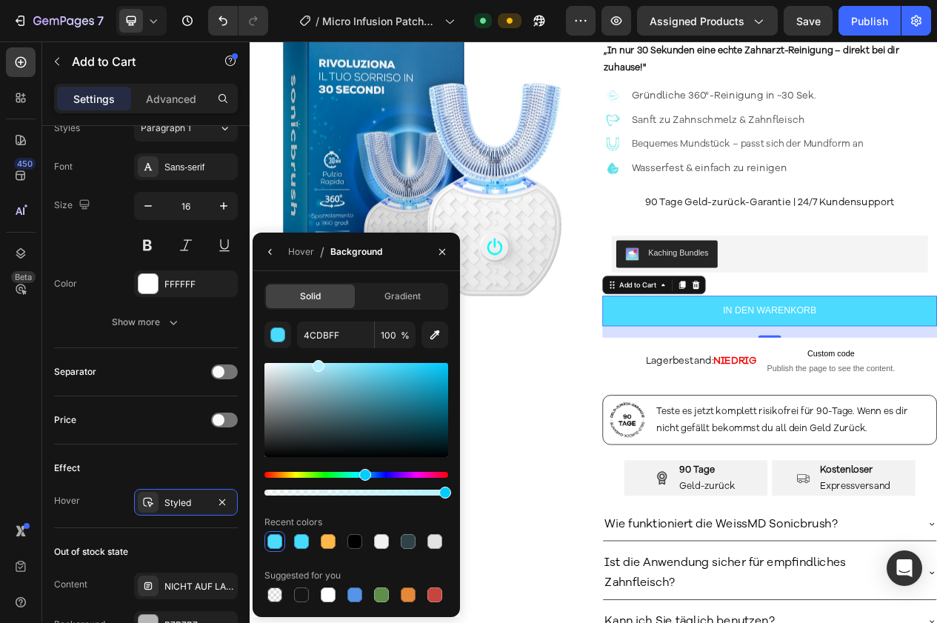
drag, startPoint x: 391, startPoint y: 368, endPoint x: 313, endPoint y: 361, distance: 78.1
click at [313, 361] on div at bounding box center [319, 366] width 12 height 12
drag, startPoint x: 344, startPoint y: 381, endPoint x: 340, endPoint y: 359, distance: 22.7
click at [340, 359] on div "BCF1FF 100 % Recent colors Suggested for you" at bounding box center [356, 463] width 184 height 284
type input "96EAFF"
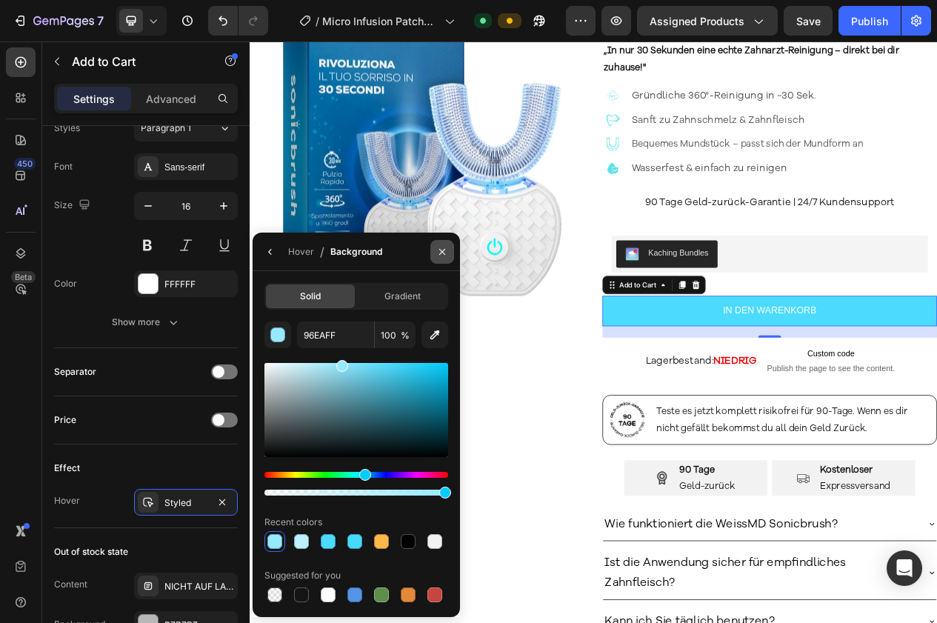
click at [442, 259] on button "button" at bounding box center [442, 252] width 24 height 24
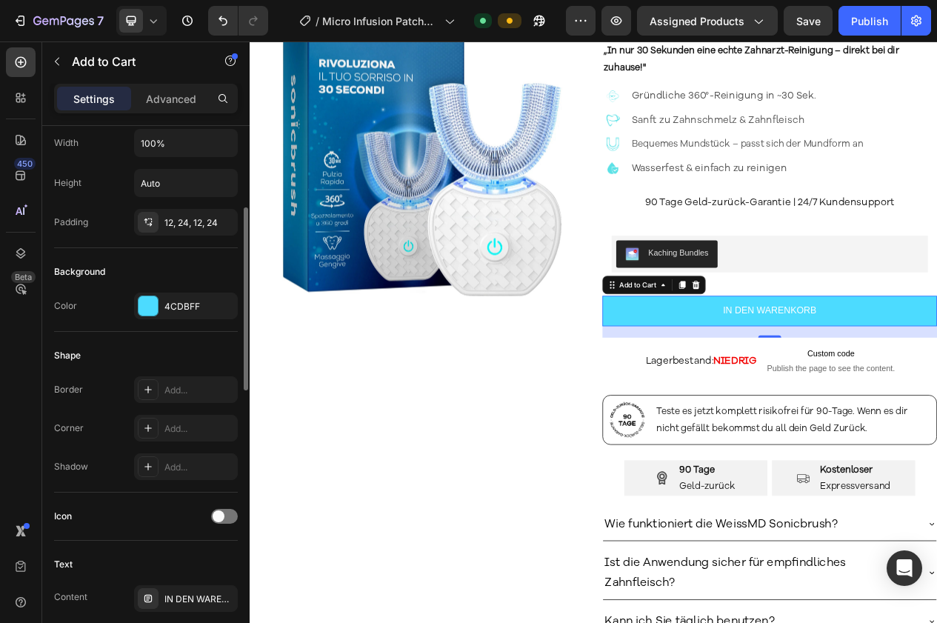
scroll to position [0, 0]
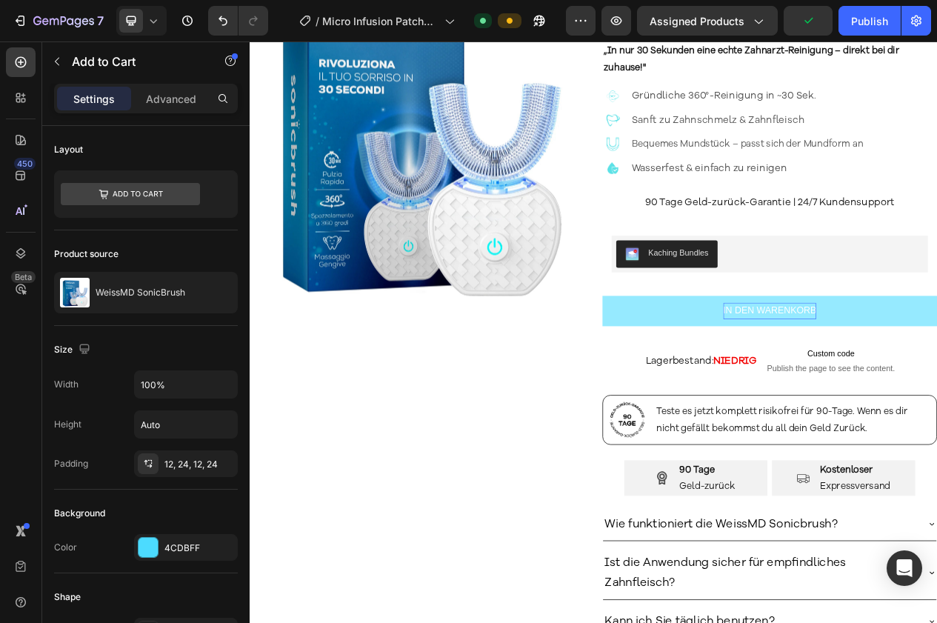
click at [936, 391] on button "IN DEN WARENKORB" at bounding box center [922, 389] width 433 height 39
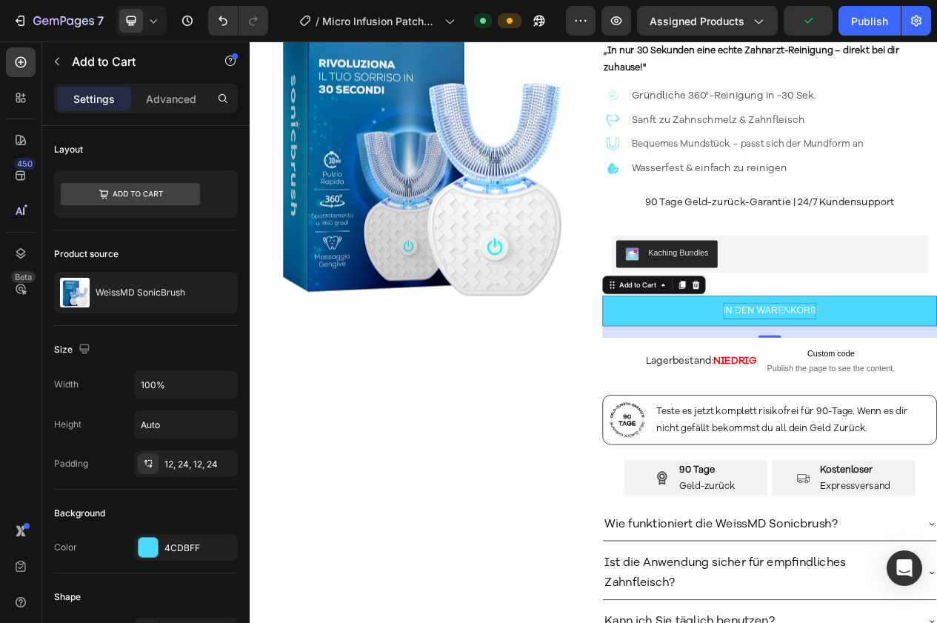
click at [936, 385] on p "IN DEN WARENKORB" at bounding box center [922, 389] width 121 height 21
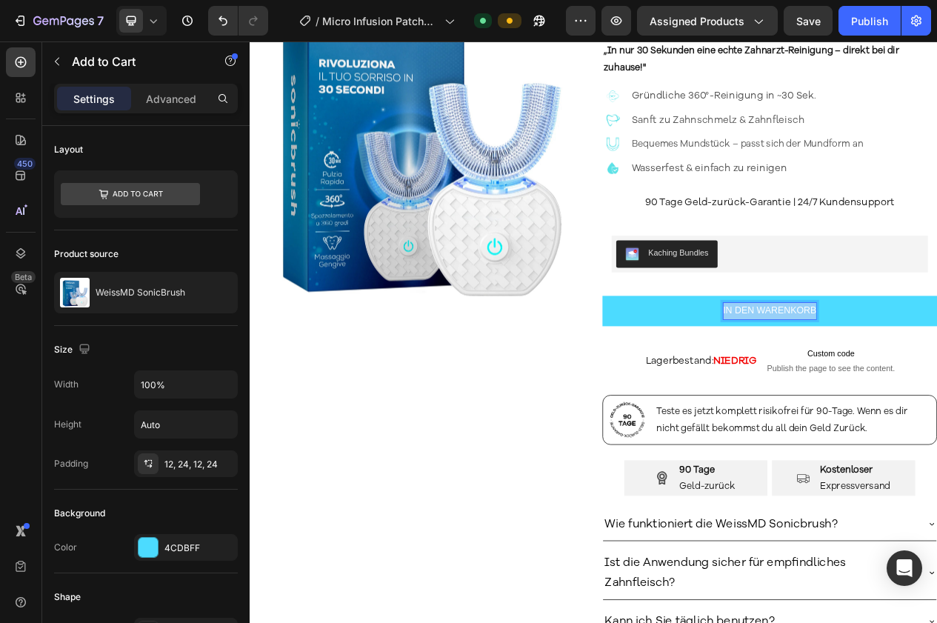
drag, startPoint x: 971, startPoint y: 387, endPoint x: 840, endPoint y: 384, distance: 131.1
click at [840, 384] on button "IN DEN WARENKORB" at bounding box center [922, 389] width 433 height 39
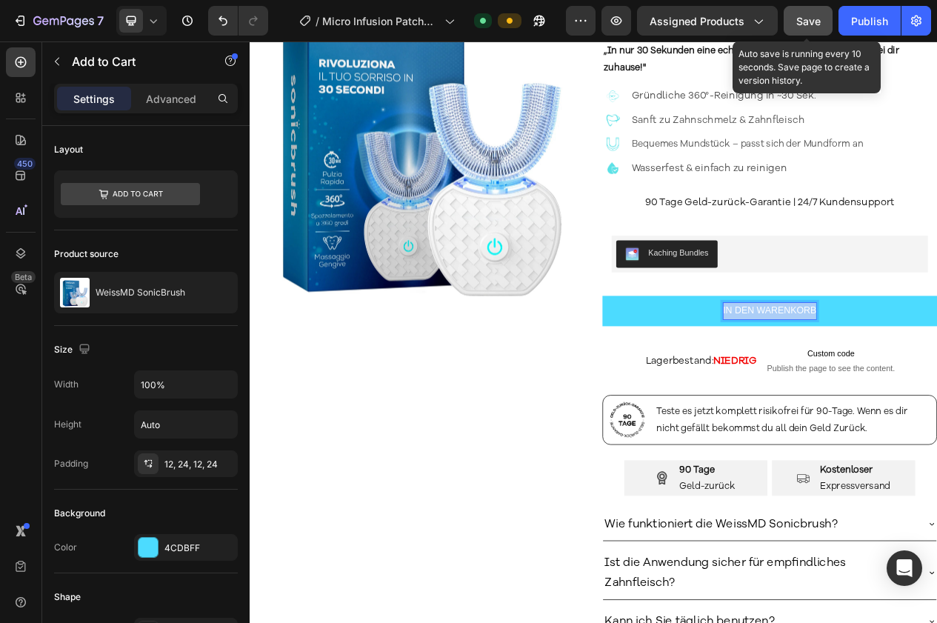
click at [824, 10] on button "Save" at bounding box center [808, 21] width 49 height 30
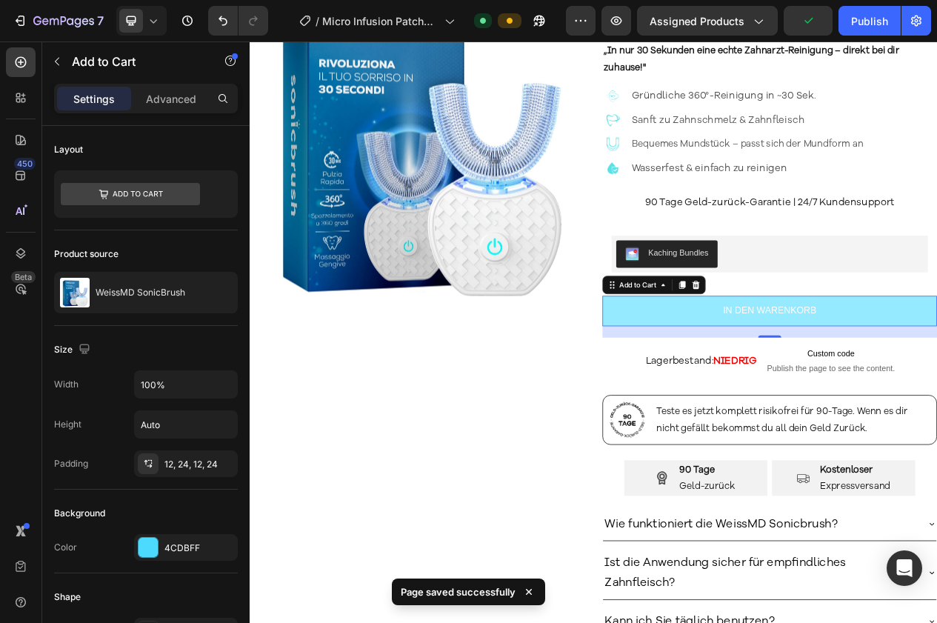
click at [876, 376] on button "IN DEN WARENKORB" at bounding box center [922, 389] width 433 height 39
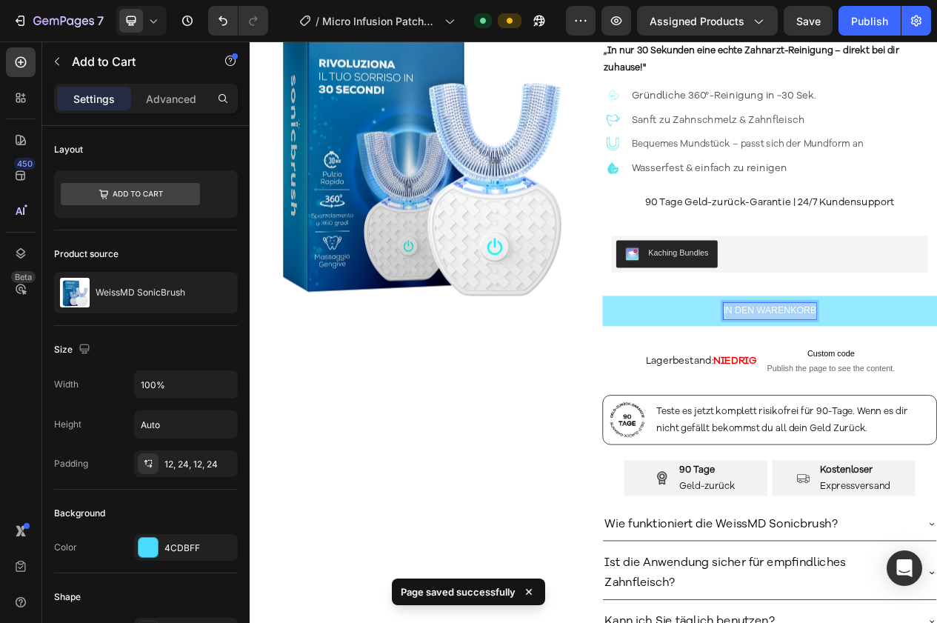
drag, startPoint x: 857, startPoint y: 387, endPoint x: 980, endPoint y: 385, distance: 123.0
click at [936, 385] on button "IN DEN WARENKORB" at bounding box center [922, 389] width 433 height 39
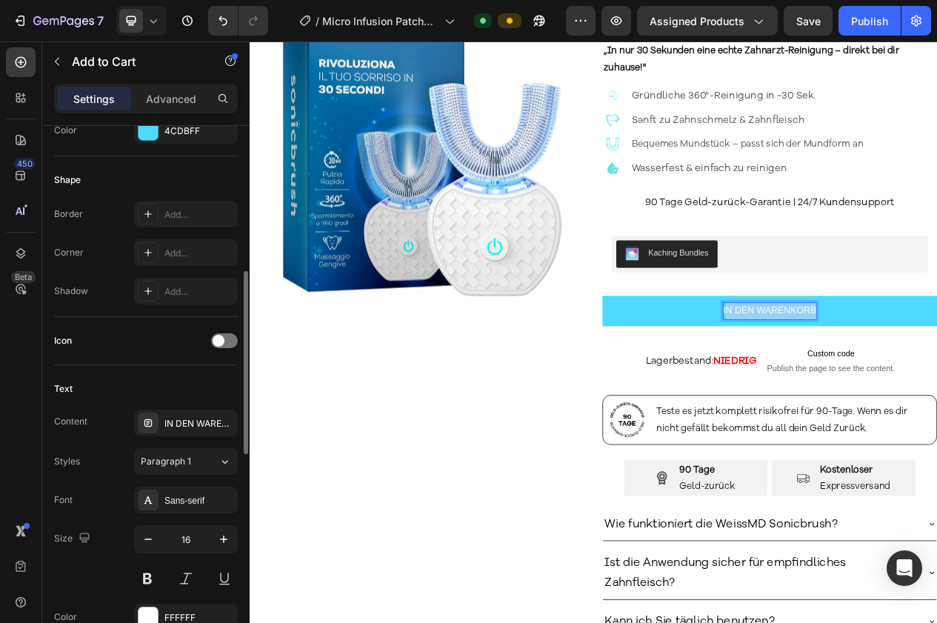
scroll to position [460, 0]
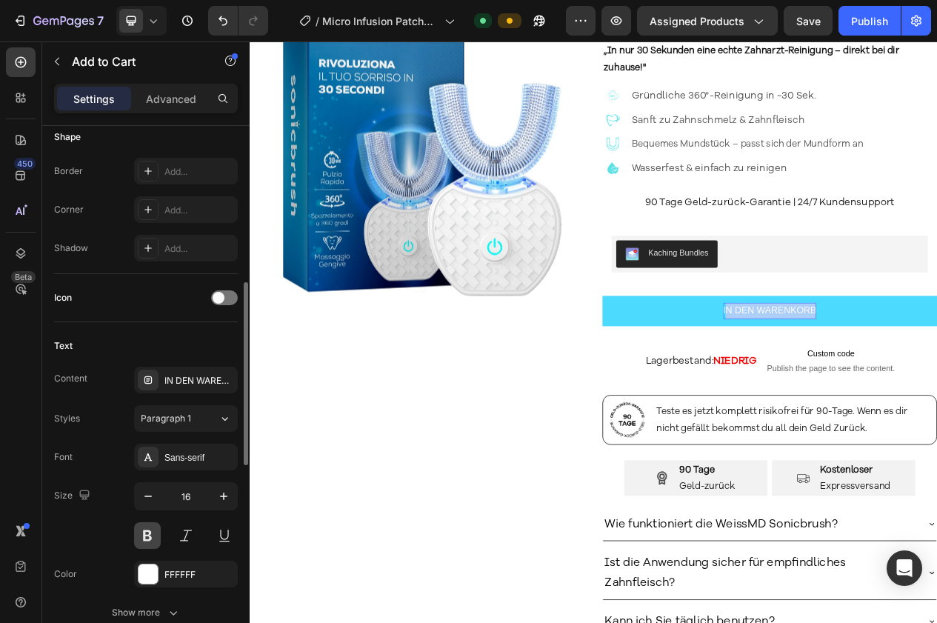
click at [153, 542] on button at bounding box center [147, 535] width 27 height 27
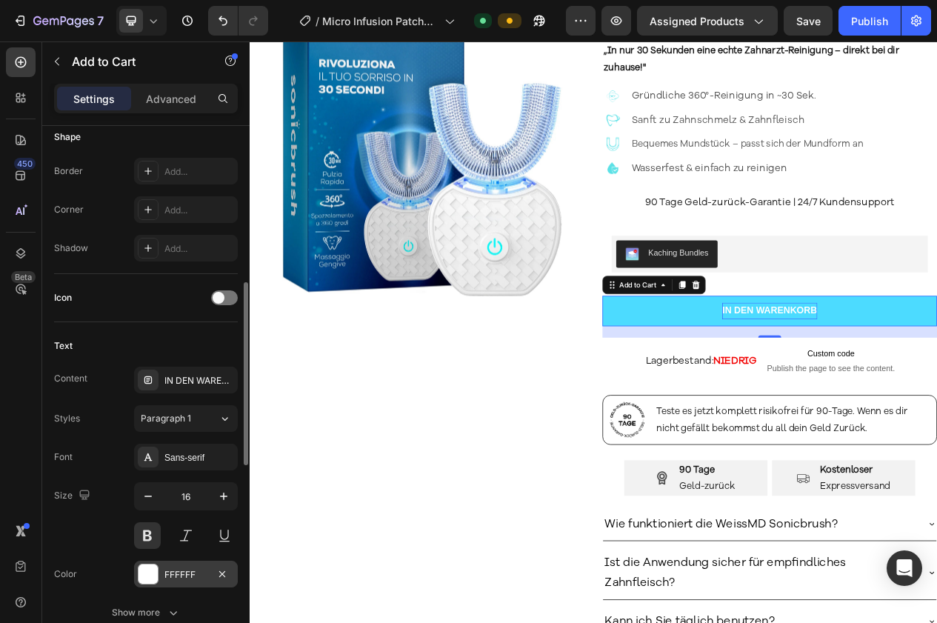
click at [154, 576] on div at bounding box center [148, 573] width 19 height 19
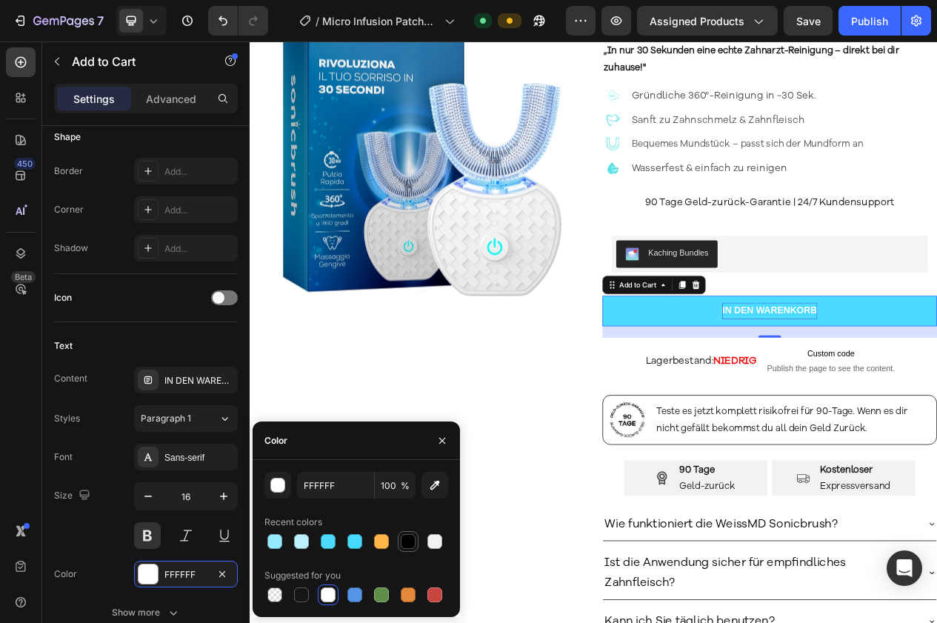
click at [407, 542] on div at bounding box center [408, 541] width 15 height 15
click at [436, 544] on div at bounding box center [434, 541] width 15 height 15
type input "F2F2F2"
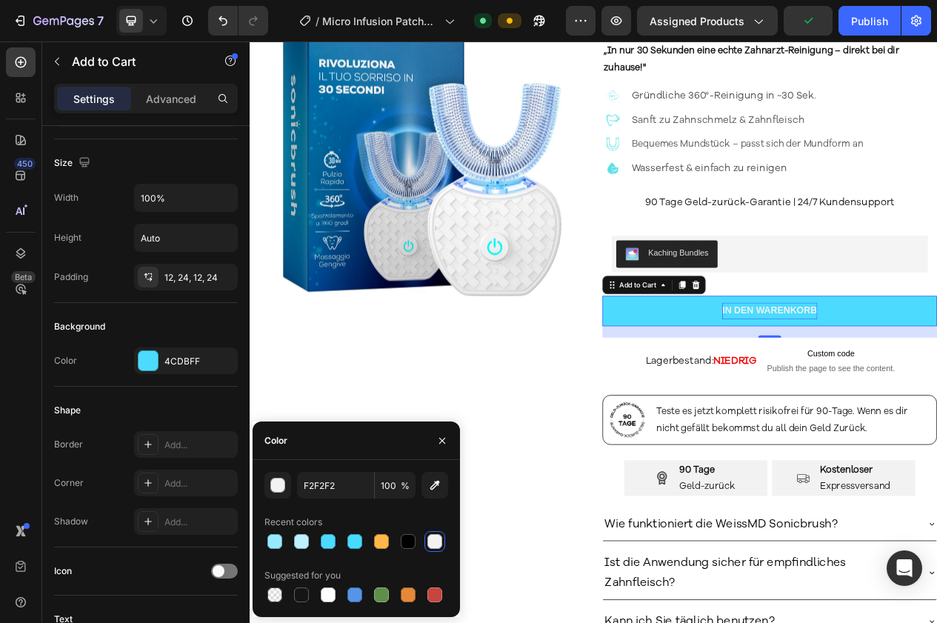
scroll to position [0, 0]
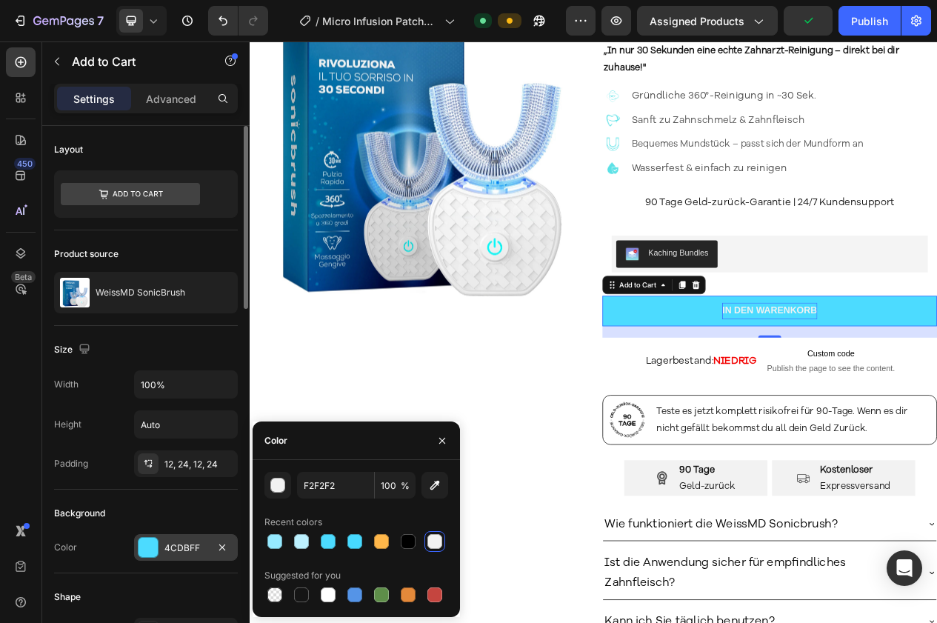
click at [149, 553] on div at bounding box center [148, 547] width 19 height 19
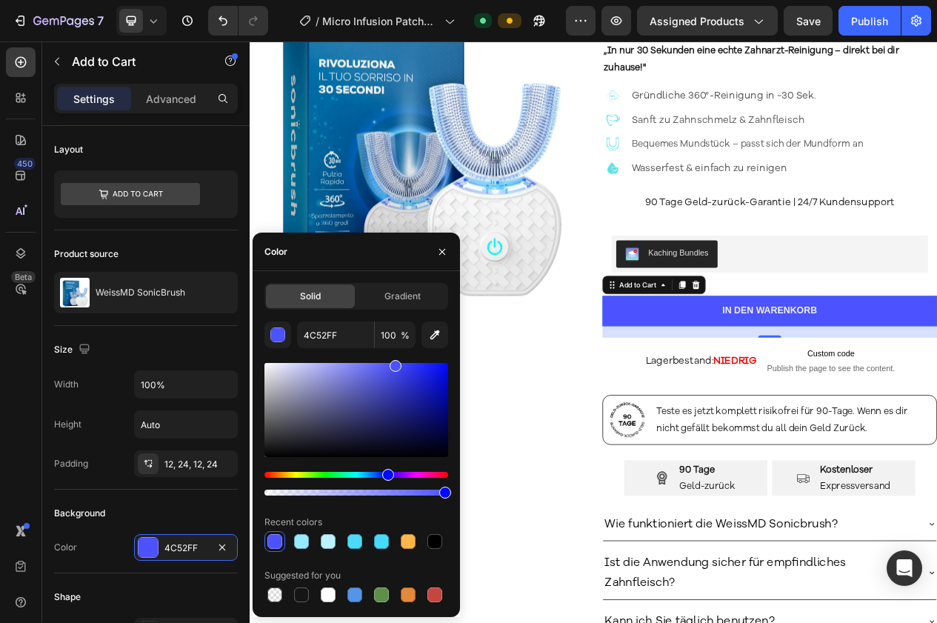
drag, startPoint x: 365, startPoint y: 471, endPoint x: 387, endPoint y: 470, distance: 21.5
click at [387, 470] on div "Hue" at bounding box center [388, 475] width 12 height 12
click at [387, 475] on div "Hue" at bounding box center [388, 475] width 12 height 12
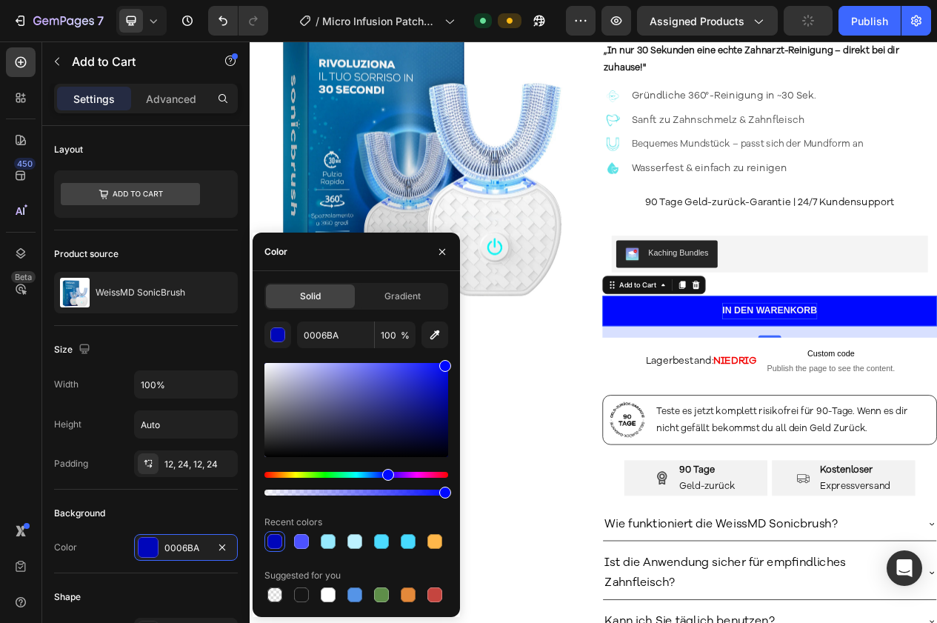
drag, startPoint x: 441, startPoint y: 377, endPoint x: 454, endPoint y: 356, distance: 24.9
click at [455, 356] on div "Solid Gradient 0006BA 100 % Recent colors Suggested for you" at bounding box center [356, 444] width 207 height 322
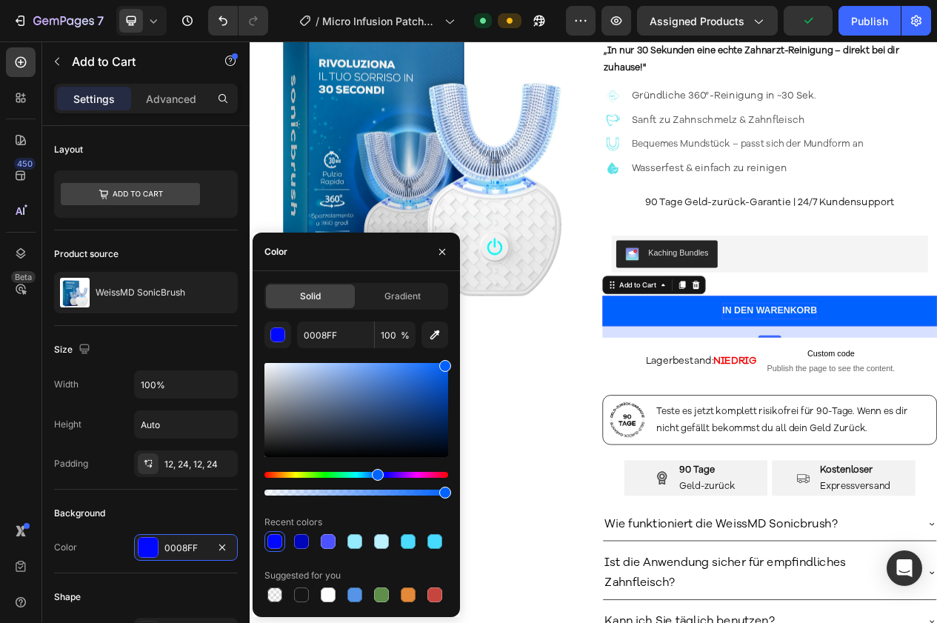
drag, startPoint x: 386, startPoint y: 475, endPoint x: 376, endPoint y: 473, distance: 10.6
click at [376, 473] on div "Hue" at bounding box center [378, 475] width 12 height 12
type input "0061FF"
drag, startPoint x: 446, startPoint y: 241, endPoint x: 54, endPoint y: 530, distance: 487.3
click at [446, 241] on button "button" at bounding box center [442, 252] width 24 height 24
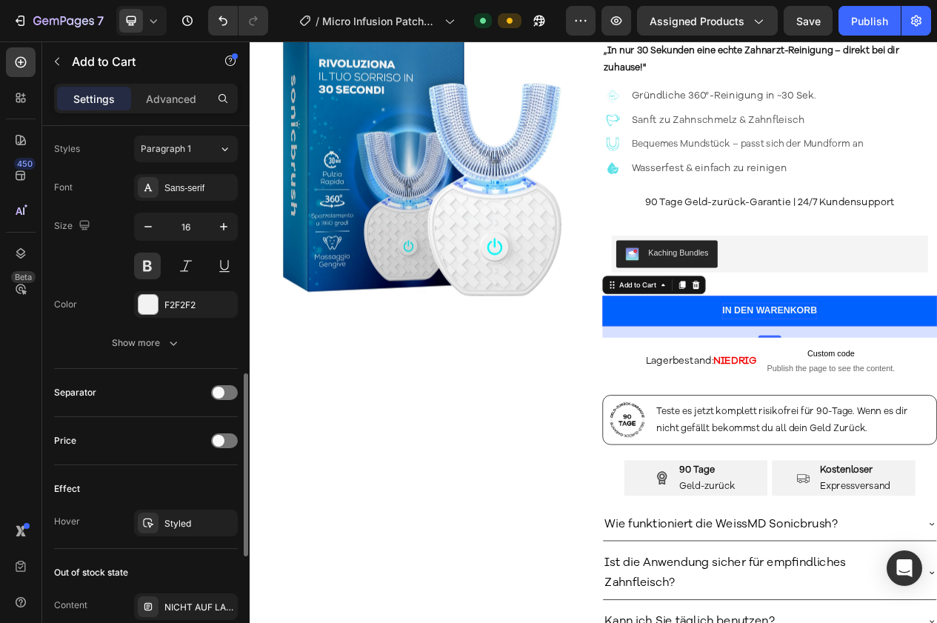
scroll to position [733, 0]
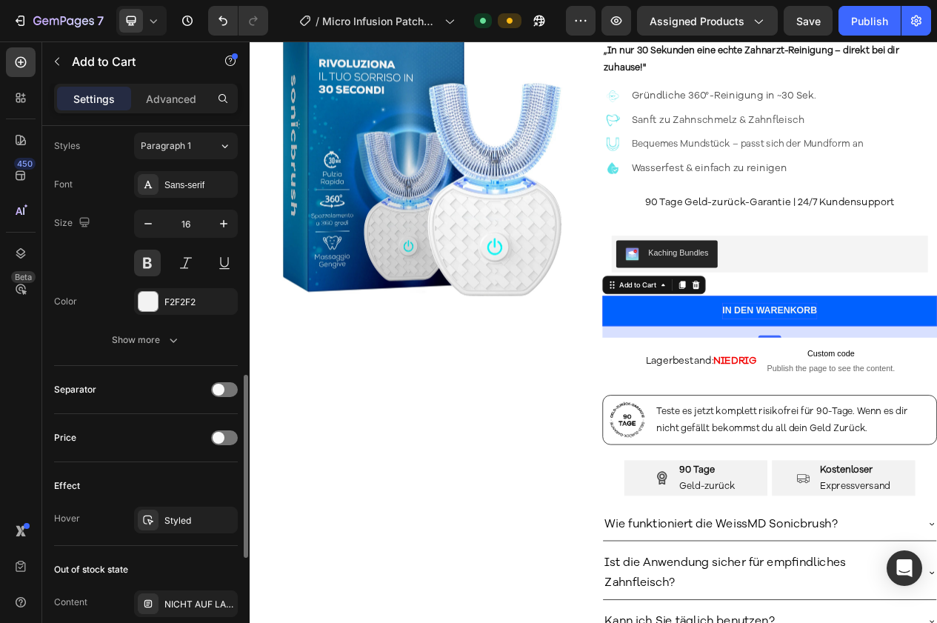
click at [187, 522] on div "Styled" at bounding box center [199, 520] width 70 height 13
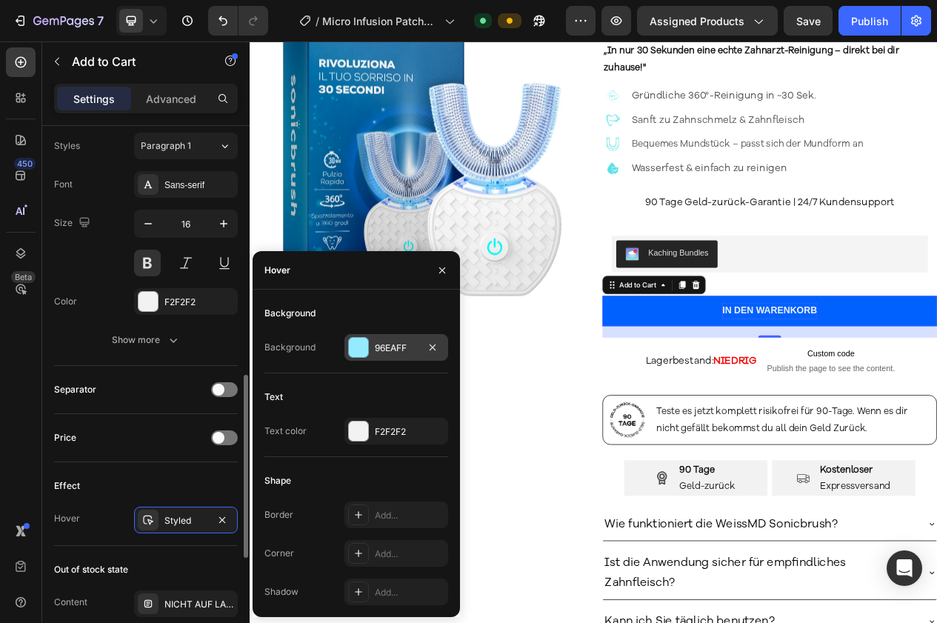
click at [362, 335] on div "96EAFF" at bounding box center [396, 347] width 104 height 27
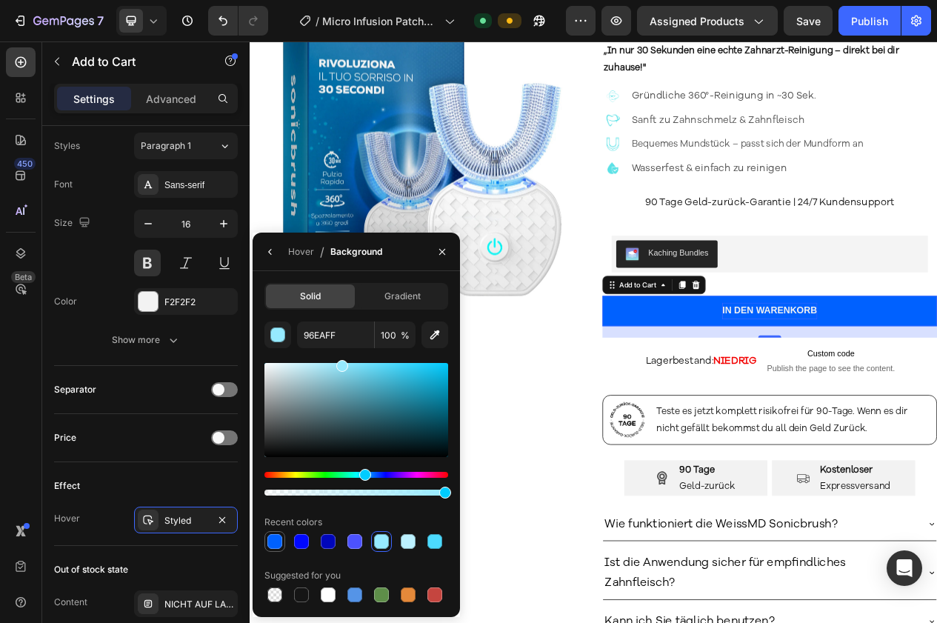
click at [281, 544] on div at bounding box center [274, 541] width 15 height 15
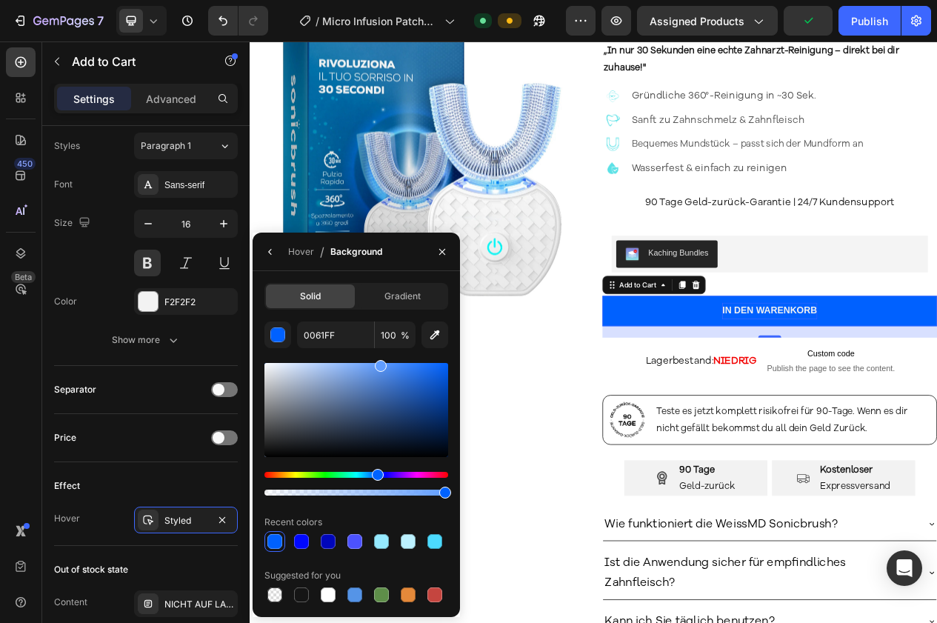
drag, startPoint x: 432, startPoint y: 375, endPoint x: 379, endPoint y: 362, distance: 54.1
click at [379, 363] on div at bounding box center [356, 410] width 184 height 94
type input "609DFF"
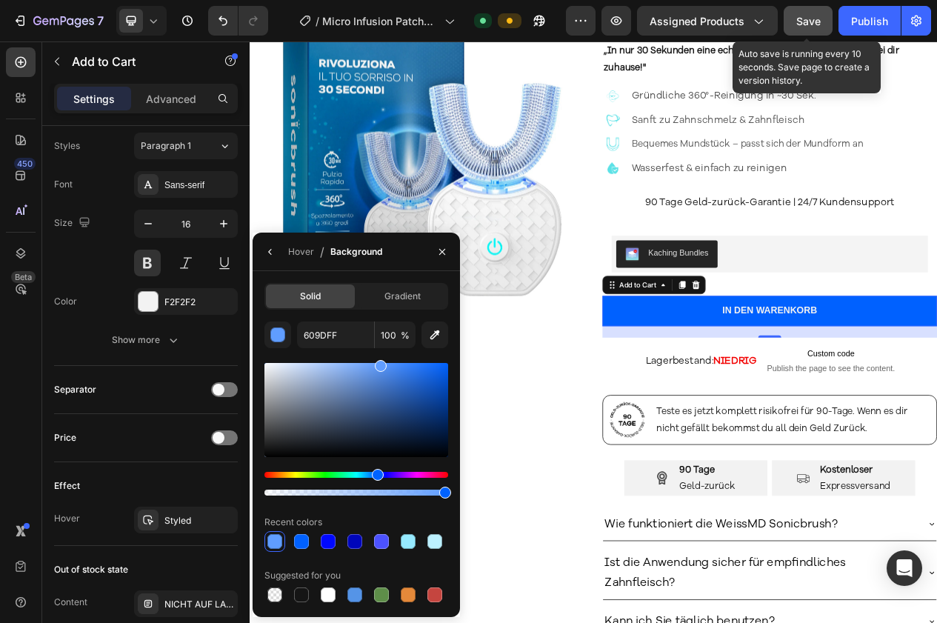
click at [815, 19] on span "Save" at bounding box center [808, 21] width 24 height 13
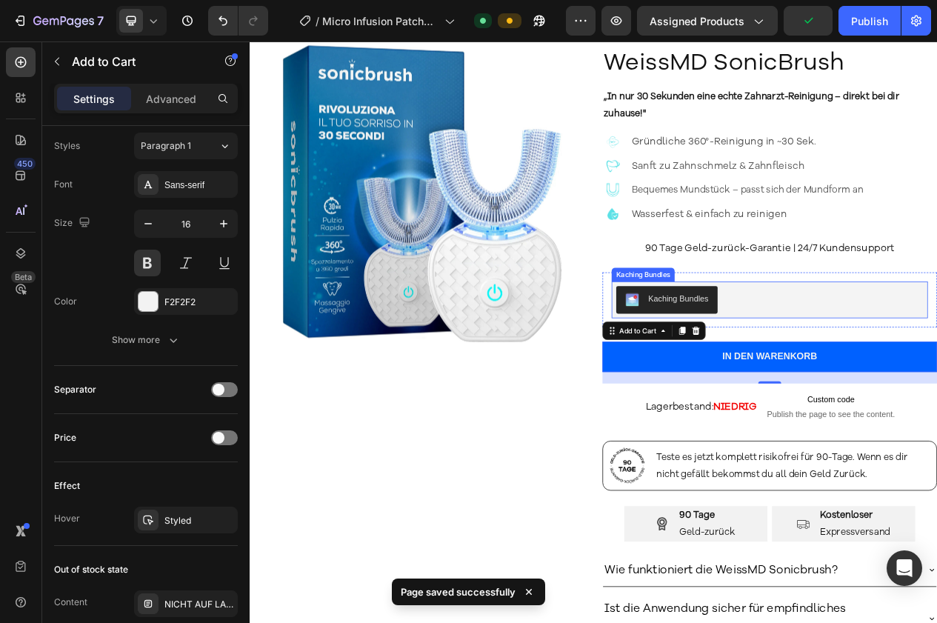
scroll to position [8, 0]
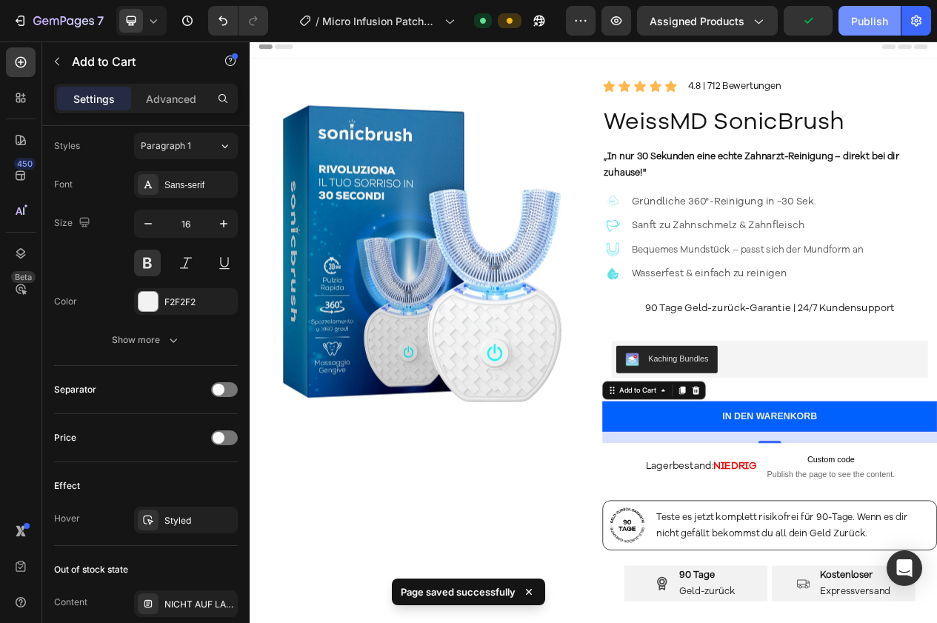
click at [865, 16] on div "Publish" at bounding box center [869, 21] width 37 height 16
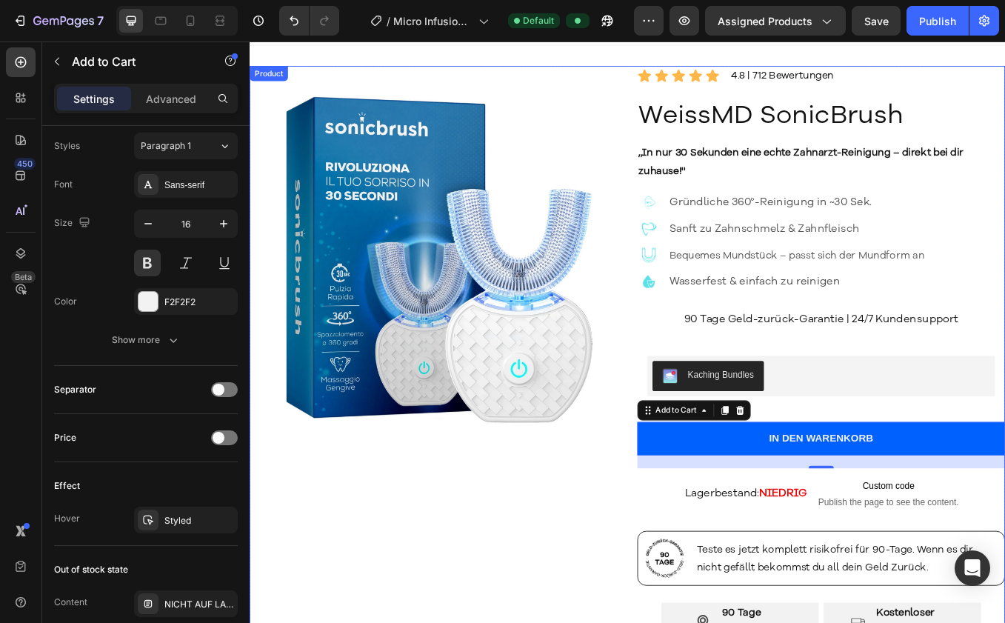
scroll to position [7, 0]
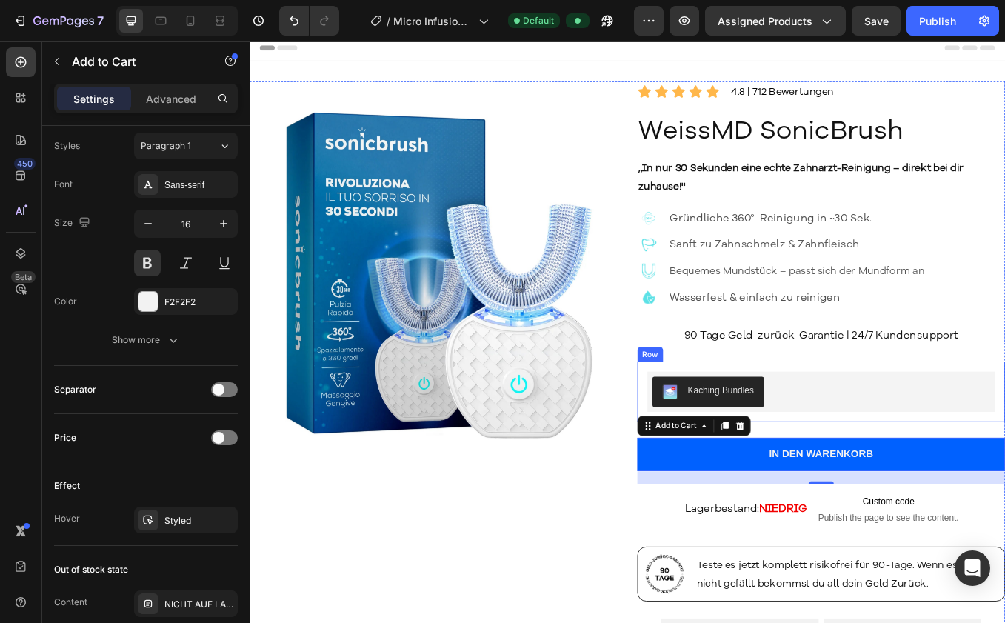
click at [888, 410] on div "Icon Icon Icon Icon Icon Icon List 4.8 | 712 Bewertungen Text Block Row WeissMD…" at bounding box center [922, 568] width 433 height 961
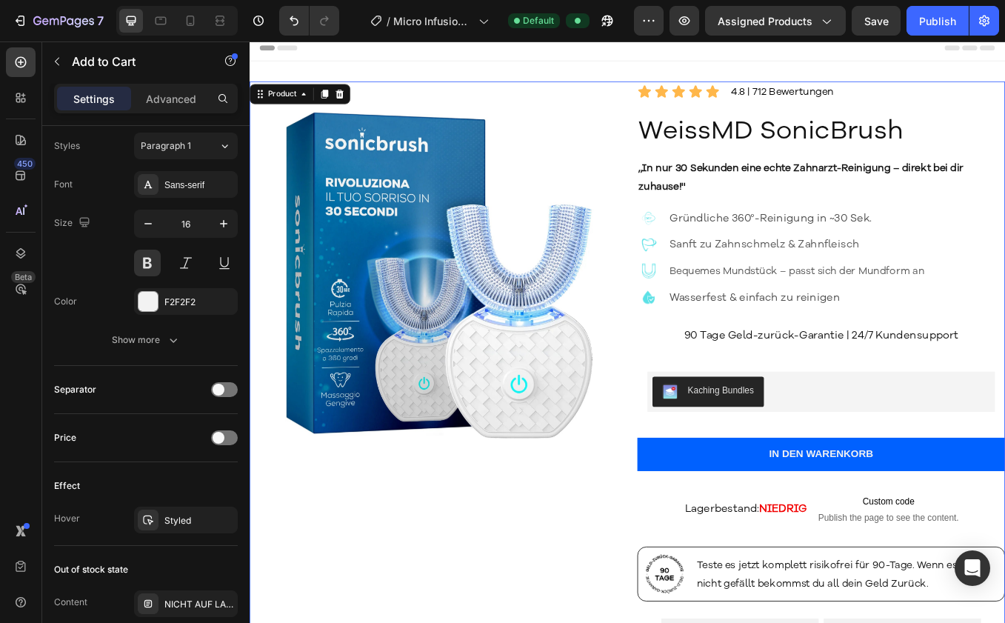
scroll to position [0, 0]
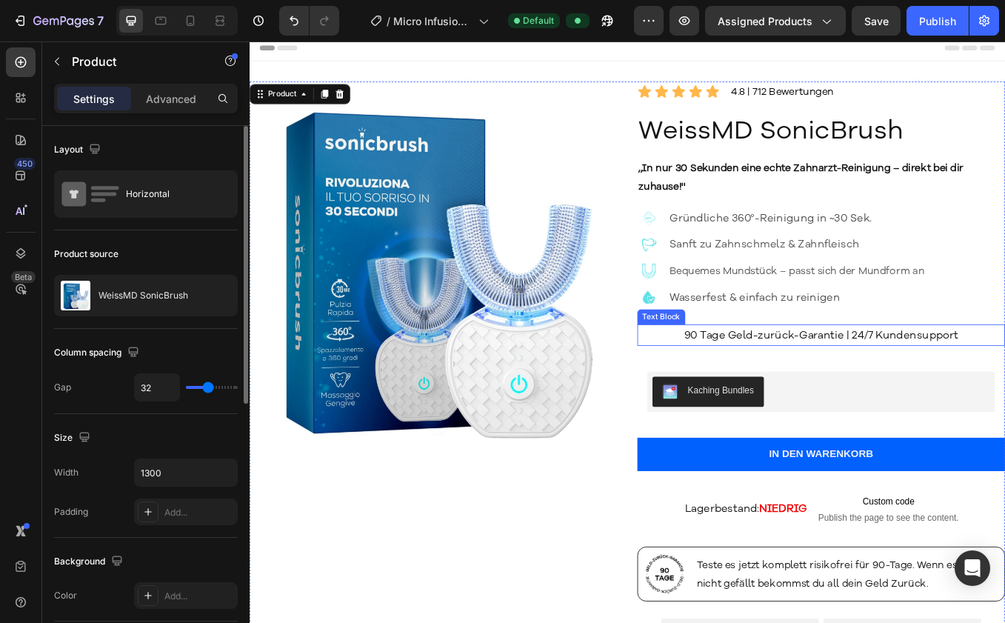
click at [889, 390] on p "90 Tage Geld-zurück-Garantie | 24/7 Kundensupport" at bounding box center [922, 387] width 430 height 23
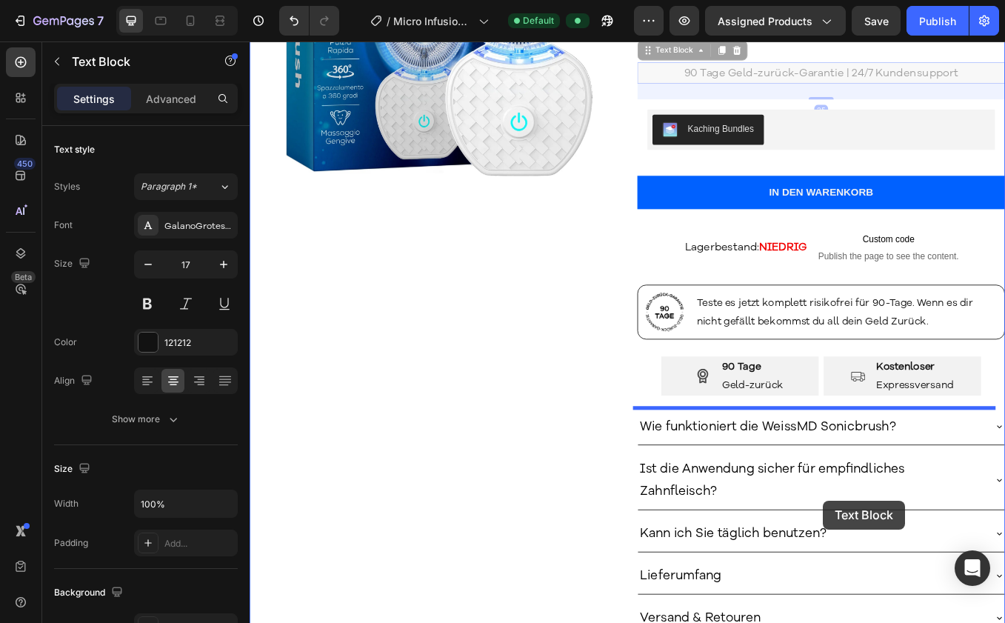
scroll to position [324, 0]
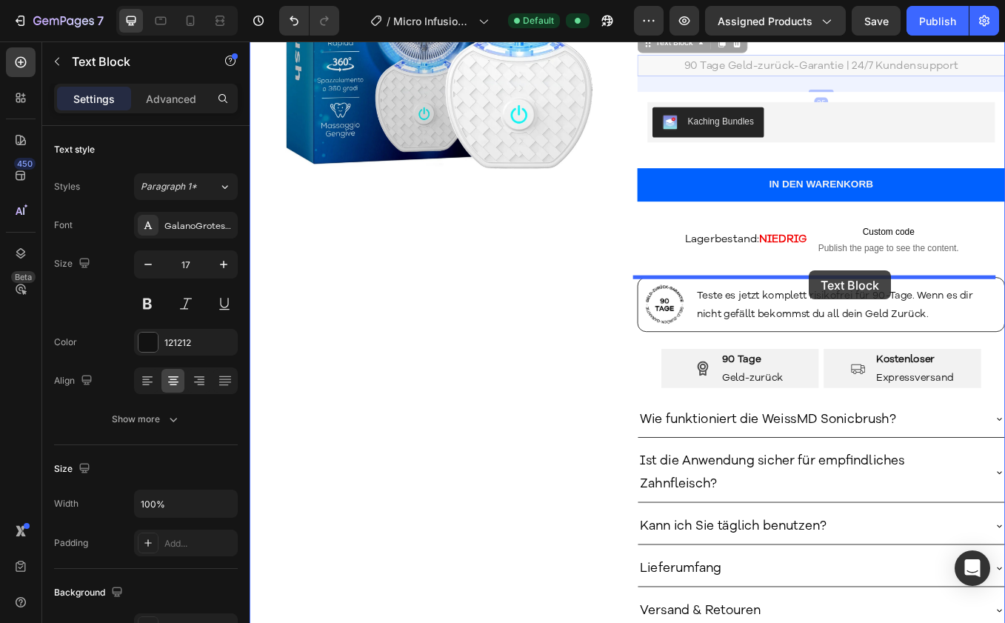
drag, startPoint x: 892, startPoint y: 387, endPoint x: 907, endPoint y: 311, distance: 77.1
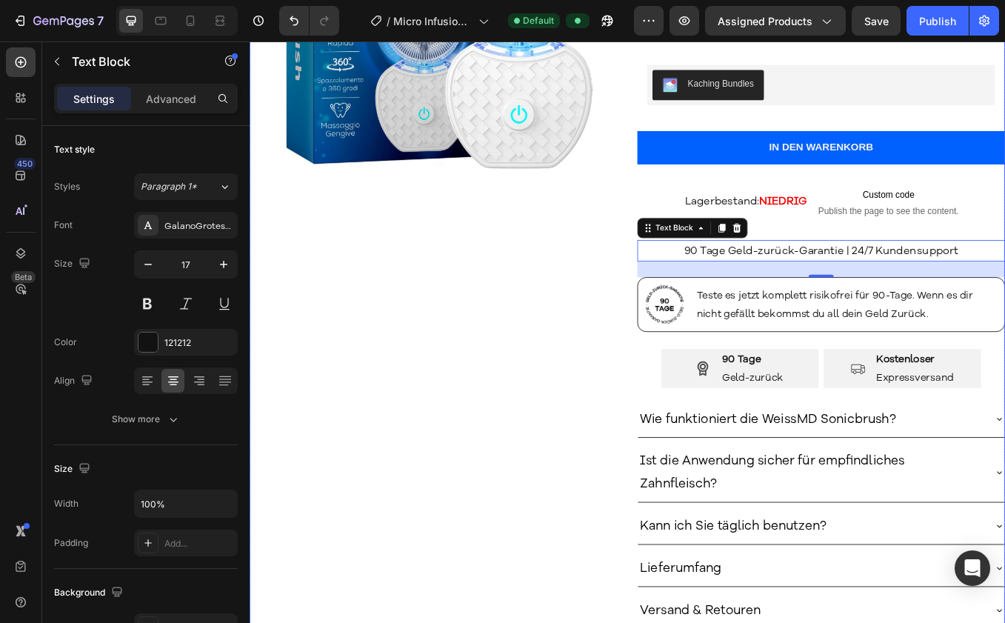
click at [640, 323] on div "Product Images" at bounding box center [466, 251] width 433 height 961
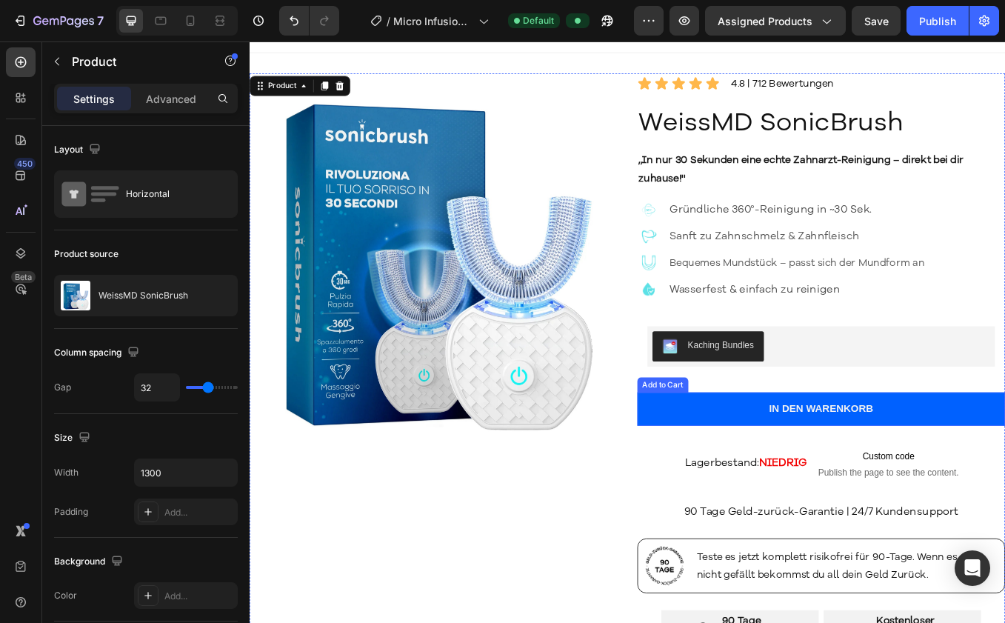
scroll to position [0, 0]
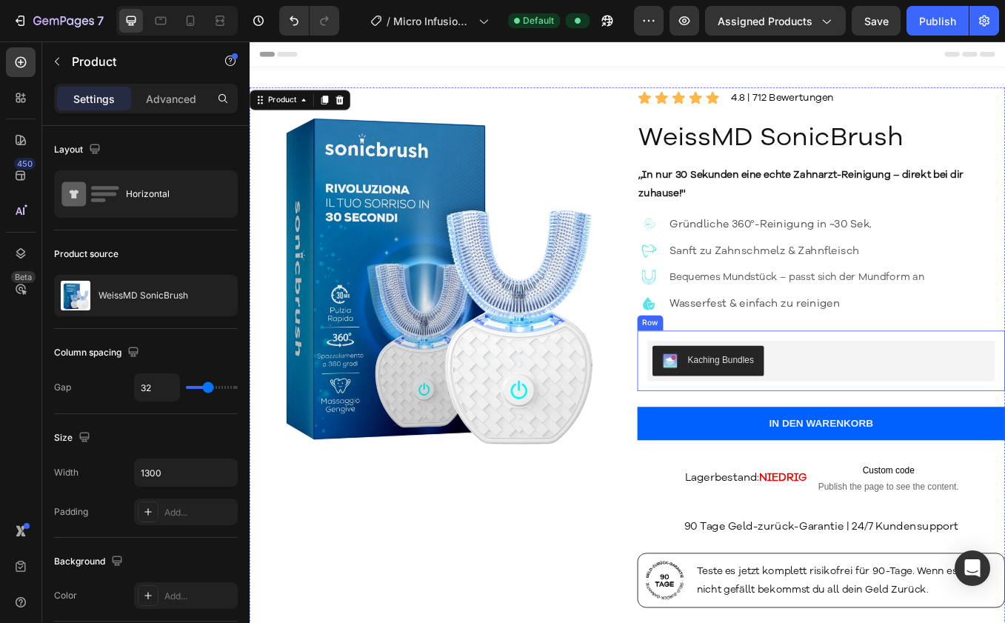
click at [879, 382] on div "Kaching Bundles Kaching Bundles Row" at bounding box center [922, 416] width 433 height 71
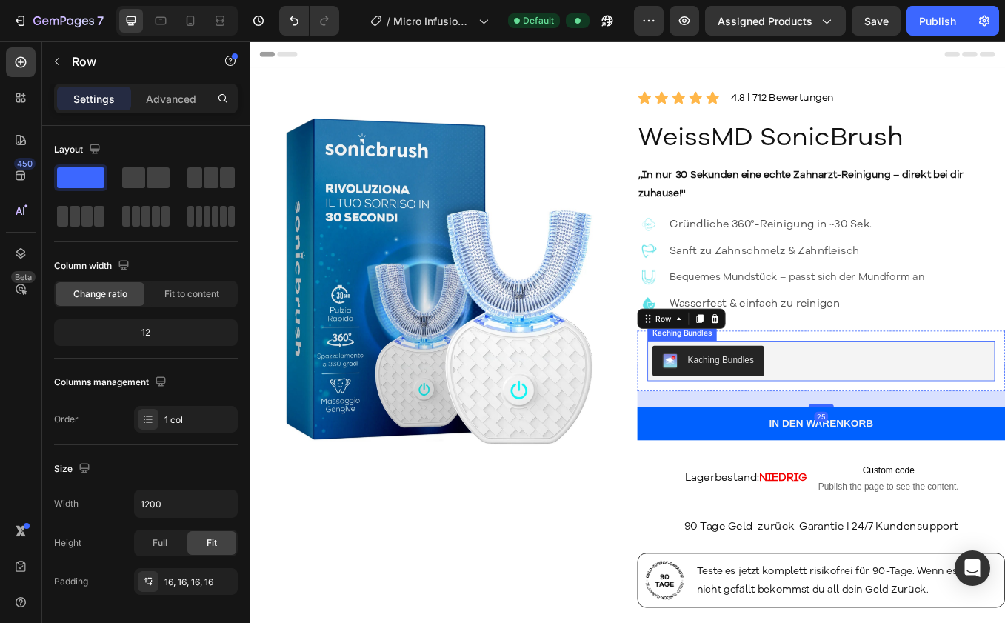
click at [888, 394] on div "Kaching Bundles" at bounding box center [922, 416] width 409 height 47
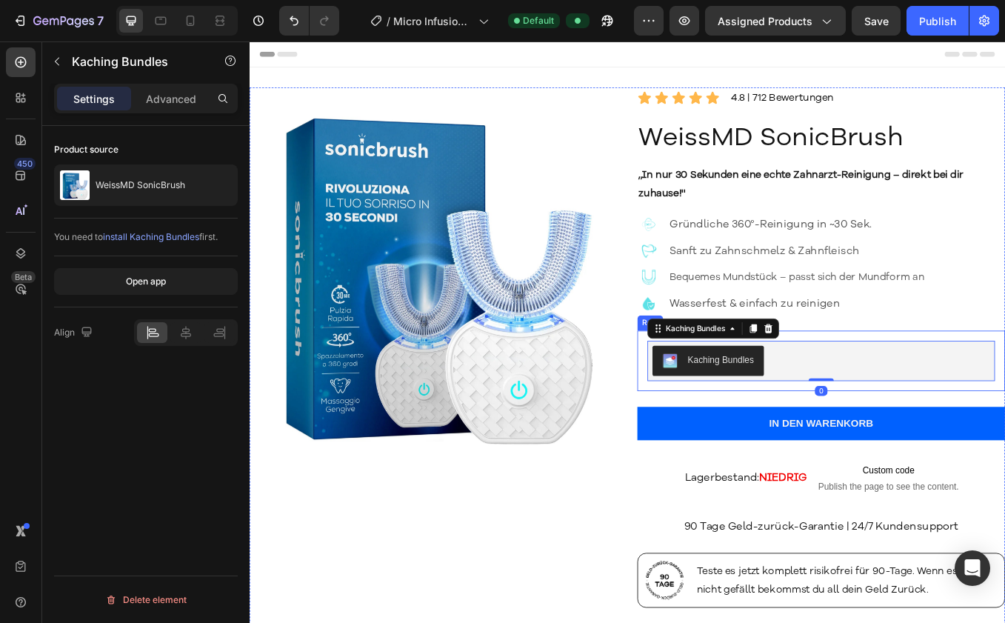
click at [884, 386] on div "Kaching Bundles Kaching Bundles 0 Row" at bounding box center [922, 416] width 433 height 71
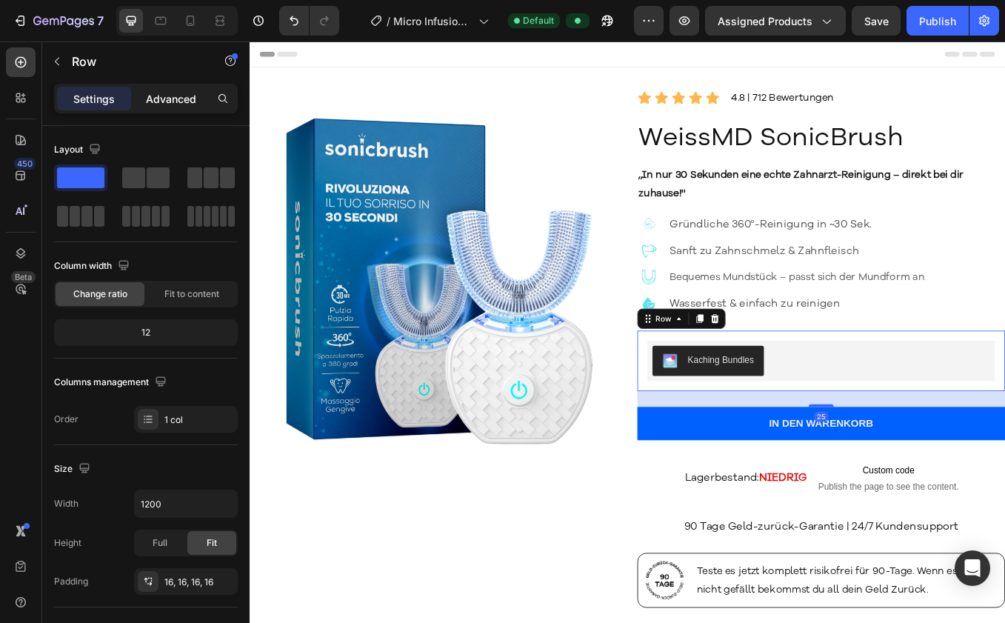
click at [166, 93] on p "Advanced" at bounding box center [171, 99] width 50 height 16
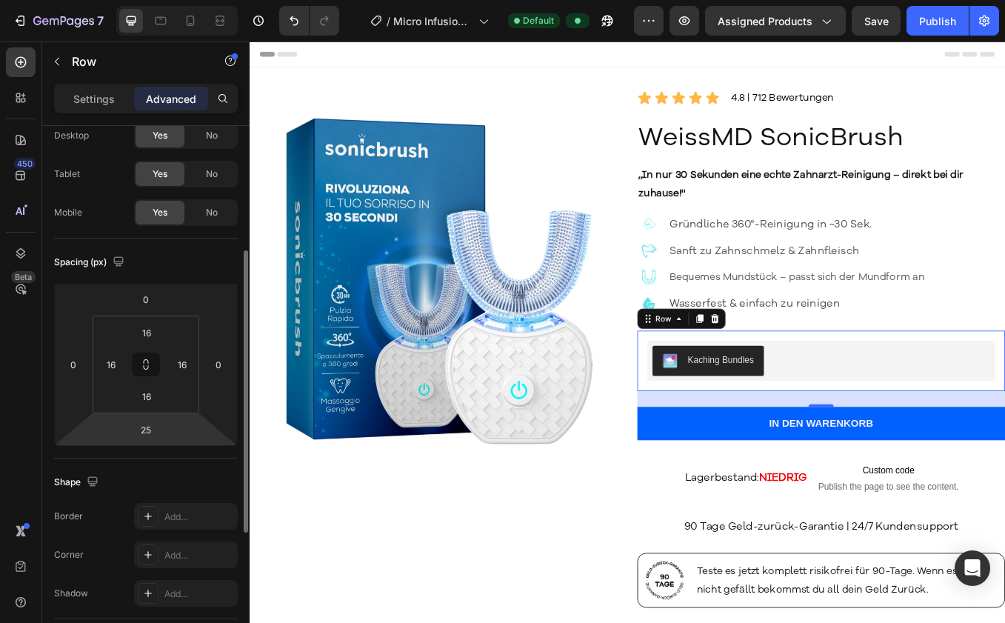
scroll to position [113, 0]
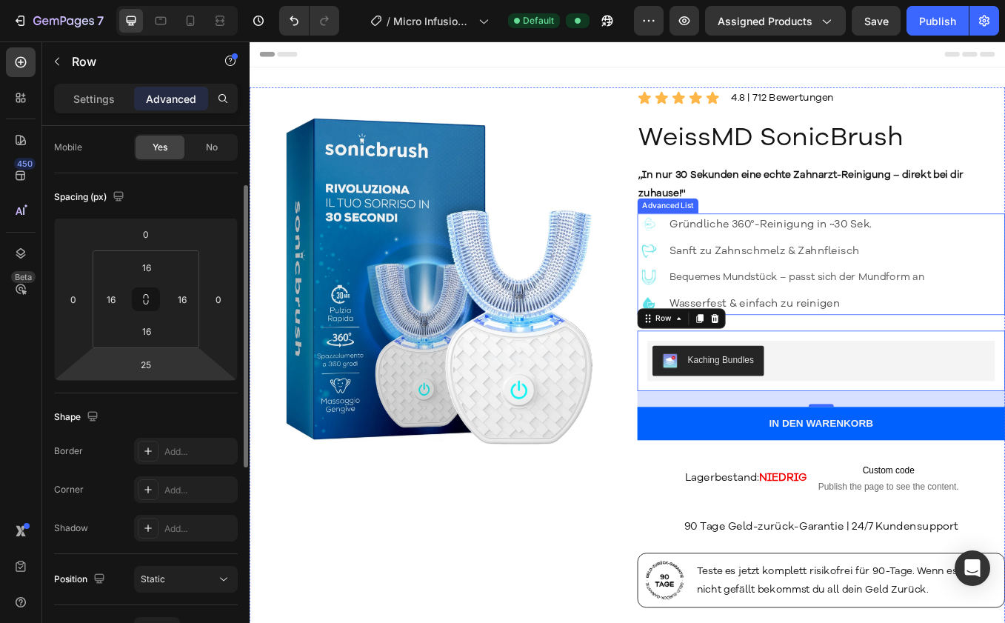
click at [936, 330] on div "Bequemes Mundstück – passt sich der Mundform an" at bounding box center [895, 319] width 306 height 24
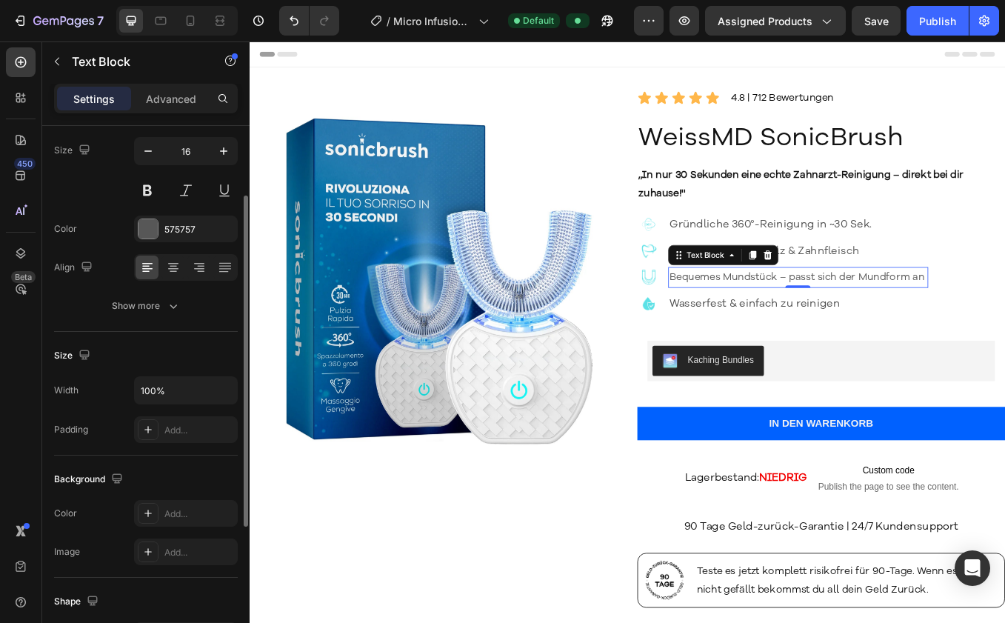
scroll to position [0, 0]
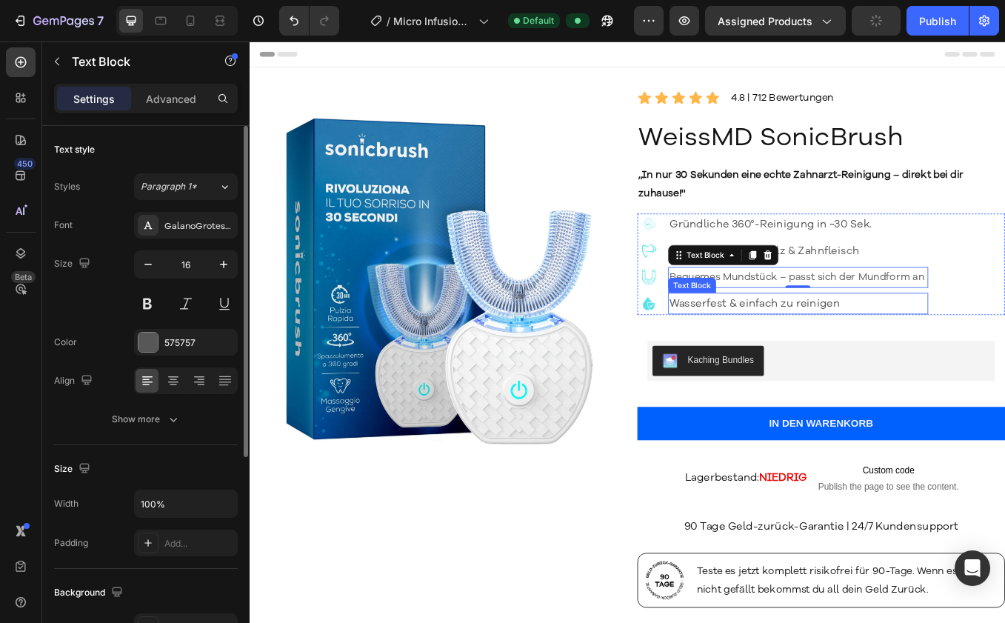
click at [936, 350] on p "Wasserfest & einfach zu reinigen" at bounding box center [895, 350] width 303 height 23
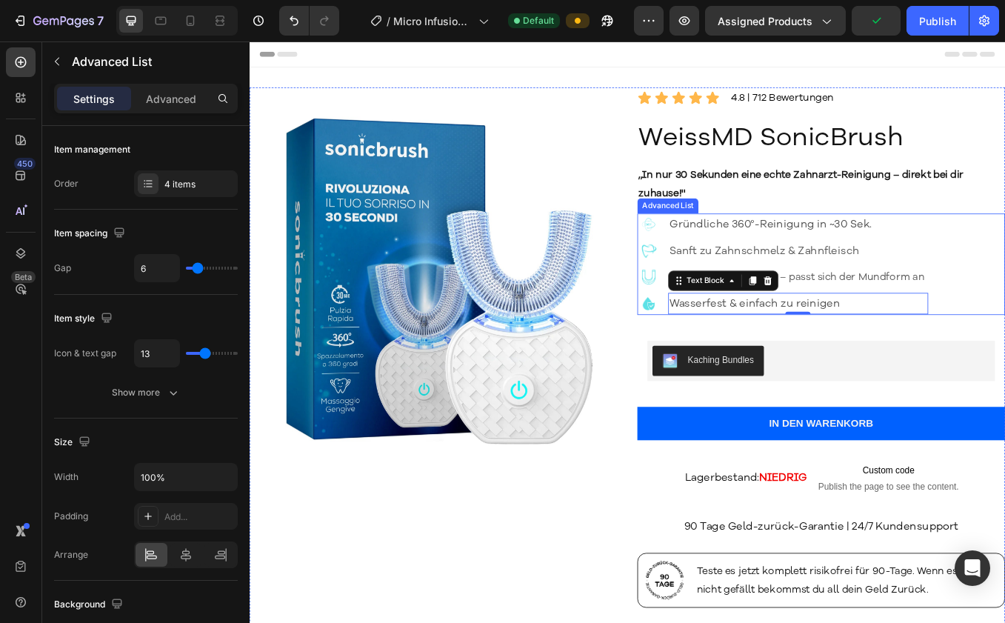
click at [936, 355] on div "Image Gründliche 360°-Reinigung in ~30 Sek. Text Block Image Sanft zu Zahnschme…" at bounding box center [922, 303] width 433 height 119
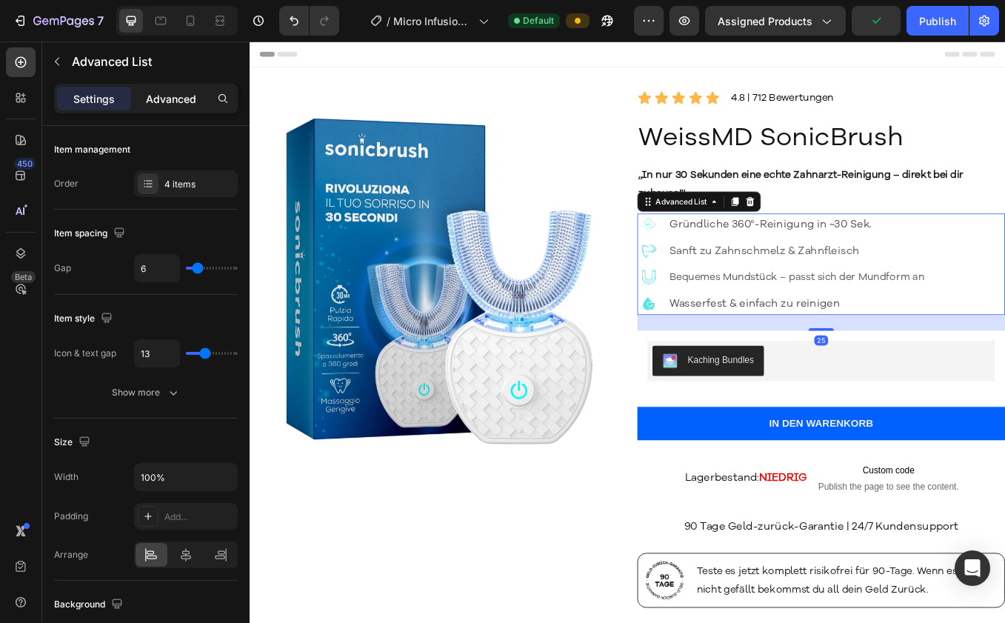
click at [173, 102] on p "Advanced" at bounding box center [171, 99] width 50 height 16
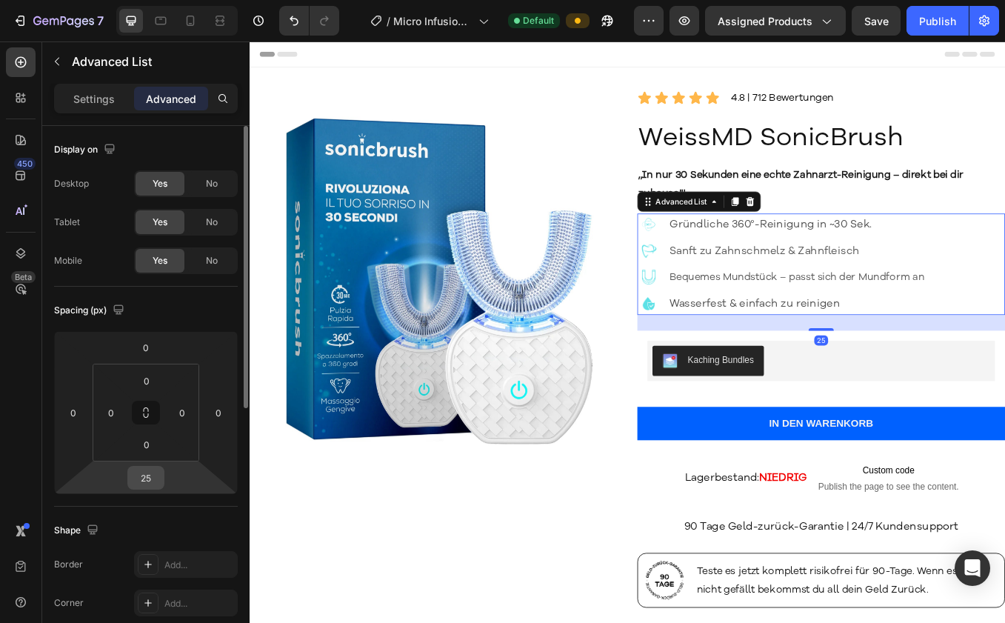
click at [159, 478] on input "25" at bounding box center [146, 478] width 30 height 22
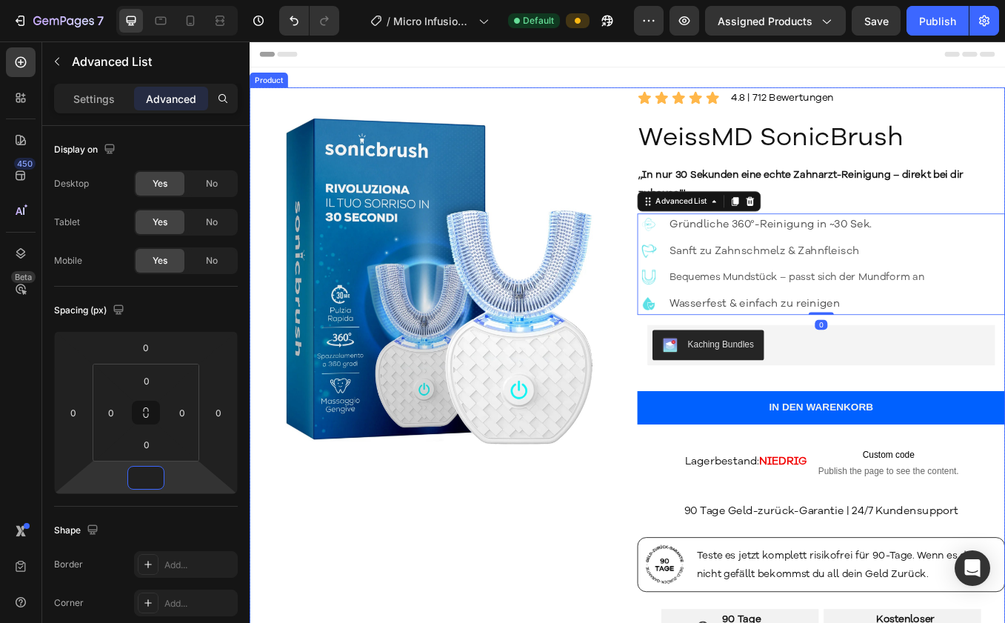
click at [641, 589] on div "Product Images" at bounding box center [466, 567] width 433 height 943
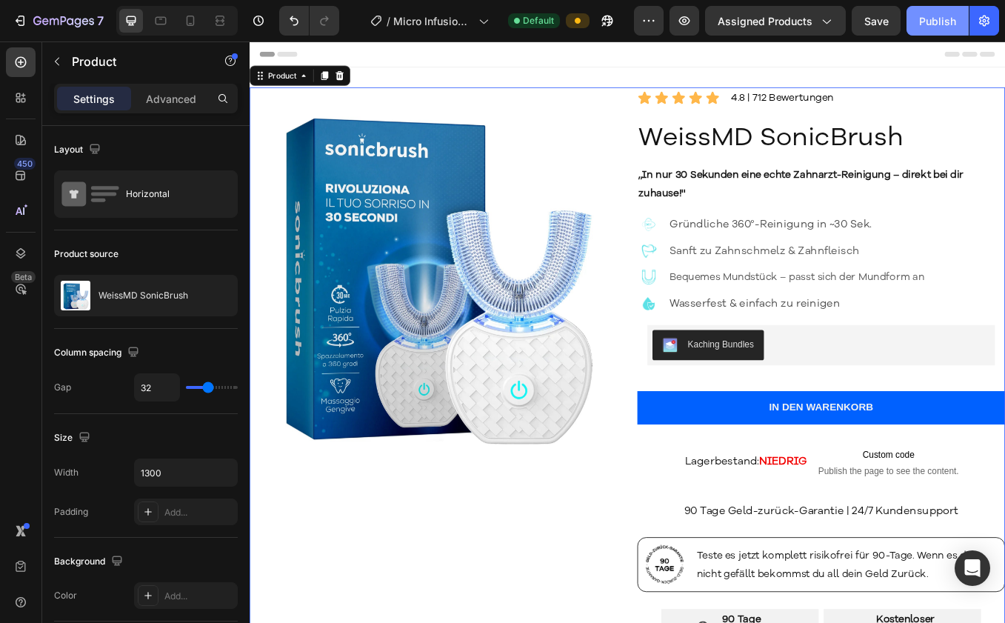
click at [934, 13] on div "Publish" at bounding box center [937, 21] width 37 height 16
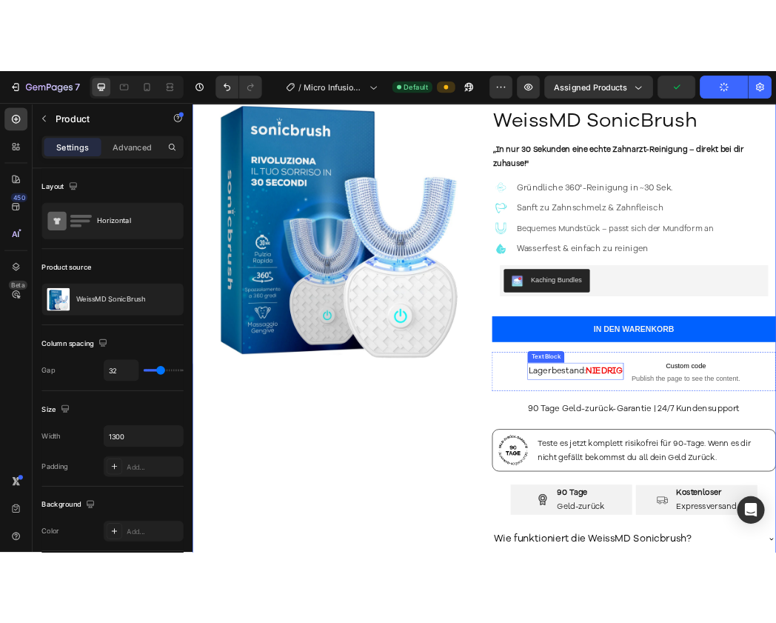
scroll to position [87, 0]
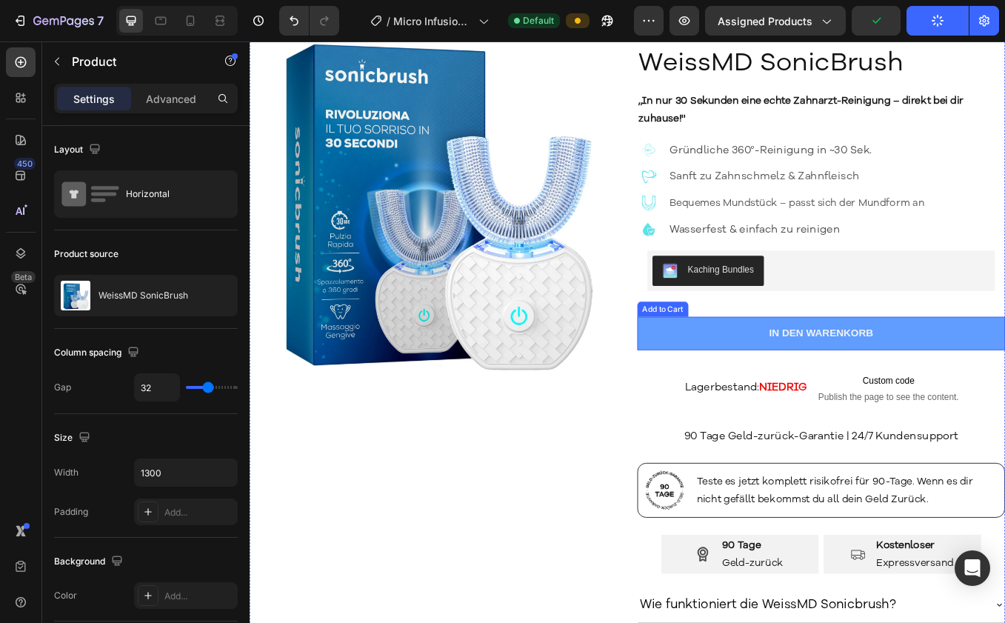
click at [919, 399] on button "IN DEN WARENKORB" at bounding box center [922, 384] width 433 height 39
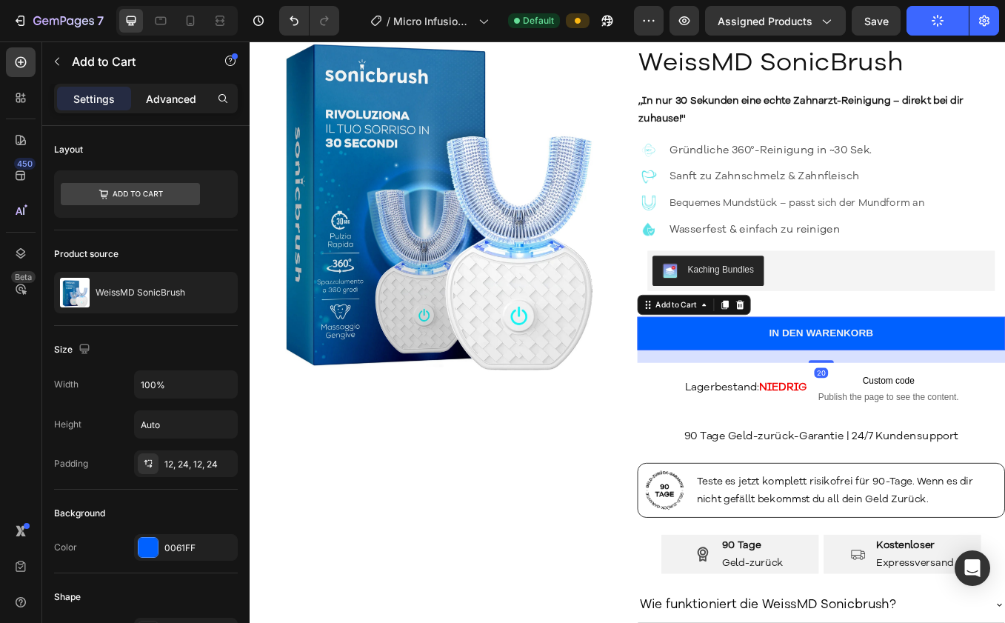
click at [153, 91] on p "Advanced" at bounding box center [171, 99] width 50 height 16
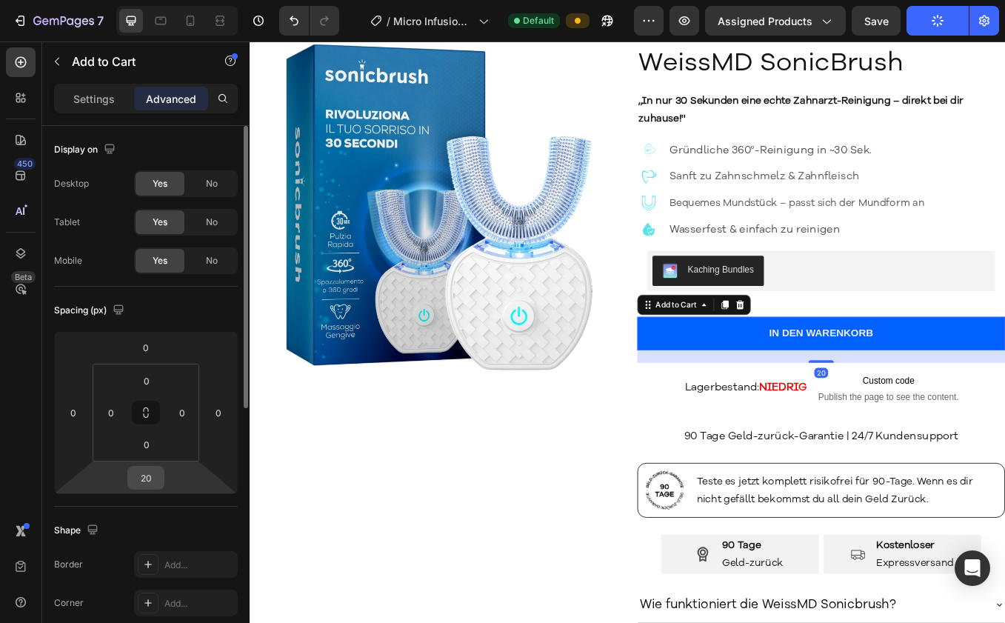
click at [160, 481] on input "20" at bounding box center [146, 478] width 30 height 22
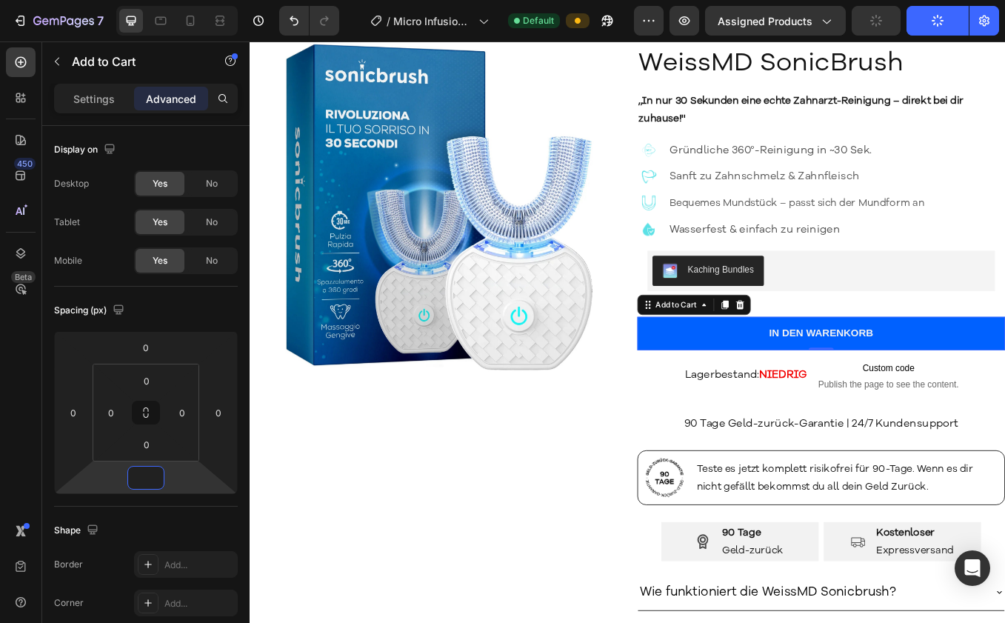
type input "0"
click at [890, 24] on button "button" at bounding box center [876, 21] width 49 height 30
click at [899, 24] on button "Save" at bounding box center [876, 21] width 49 height 30
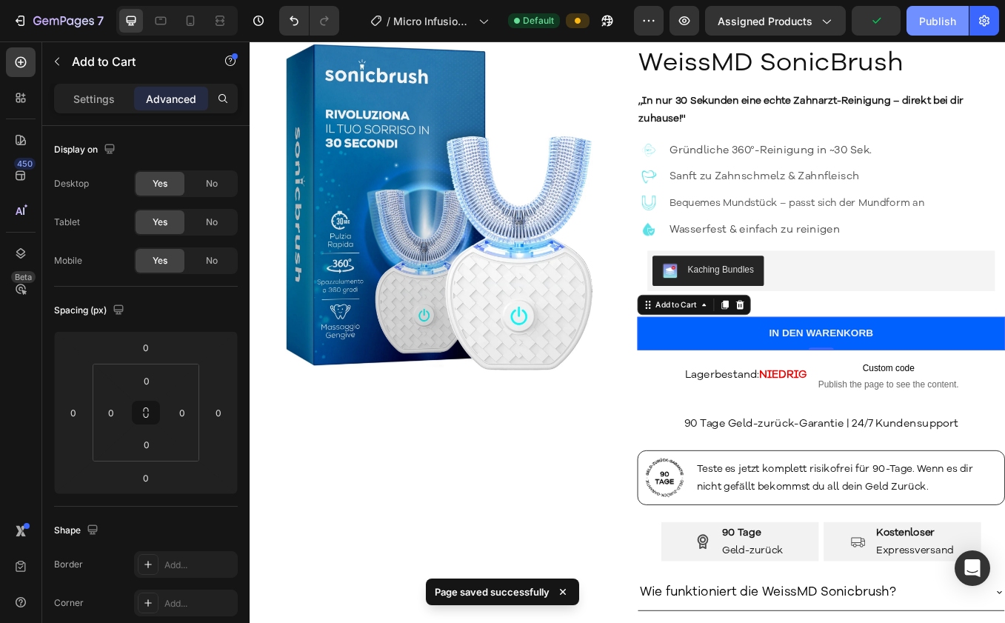
click at [936, 23] on div "Publish" at bounding box center [937, 21] width 37 height 16
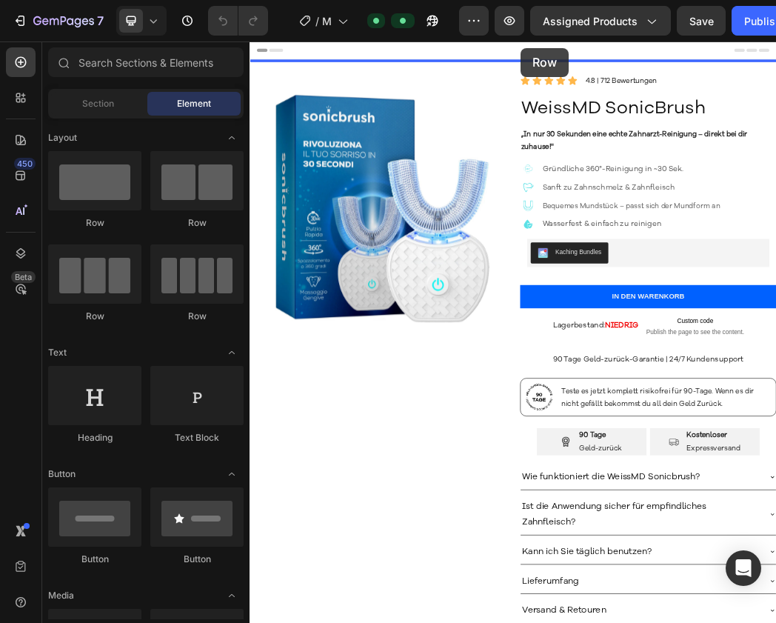
drag, startPoint x: 469, startPoint y: 89, endPoint x: 704, endPoint y: 64, distance: 236.2
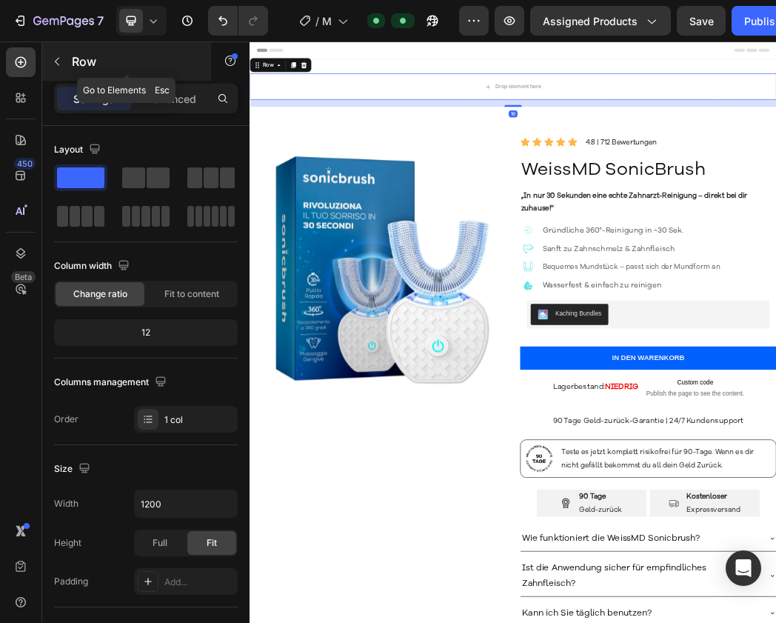
click at [63, 58] on button "button" at bounding box center [57, 62] width 24 height 24
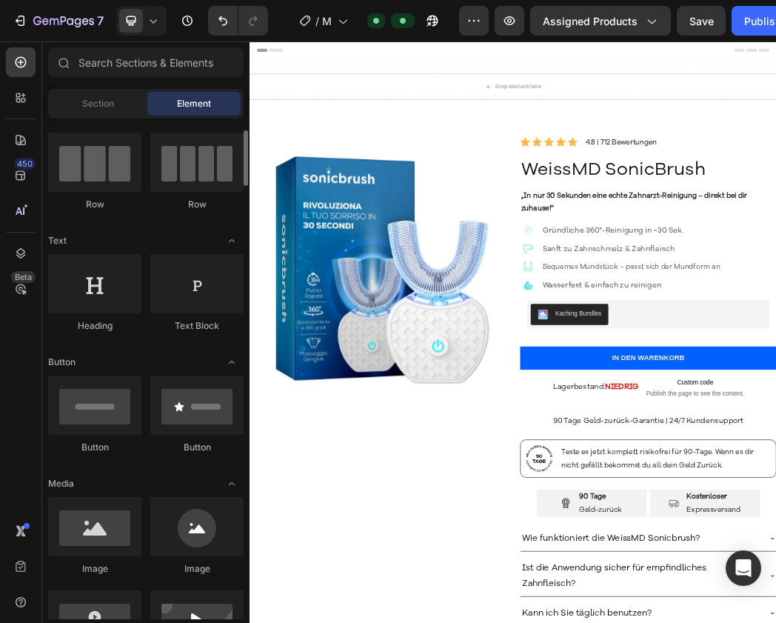
scroll to position [173, 0]
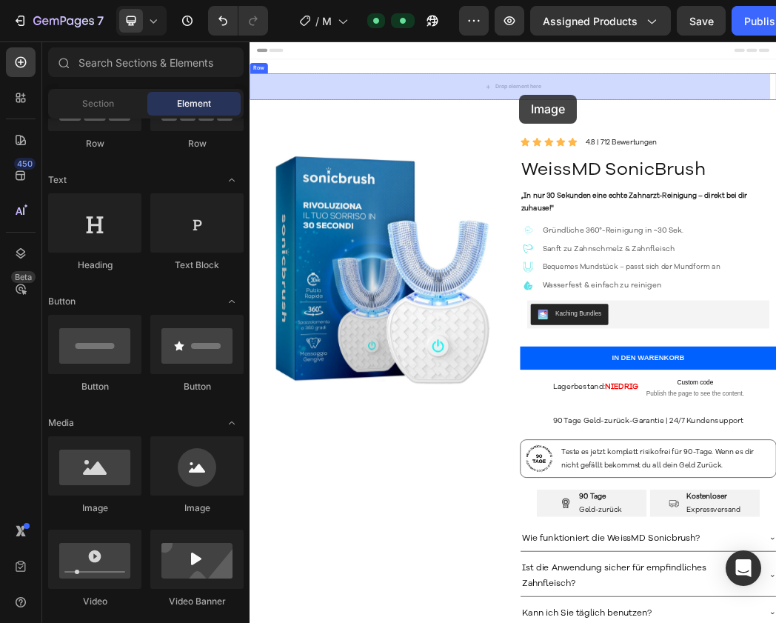
drag, startPoint x: 346, startPoint y: 504, endPoint x: 707, endPoint y: 121, distance: 526.6
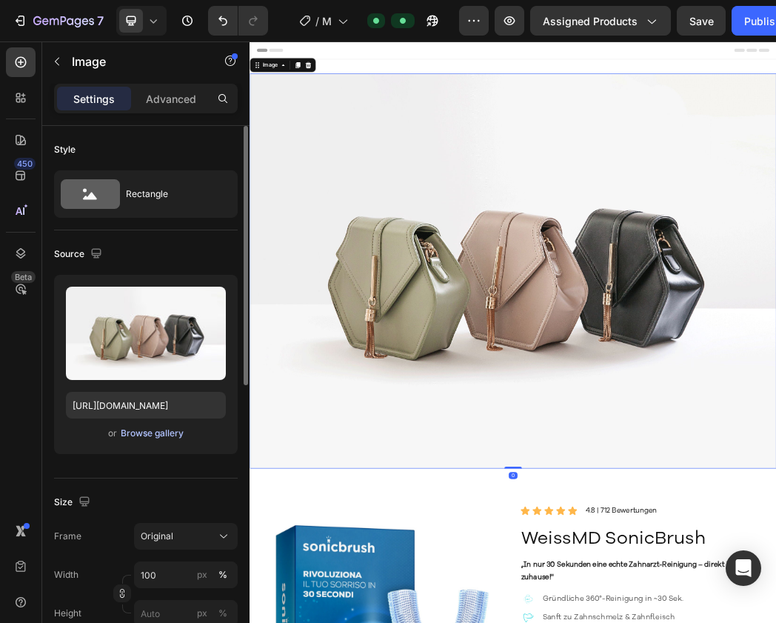
click at [152, 430] on div "Browse gallery" at bounding box center [152, 433] width 63 height 13
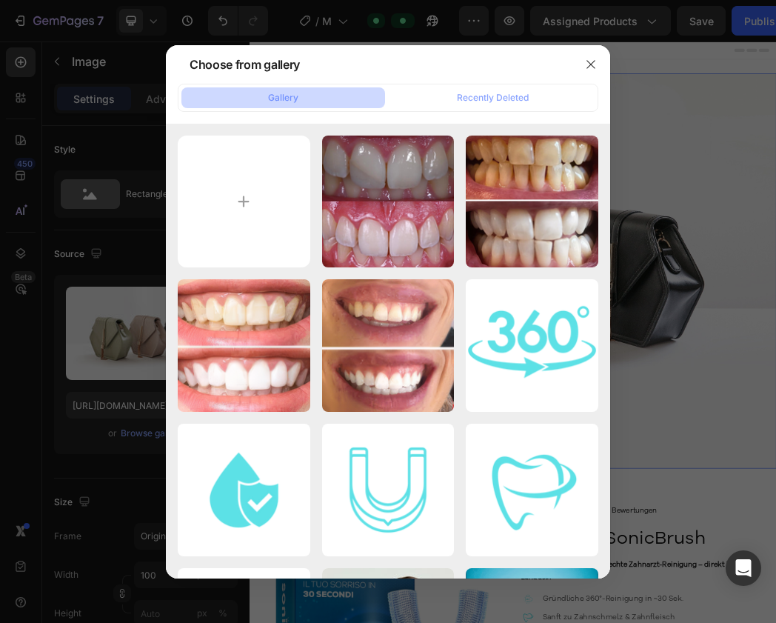
type input "C:\fakepath\1.png"
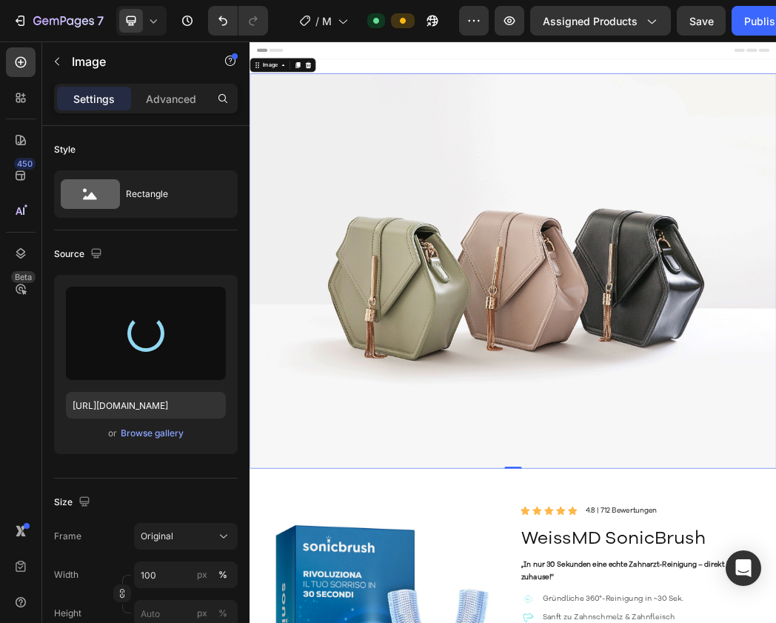
type input "[URL][DOMAIN_NAME]"
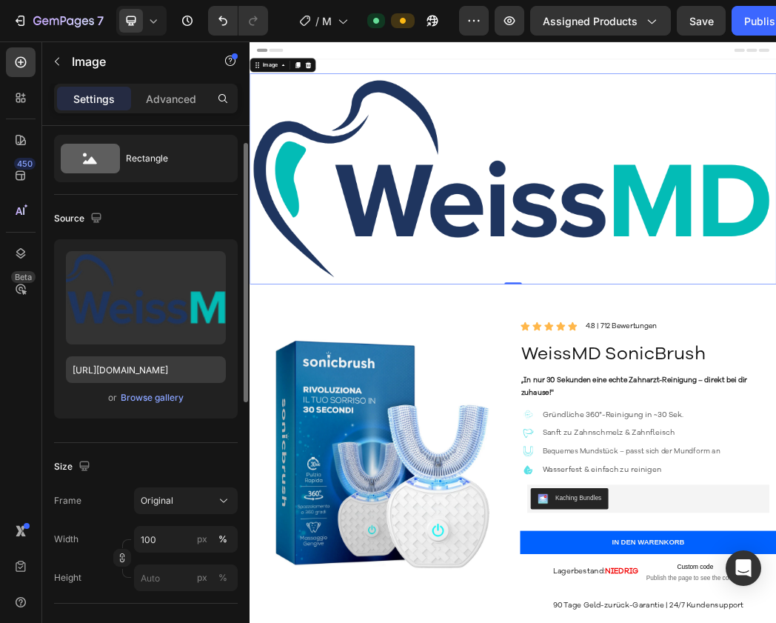
scroll to position [67, 0]
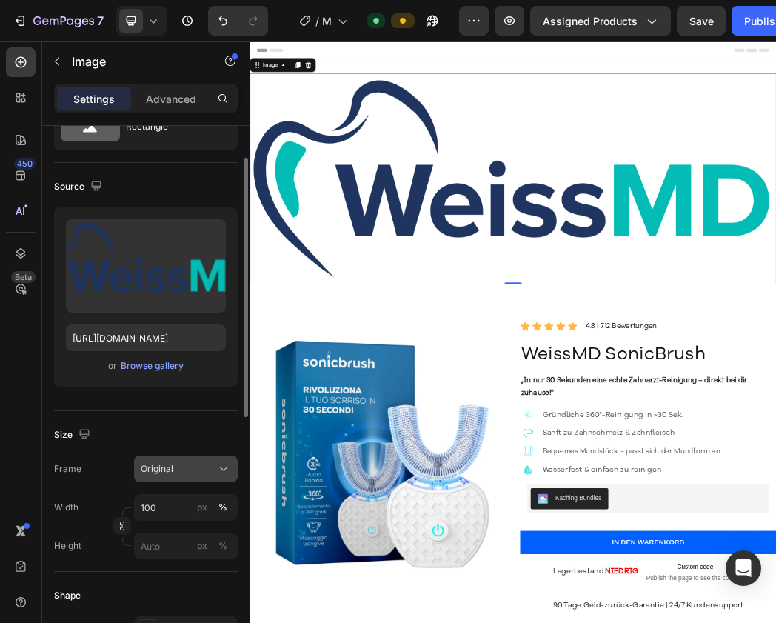
click at [182, 465] on div "Original" at bounding box center [177, 468] width 73 height 13
click at [186, 506] on input "100" at bounding box center [186, 507] width 104 height 27
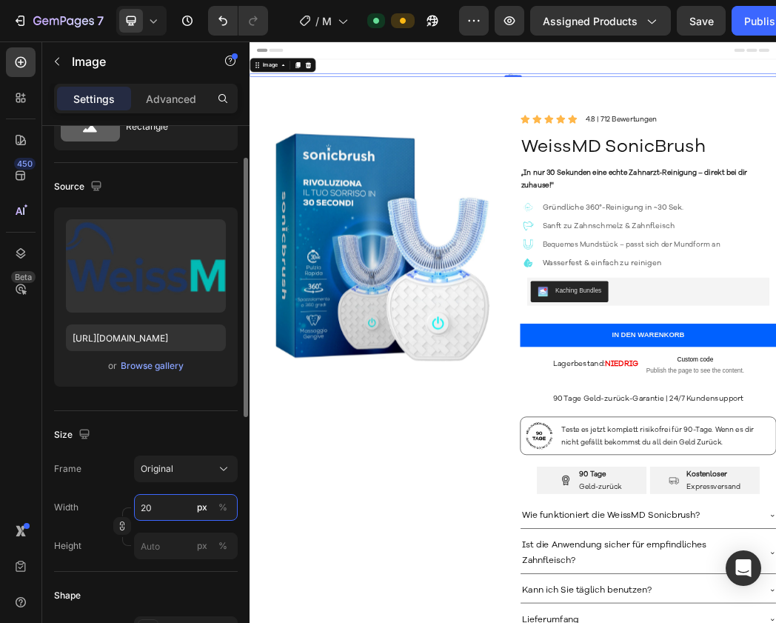
type input "2"
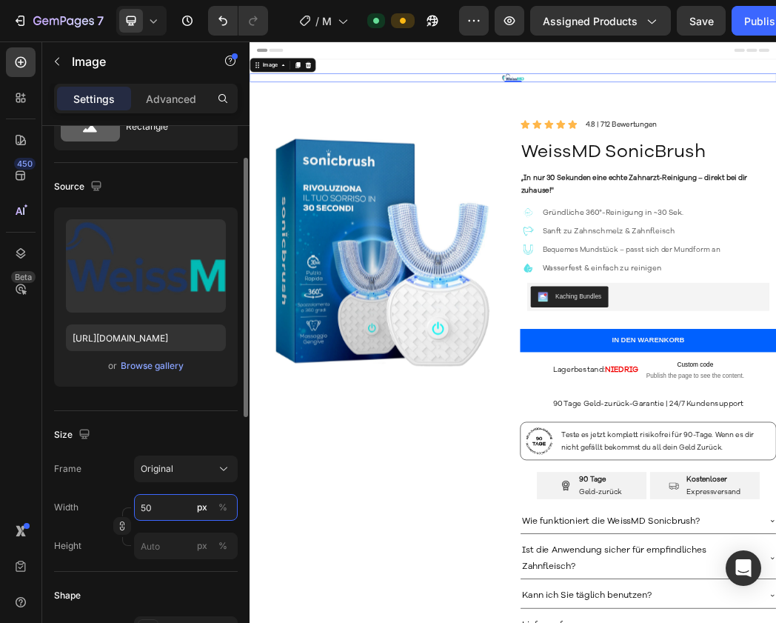
type input "5"
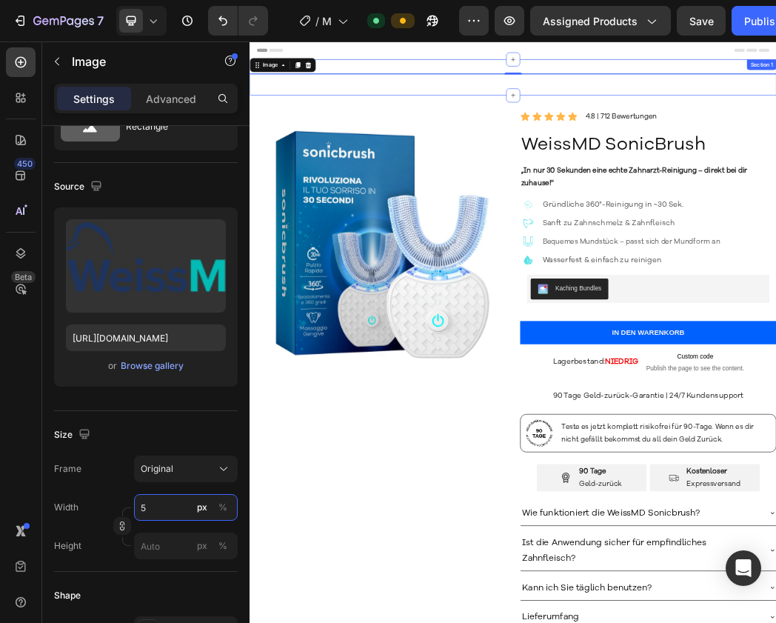
type input "5"
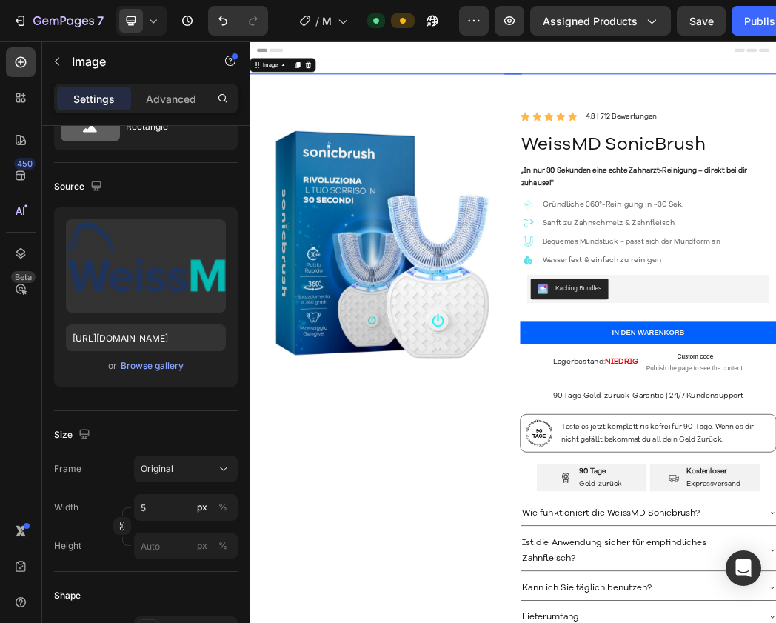
click at [358, 84] on div "Image" at bounding box center [305, 82] width 111 height 24
click at [356, 84] on div at bounding box center [348, 82] width 18 height 18
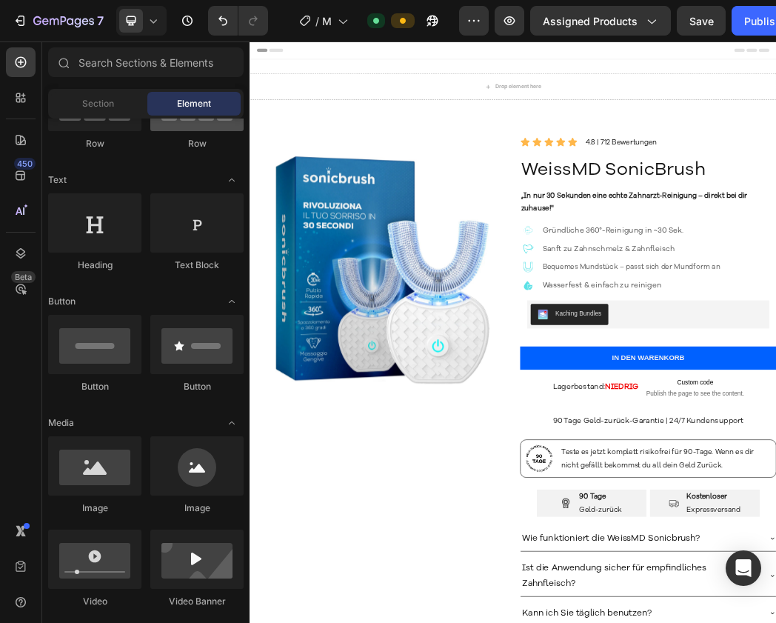
scroll to position [0, 0]
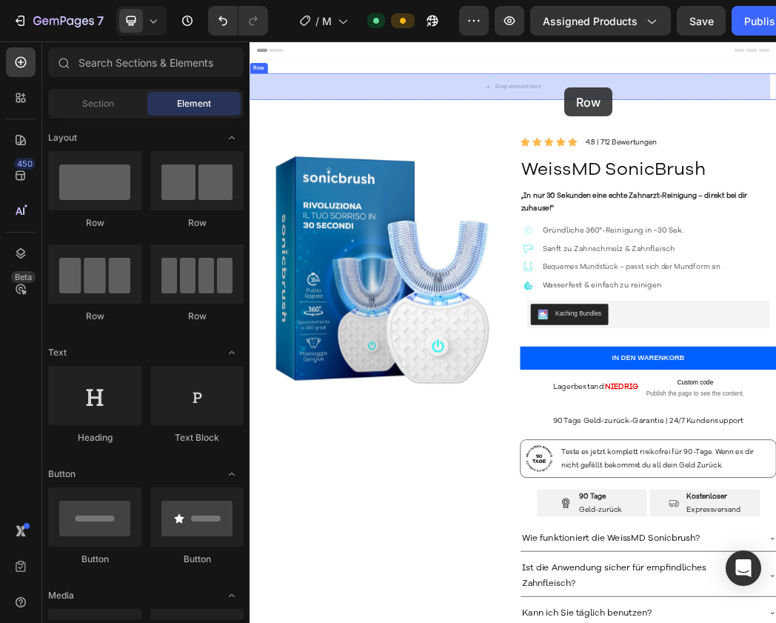
drag, startPoint x: 365, startPoint y: 336, endPoint x: 787, endPoint y: 116, distance: 475.4
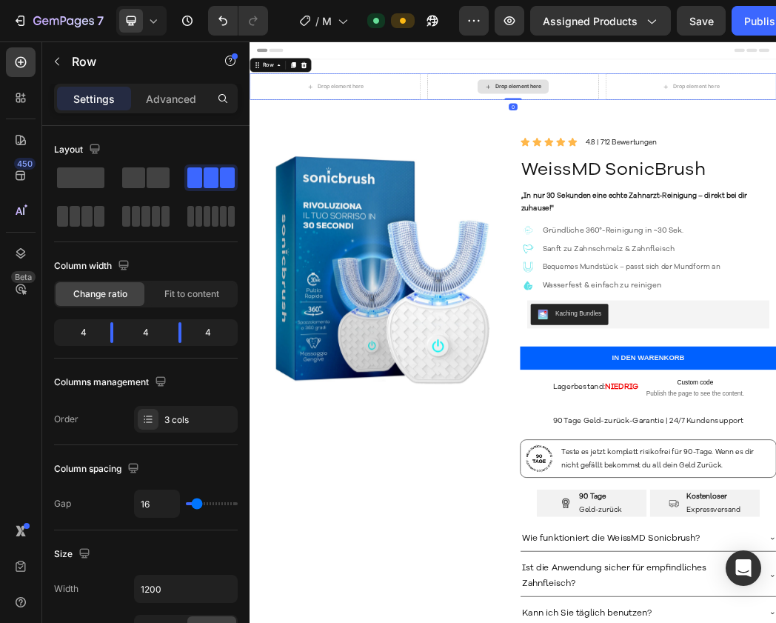
click at [742, 116] on div "Drop element here" at bounding box center [694, 118] width 120 height 24
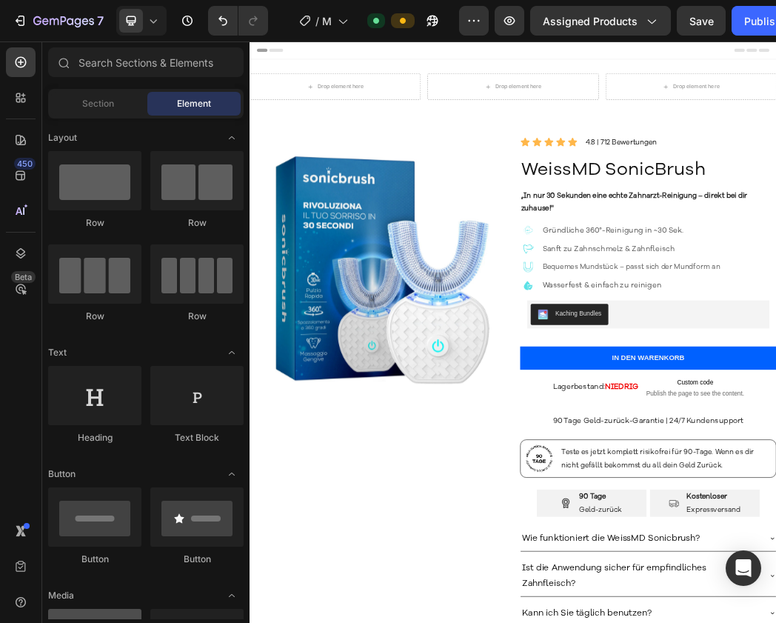
scroll to position [141, 0]
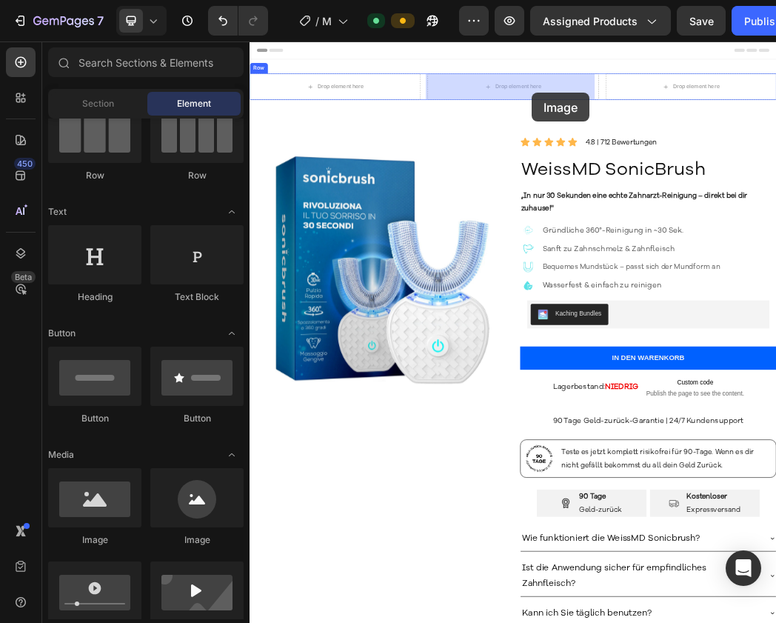
drag, startPoint x: 357, startPoint y: 550, endPoint x: 733, endPoint y: 97, distance: 588.6
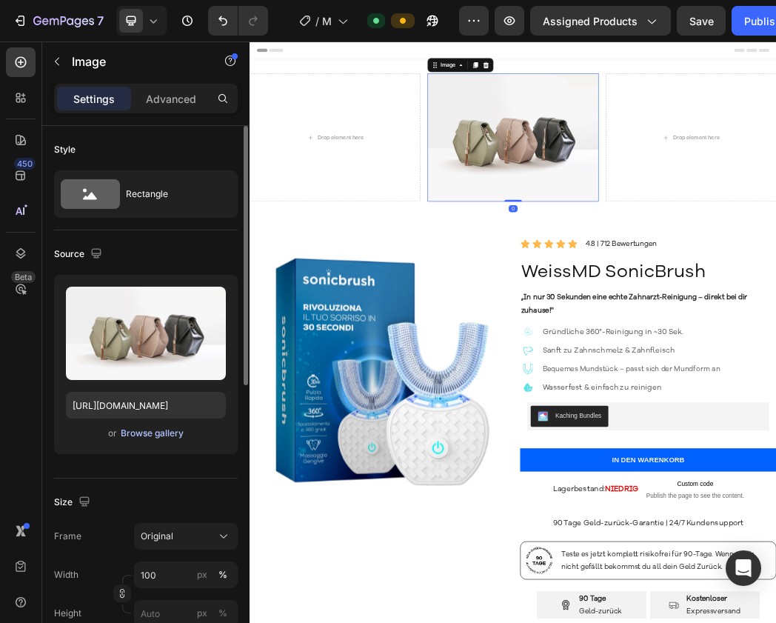
click at [148, 432] on div "Browse gallery" at bounding box center [152, 433] width 63 height 13
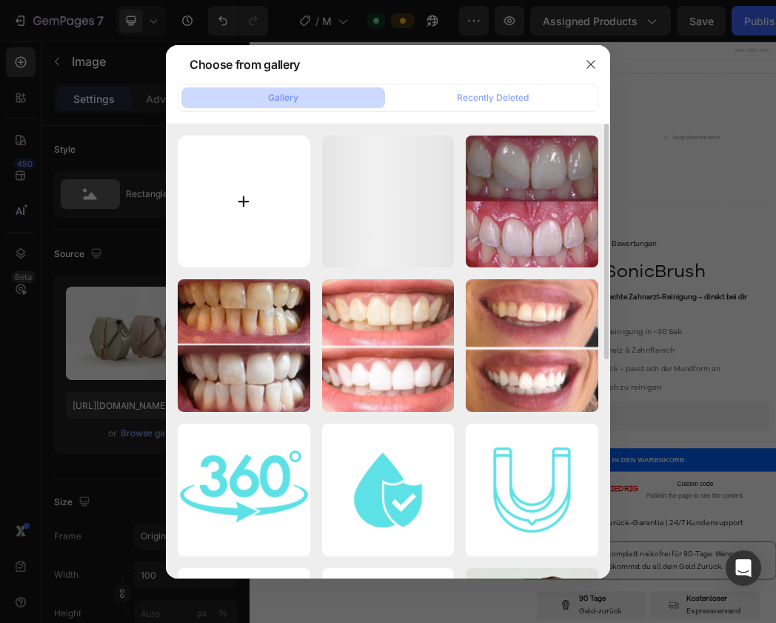
click at [276, 222] on input "file" at bounding box center [244, 202] width 133 height 133
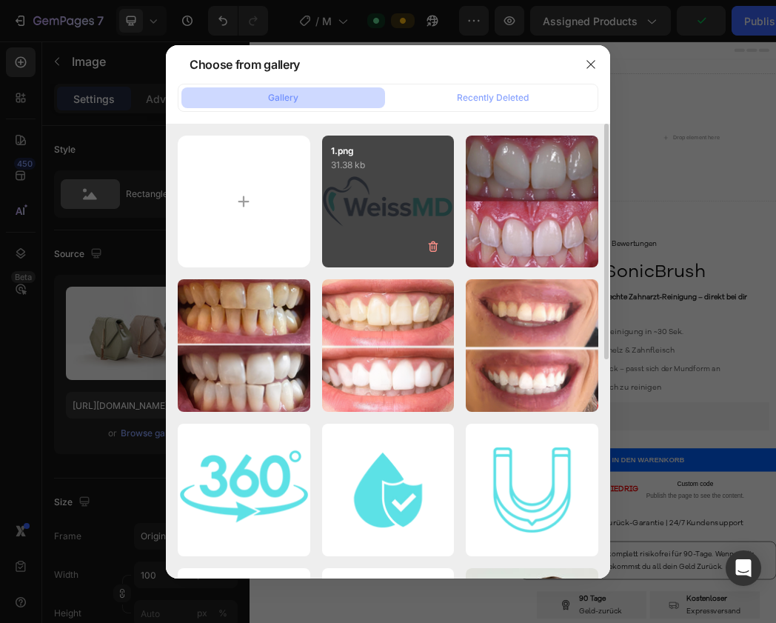
click at [410, 225] on div "1.png 31.38 kb" at bounding box center [388, 202] width 133 height 133
type input "[URL][DOMAIN_NAME]"
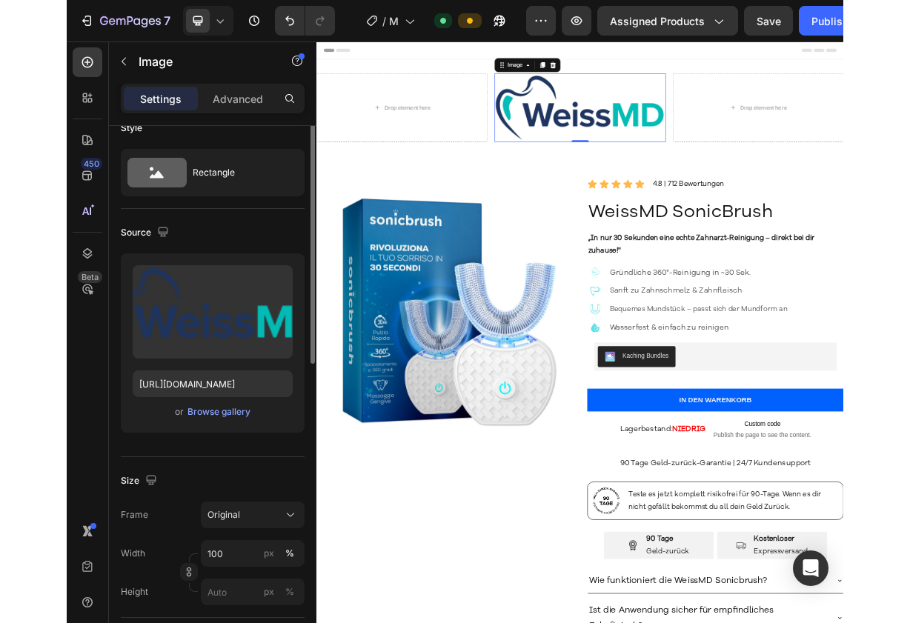
scroll to position [170, 0]
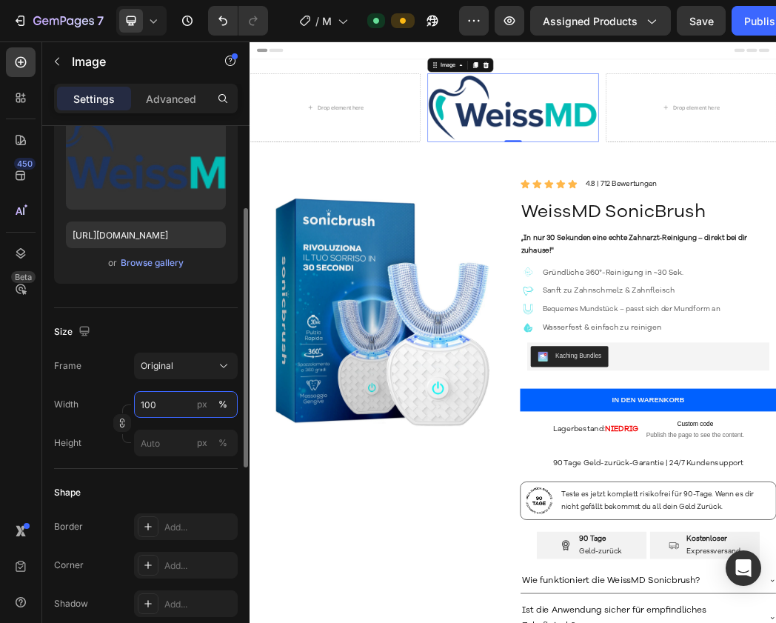
click at [155, 397] on input "100" at bounding box center [186, 404] width 104 height 27
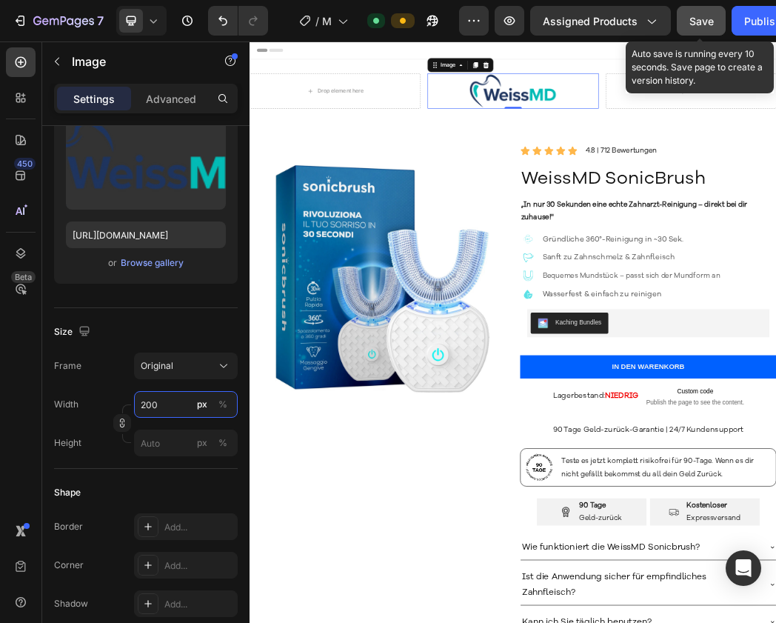
type input "200"
click at [713, 25] on button "Save" at bounding box center [701, 21] width 49 height 30
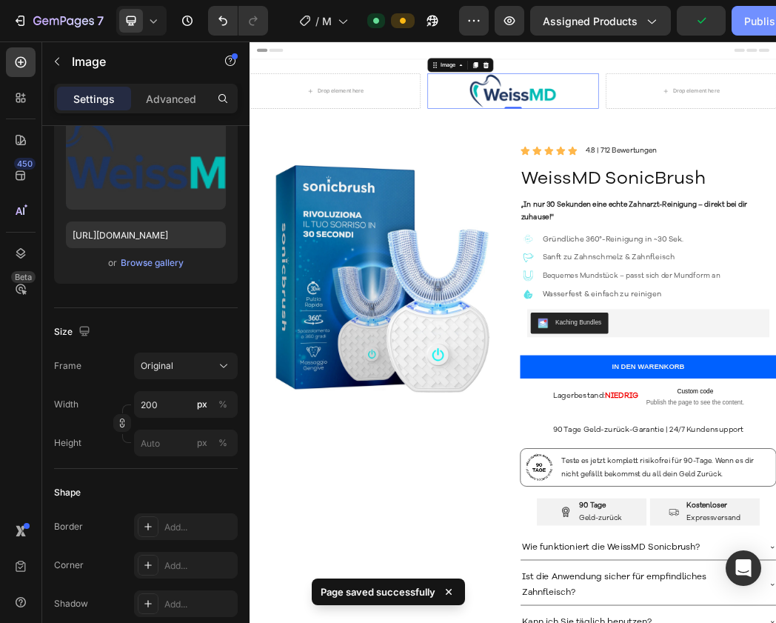
click at [748, 20] on div "Publish" at bounding box center [762, 21] width 37 height 16
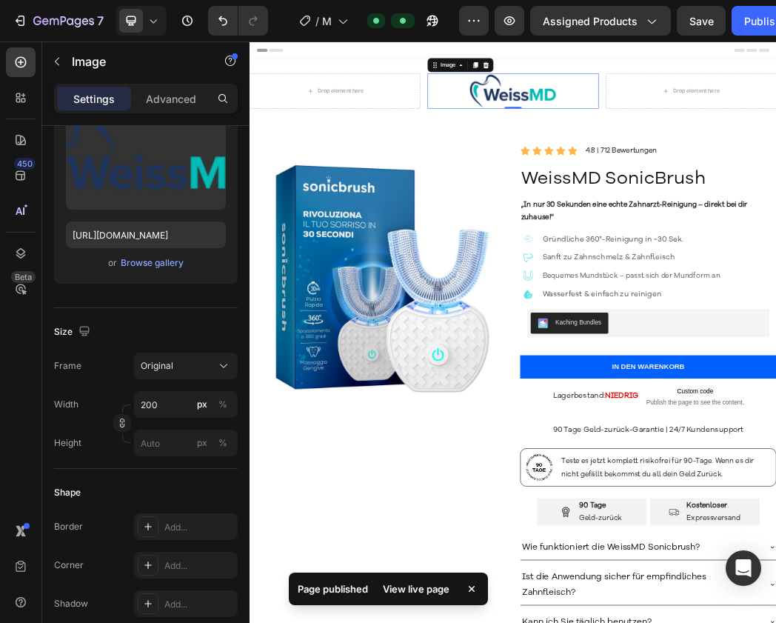
click at [427, 590] on div "View live page" at bounding box center [416, 589] width 84 height 21
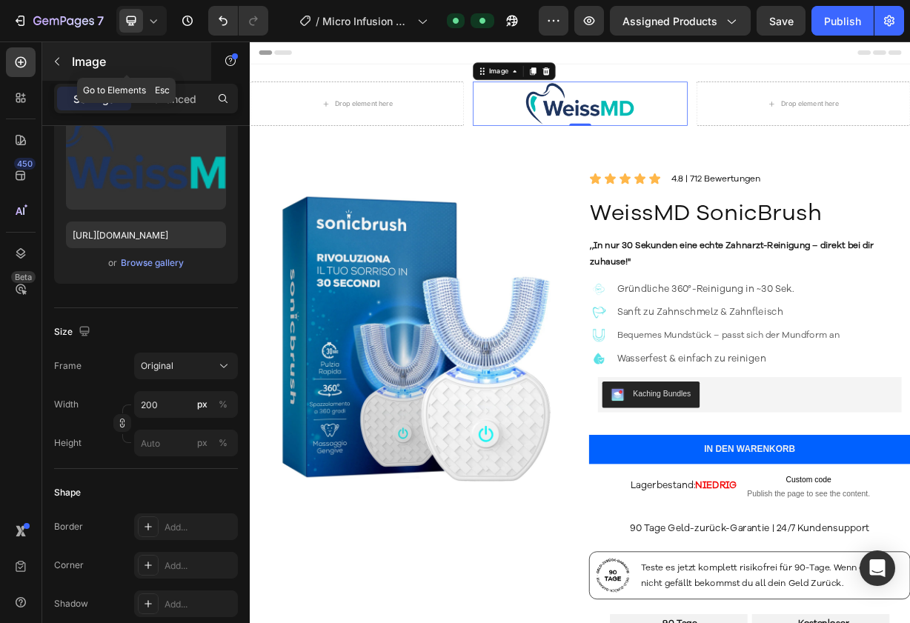
click at [72, 61] on p "Image" at bounding box center [135, 62] width 126 height 18
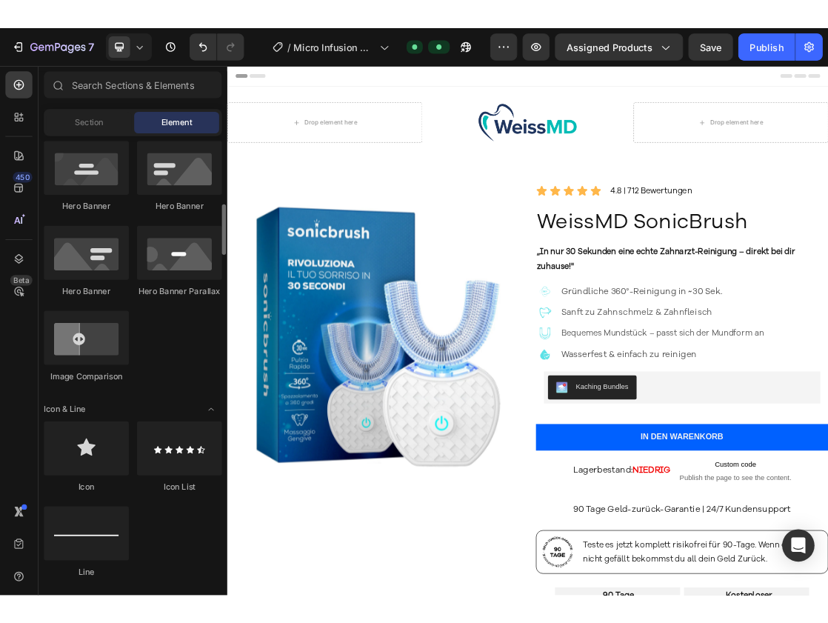
scroll to position [689, 0]
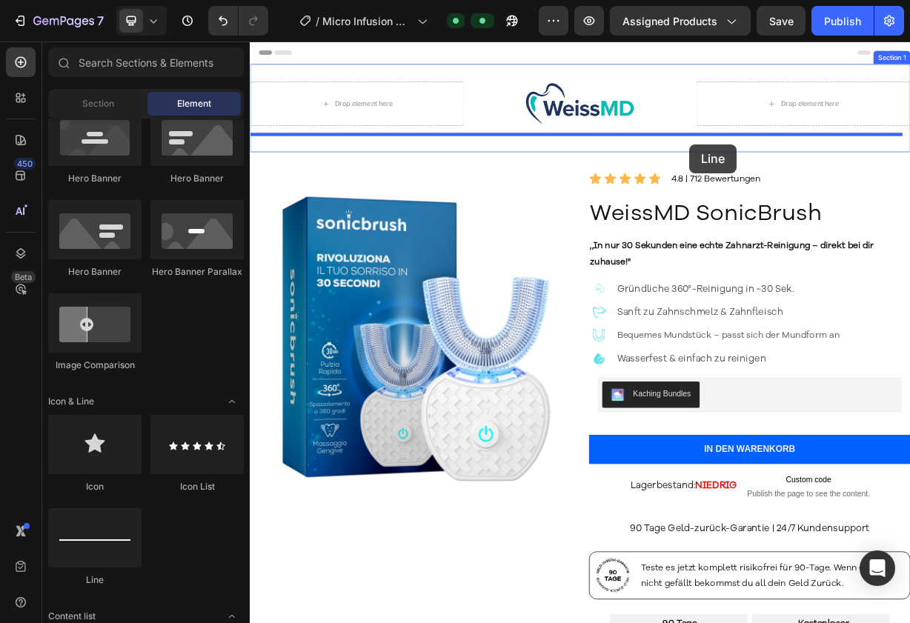
drag, startPoint x: 351, startPoint y: 596, endPoint x: 841, endPoint y: 176, distance: 645.6
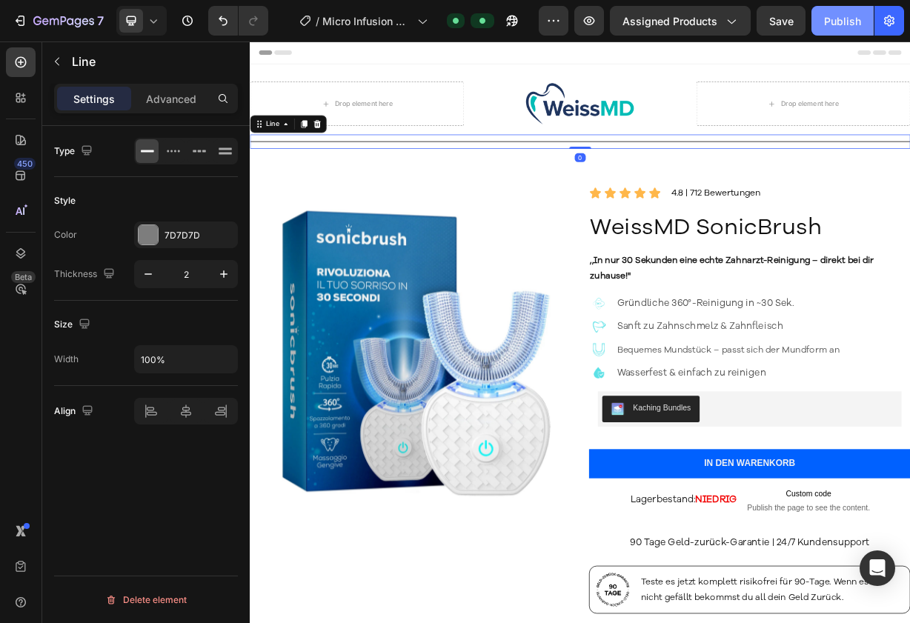
click at [776, 26] on div "Publish" at bounding box center [842, 21] width 37 height 16
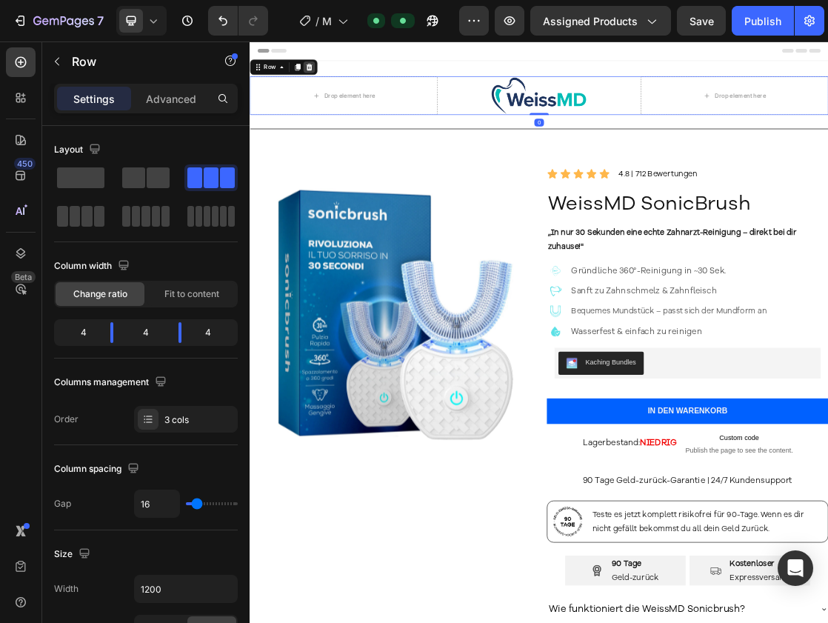
click at [347, 81] on div at bounding box center [341, 82] width 18 height 18
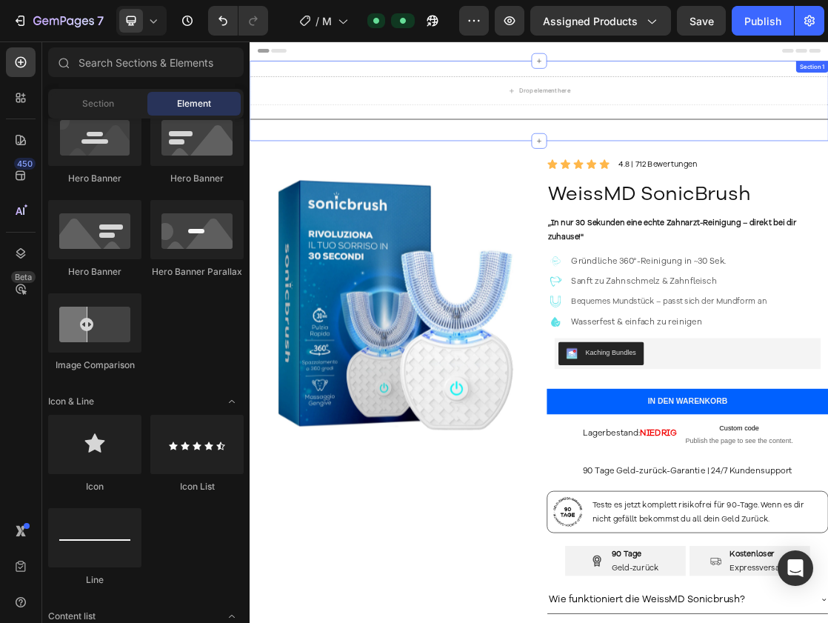
click at [501, 76] on div "Drop element here Row Title Line Section 1" at bounding box center [694, 133] width 889 height 123
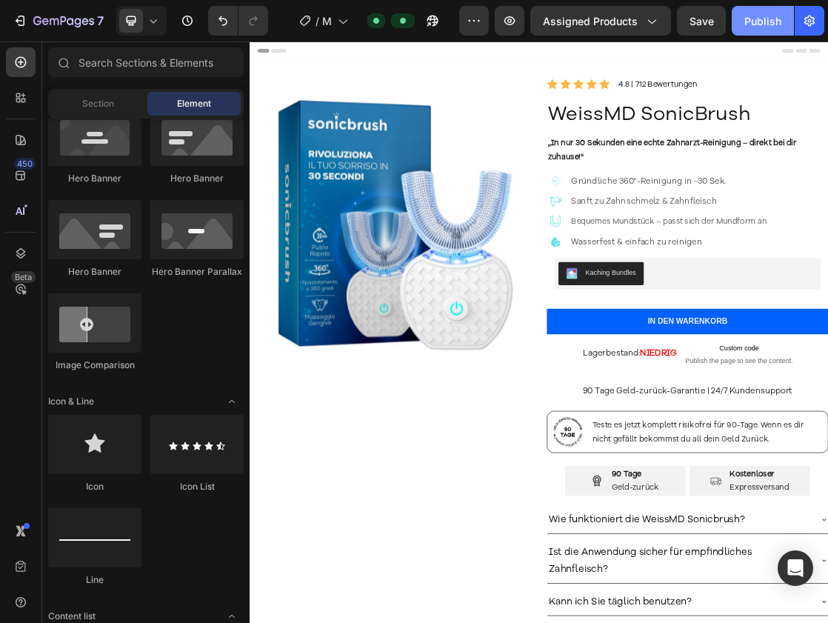
click at [770, 23] on div "Publish" at bounding box center [762, 21] width 37 height 16
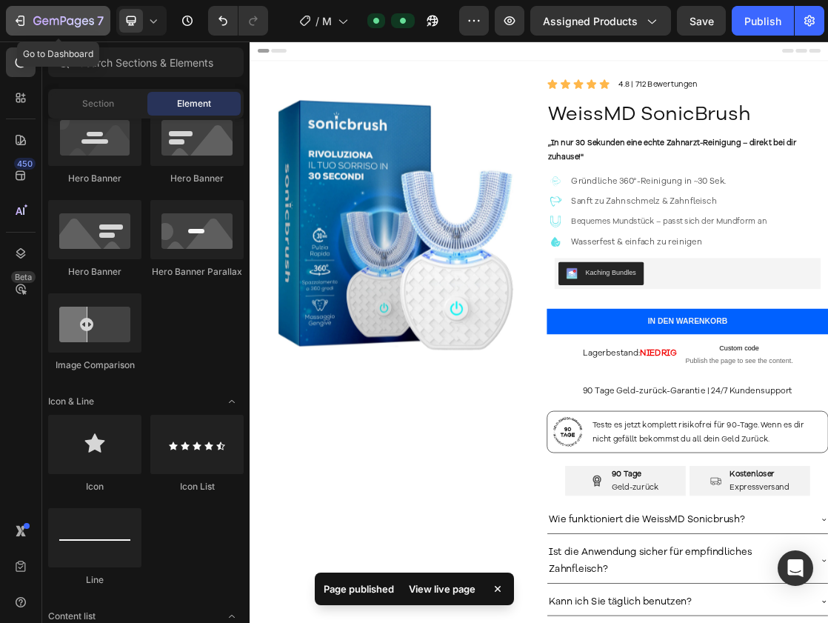
click at [21, 21] on icon "button" at bounding box center [19, 21] width 7 height 4
